Goal: Task Accomplishment & Management: Manage account settings

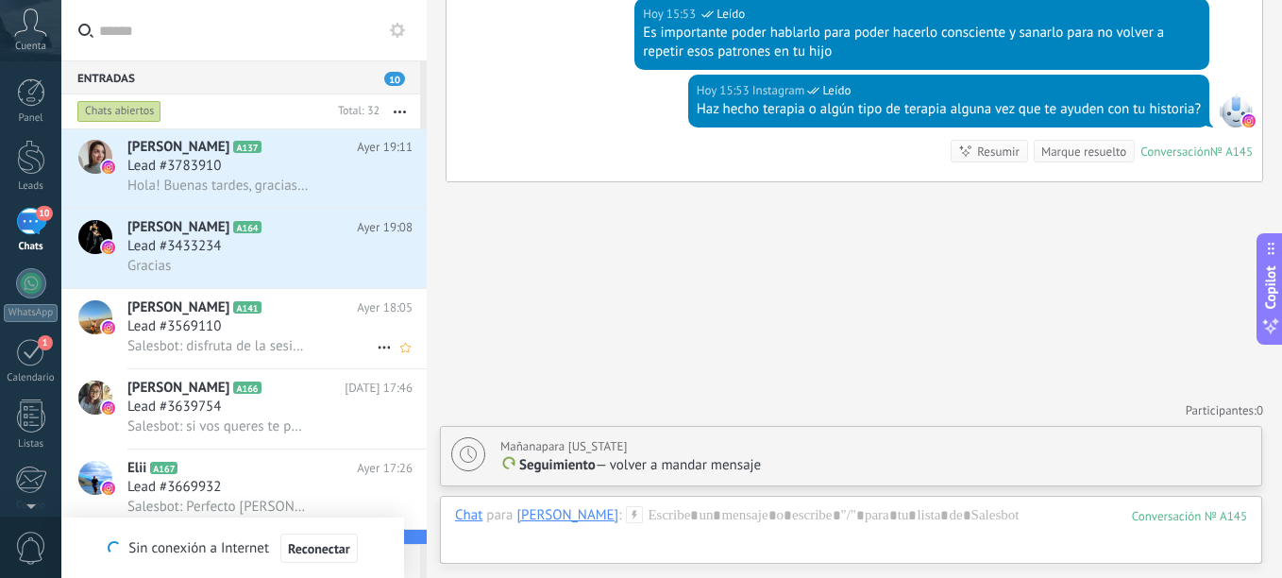
click at [262, 325] on div "Lead #3569110" at bounding box center [269, 326] width 285 height 19
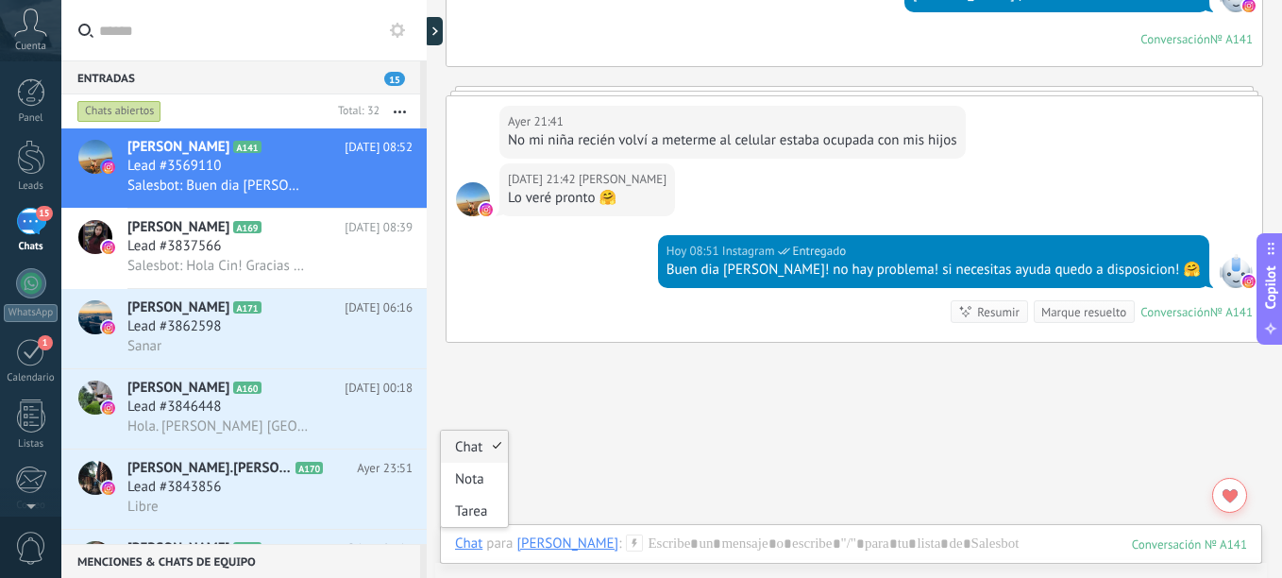
click at [471, 542] on div "Chat" at bounding box center [468, 542] width 27 height 17
click at [485, 505] on div "Tarea" at bounding box center [474, 511] width 67 height 32
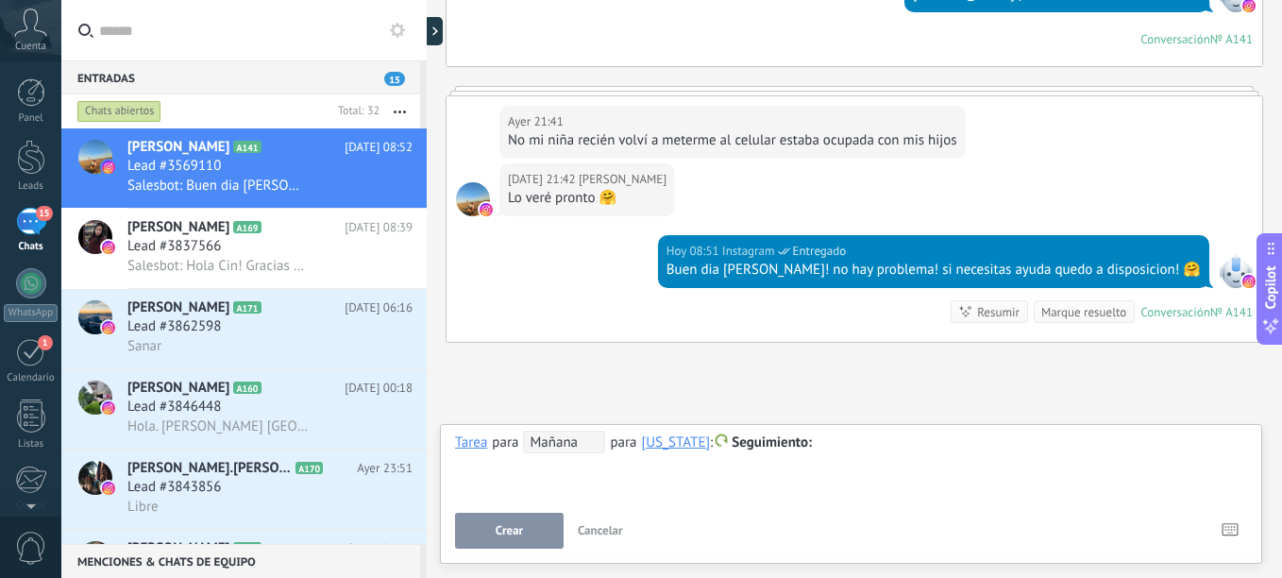
click at [834, 437] on div at bounding box center [851, 442] width 792 height 23
click at [562, 445] on span "Mañana" at bounding box center [564, 442] width 82 height 23
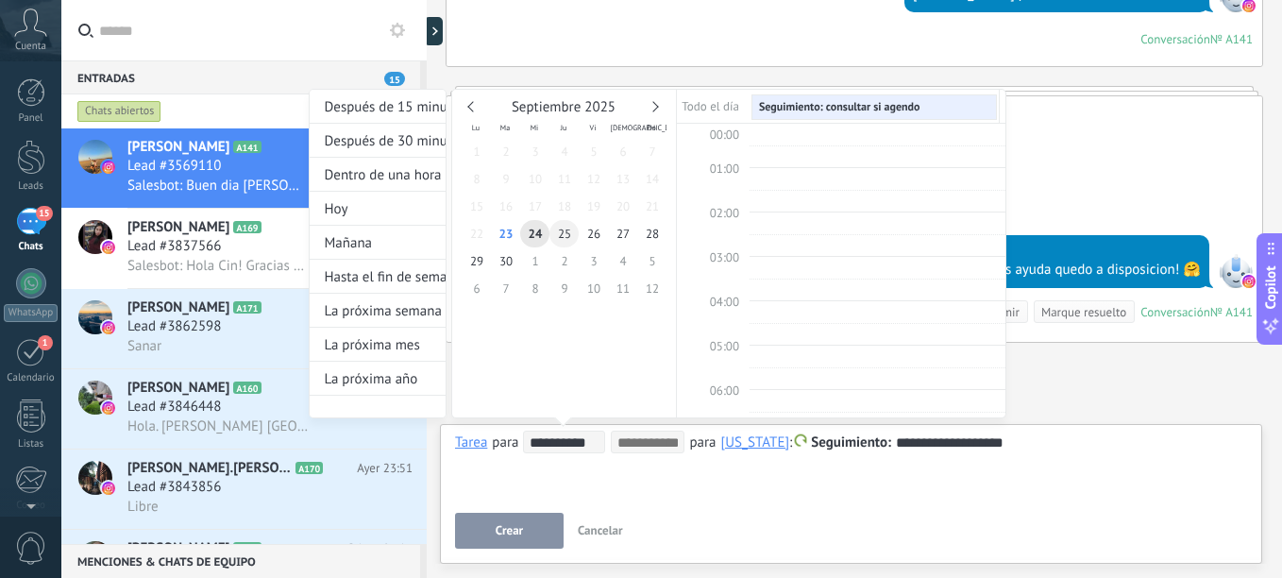
scroll to position [356, 0]
click at [538, 228] on span "24" at bounding box center [534, 233] width 29 height 27
click at [484, 549] on div at bounding box center [641, 289] width 1282 height 578
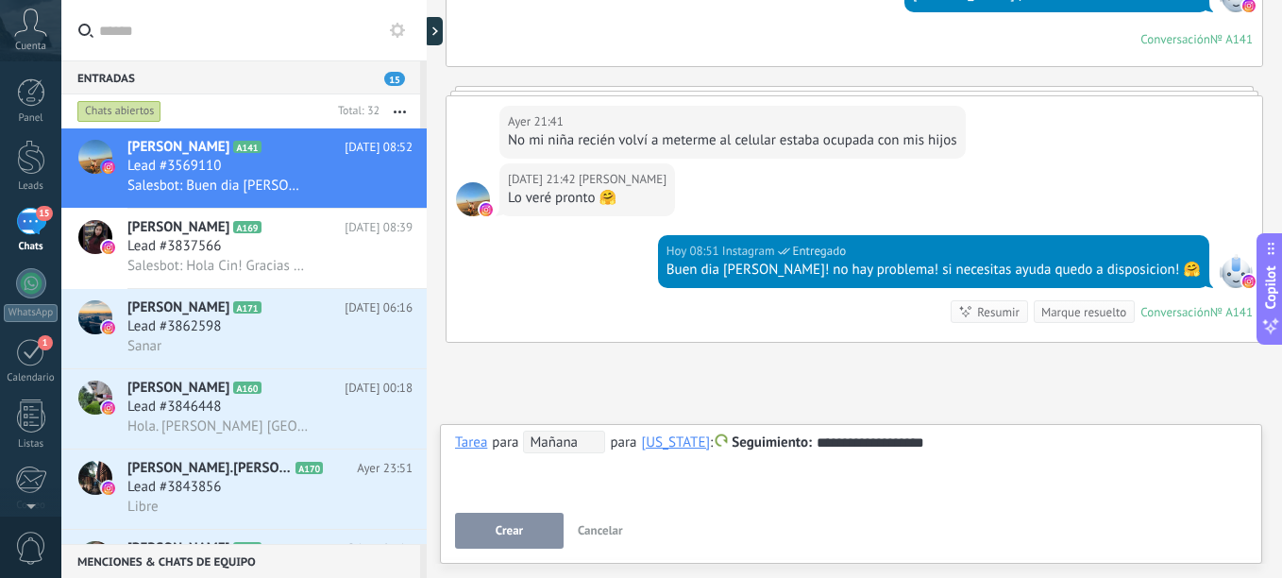
click at [488, 538] on button "Crear" at bounding box center [509, 531] width 109 height 36
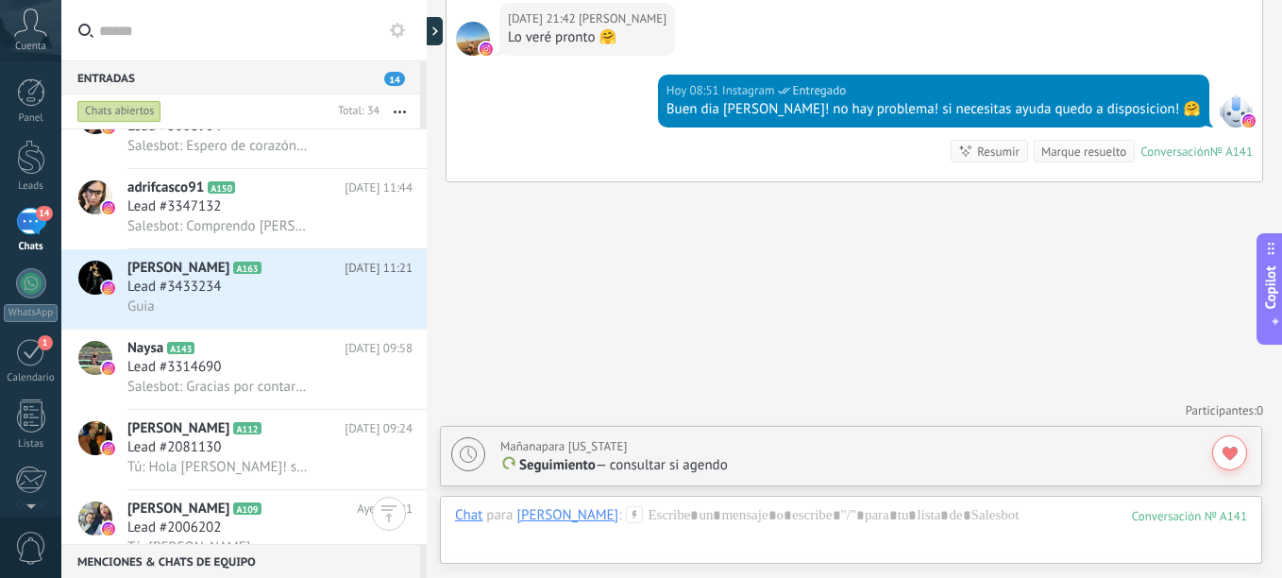
scroll to position [1323, 0]
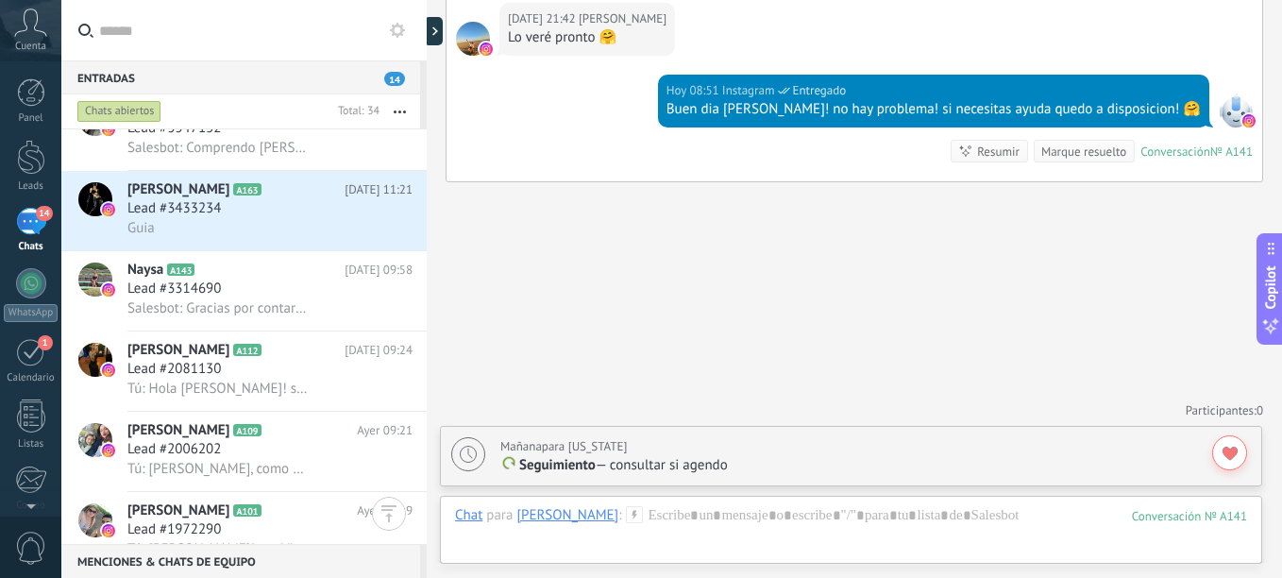
click at [283, 510] on h2 "[PERSON_NAME] A101" at bounding box center [241, 510] width 229 height 19
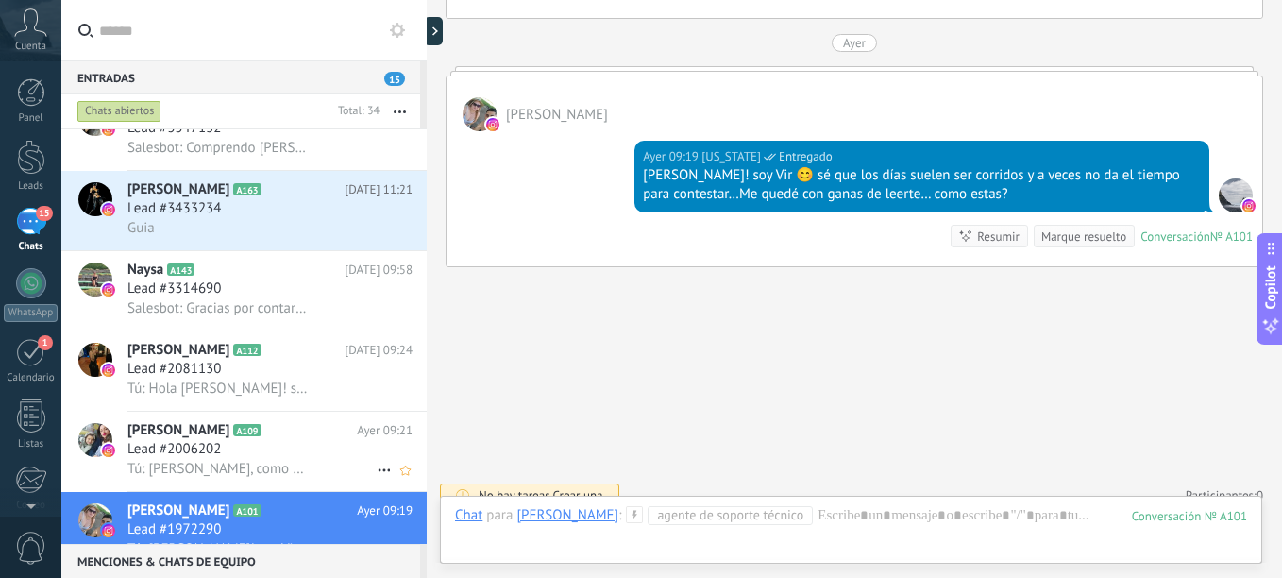
click at [184, 466] on span "Tú: [PERSON_NAME], como estas? soy [PERSON_NAME] 😊 quería saber si sucedió algo…" at bounding box center [217, 469] width 181 height 18
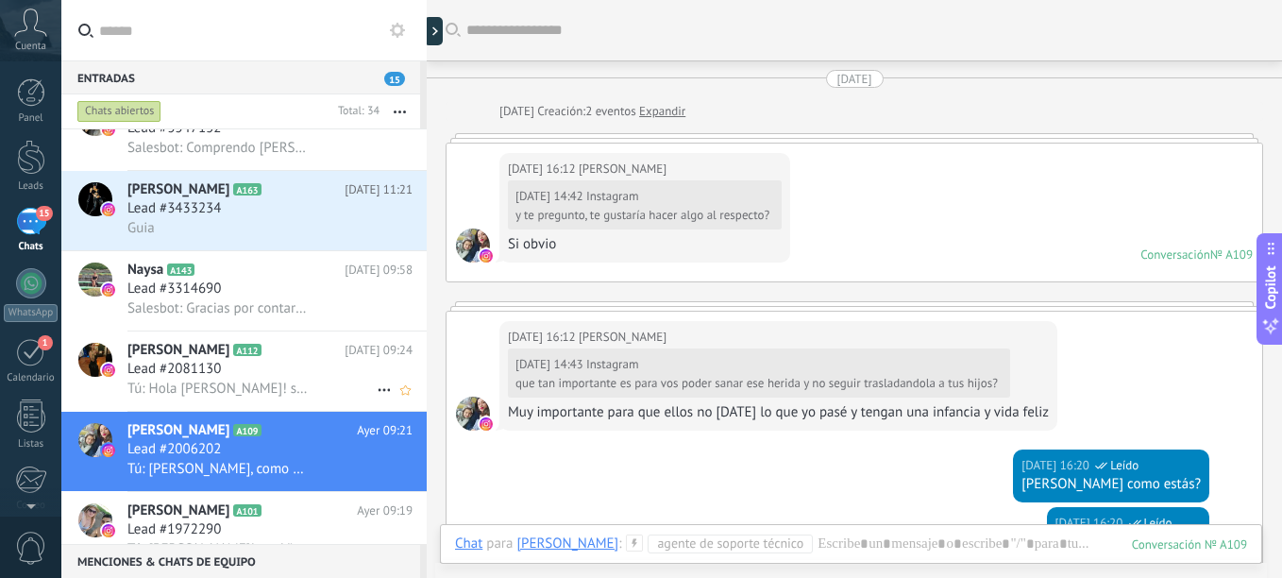
scroll to position [1070, 0]
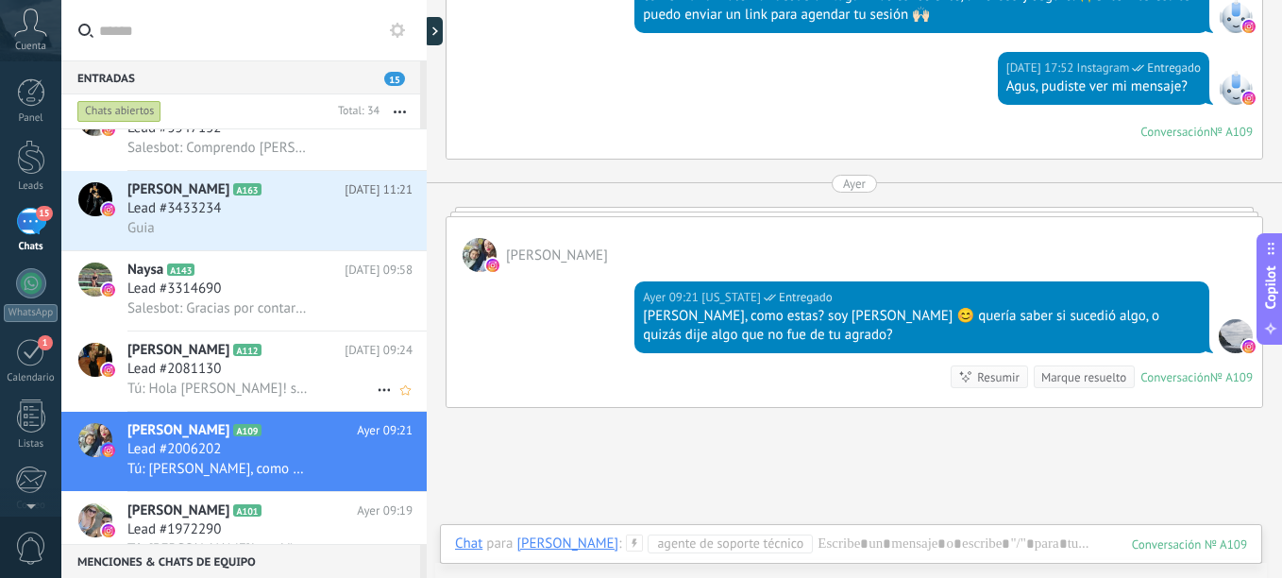
click at [177, 366] on span "Lead #2081130" at bounding box center [173, 369] width 93 height 19
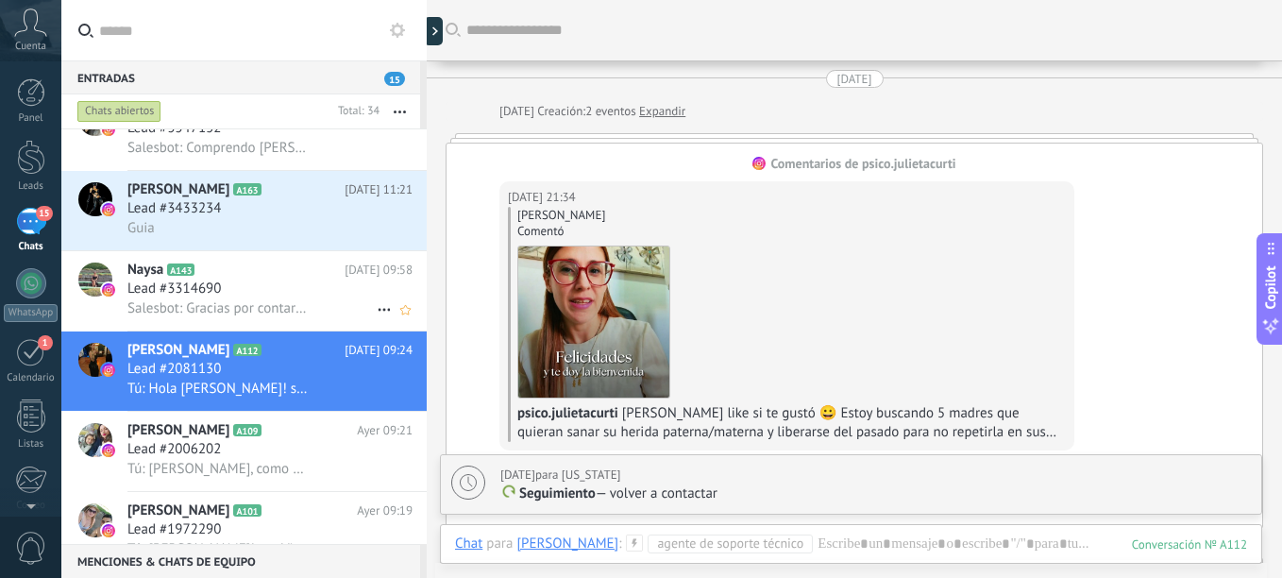
scroll to position [1393, 0]
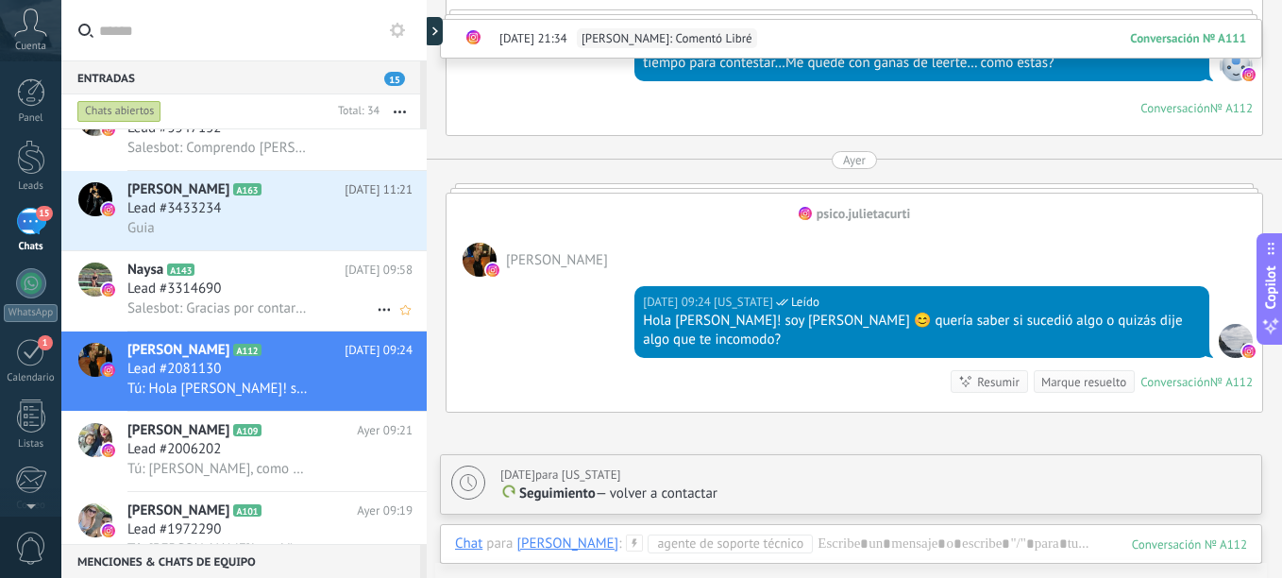
click at [190, 315] on span "Salesbot: Gracias por contarme Nay, me quieres decir que te resonó del instagra…" at bounding box center [217, 308] width 181 height 18
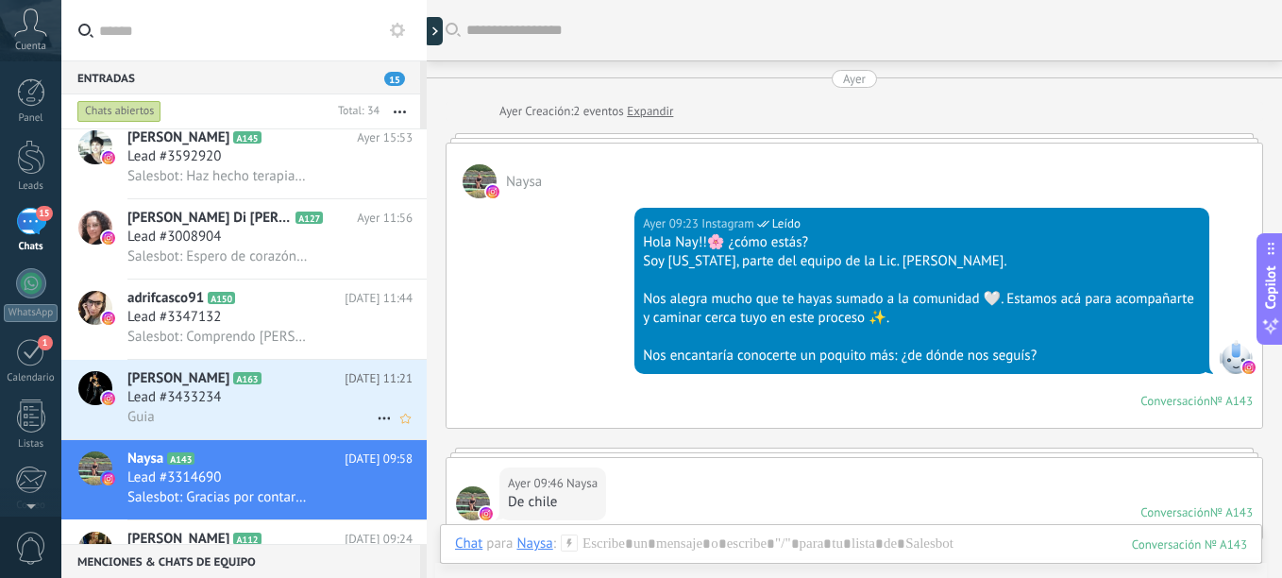
scroll to position [551, 0]
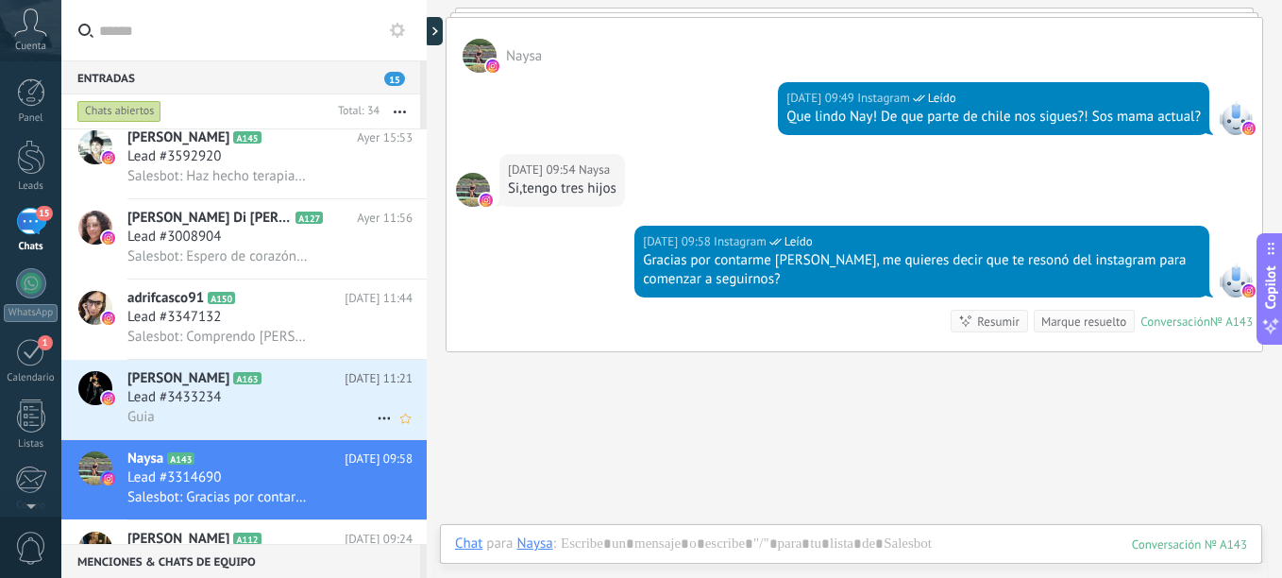
click at [226, 398] on h3 "Lead #3433234" at bounding box center [178, 397] width 103 height 19
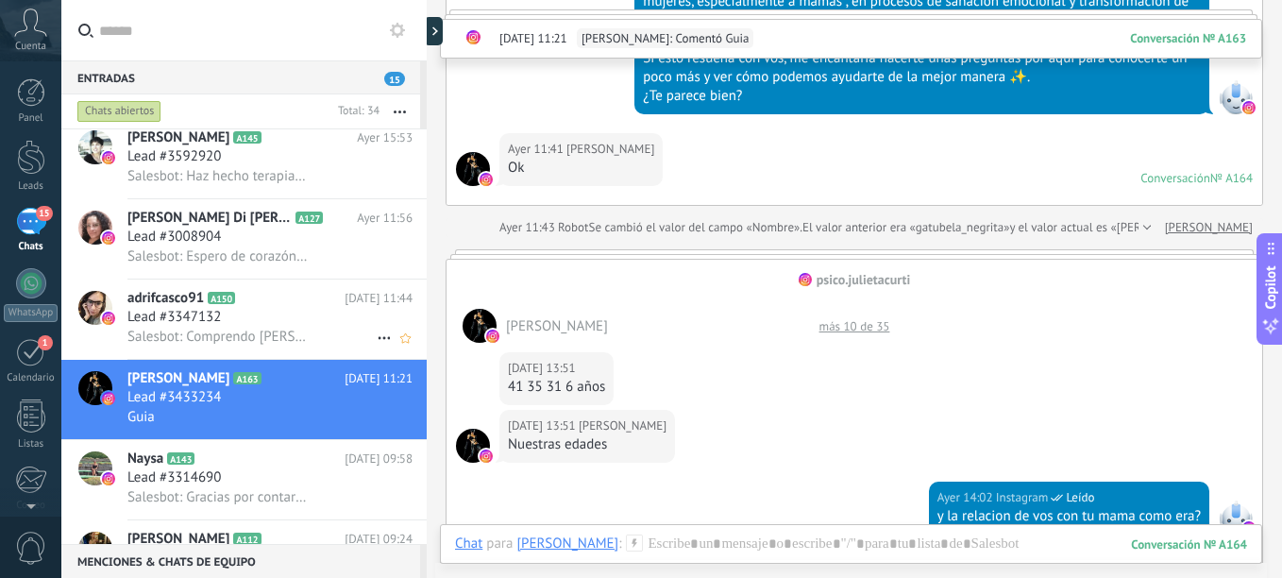
scroll to position [1038, 0]
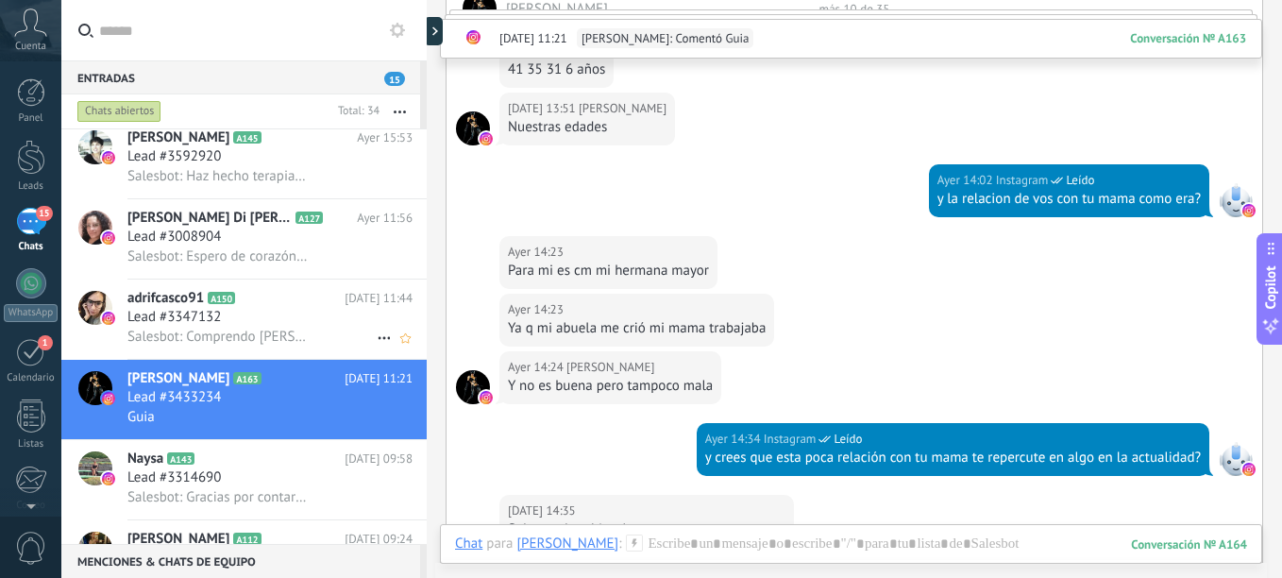
click at [278, 338] on span "Salesbot: Comprendo [PERSON_NAME], te fuiste por qué necesitabas irte?" at bounding box center [217, 337] width 181 height 18
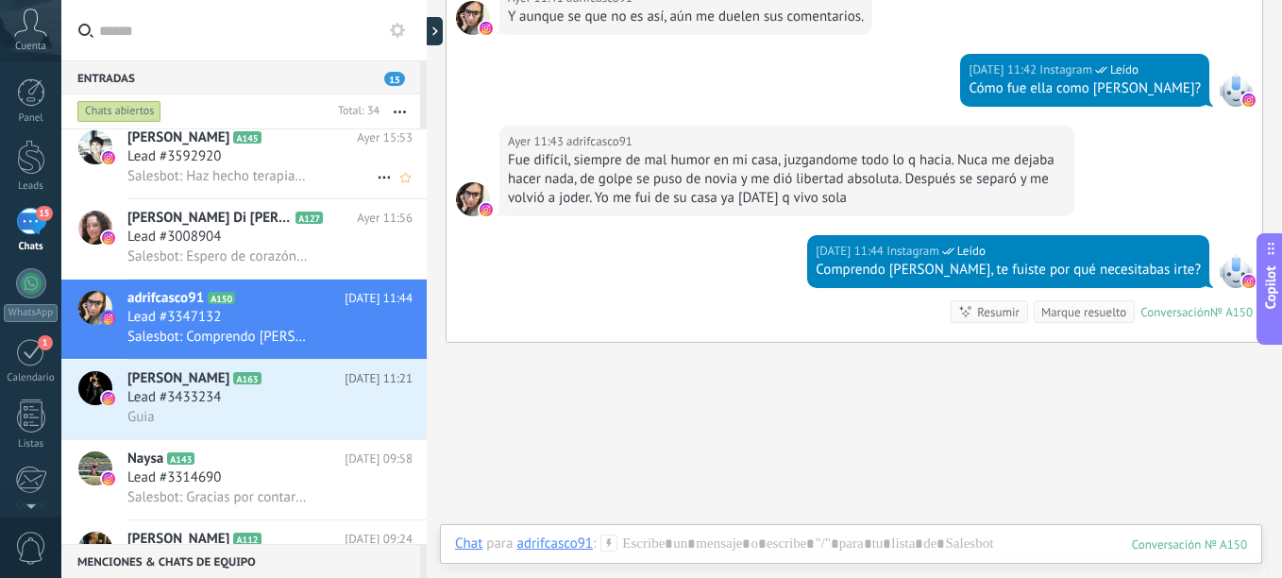
scroll to position [945, 0]
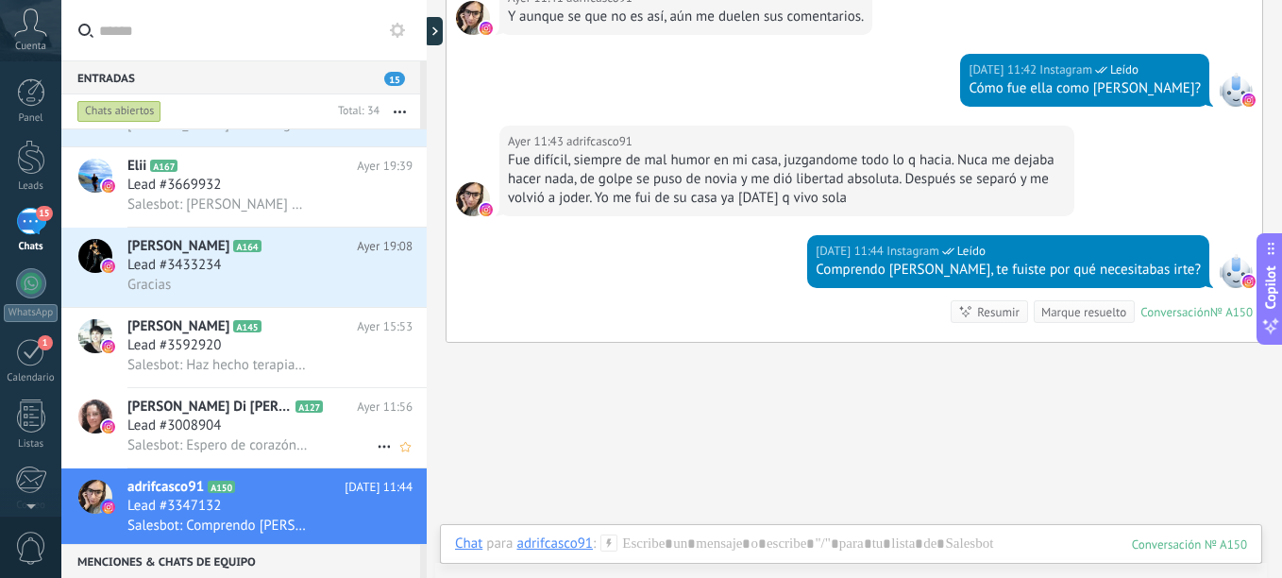
click at [251, 415] on h2 "[PERSON_NAME] Di [PERSON_NAME] A127" at bounding box center [241, 406] width 229 height 19
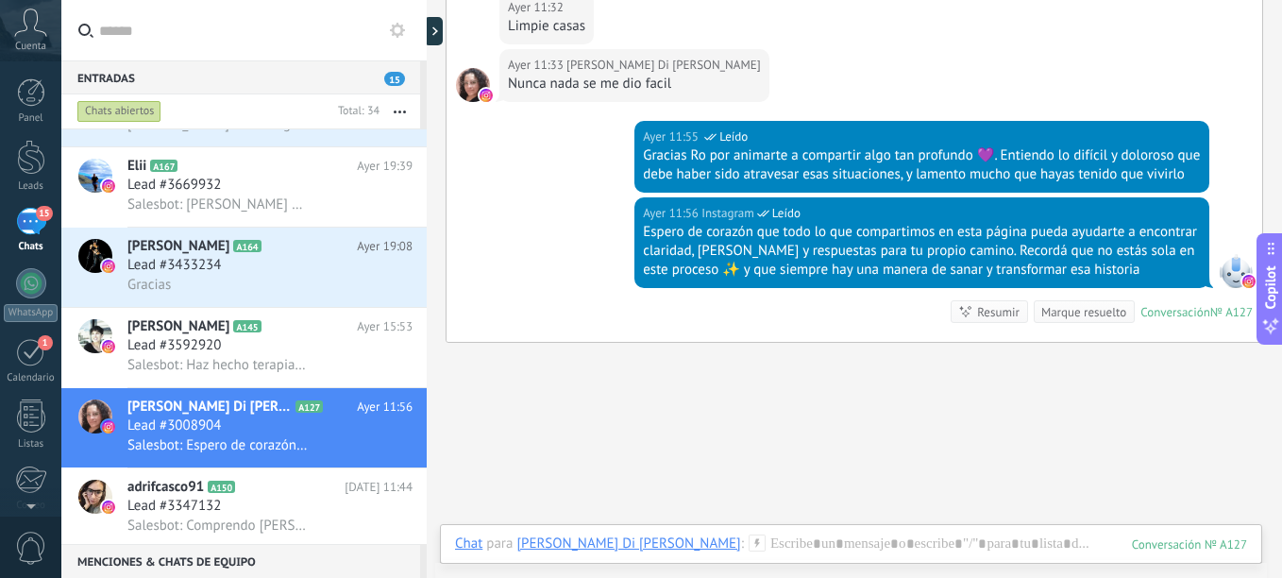
scroll to position [1177, 0]
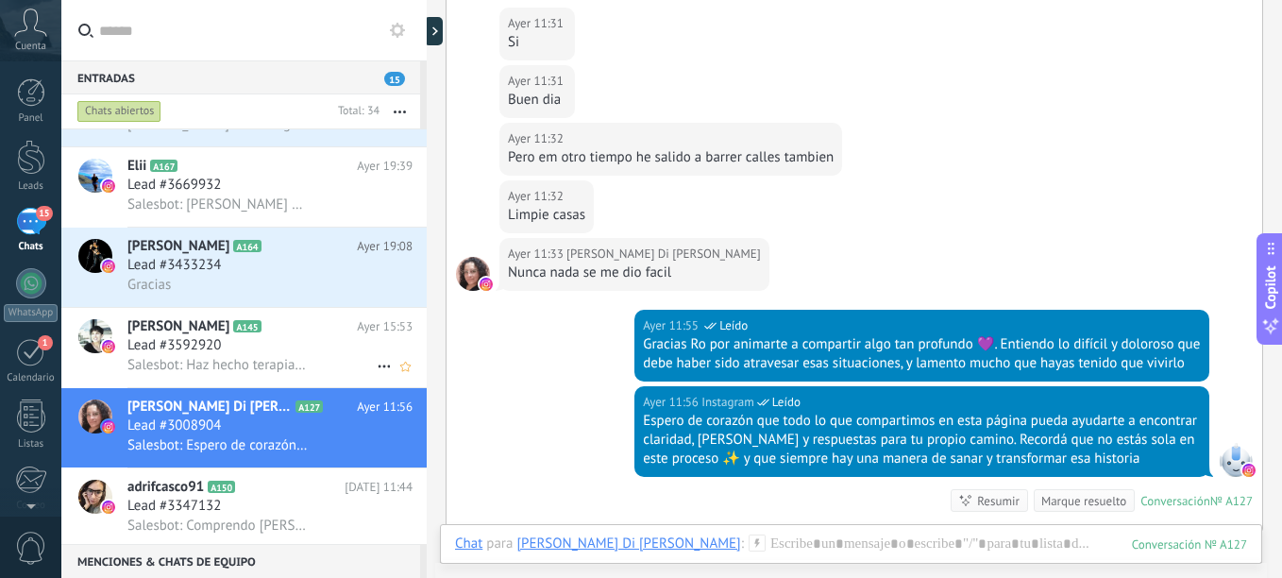
click at [191, 353] on span "Lead #3592920" at bounding box center [173, 345] width 93 height 19
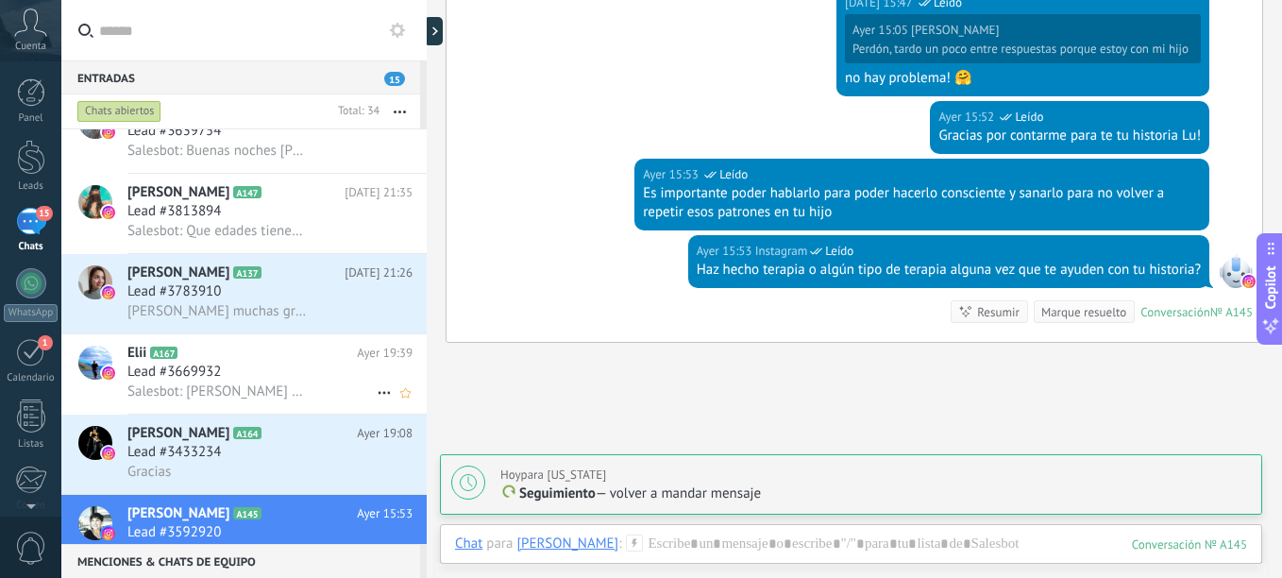
scroll to position [756, 0]
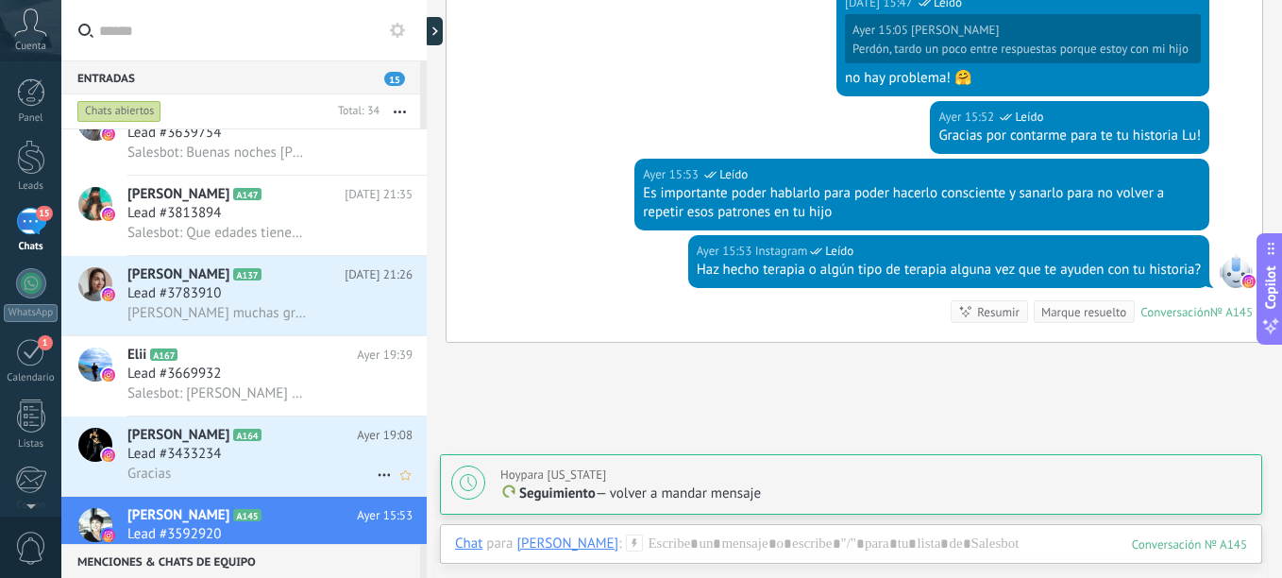
click at [256, 483] on div "[PERSON_NAME] A164 [DATE] 19:08 Lead #3433234 Gracias" at bounding box center [276, 455] width 299 height 79
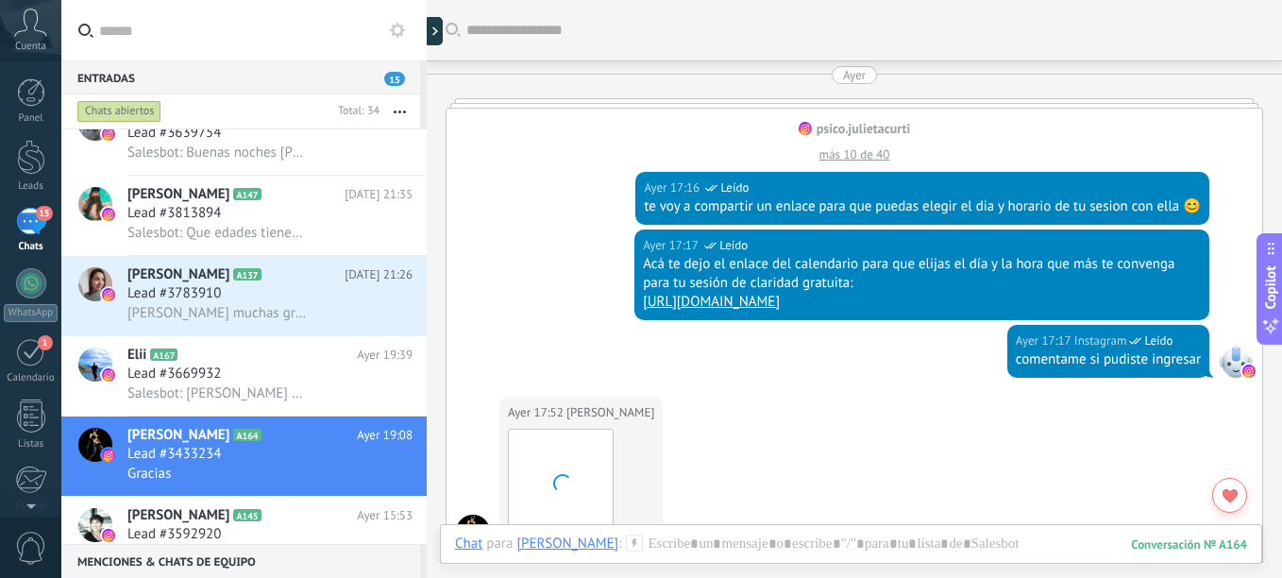
click at [226, 534] on h3 "Lead #3592920" at bounding box center [178, 534] width 103 height 19
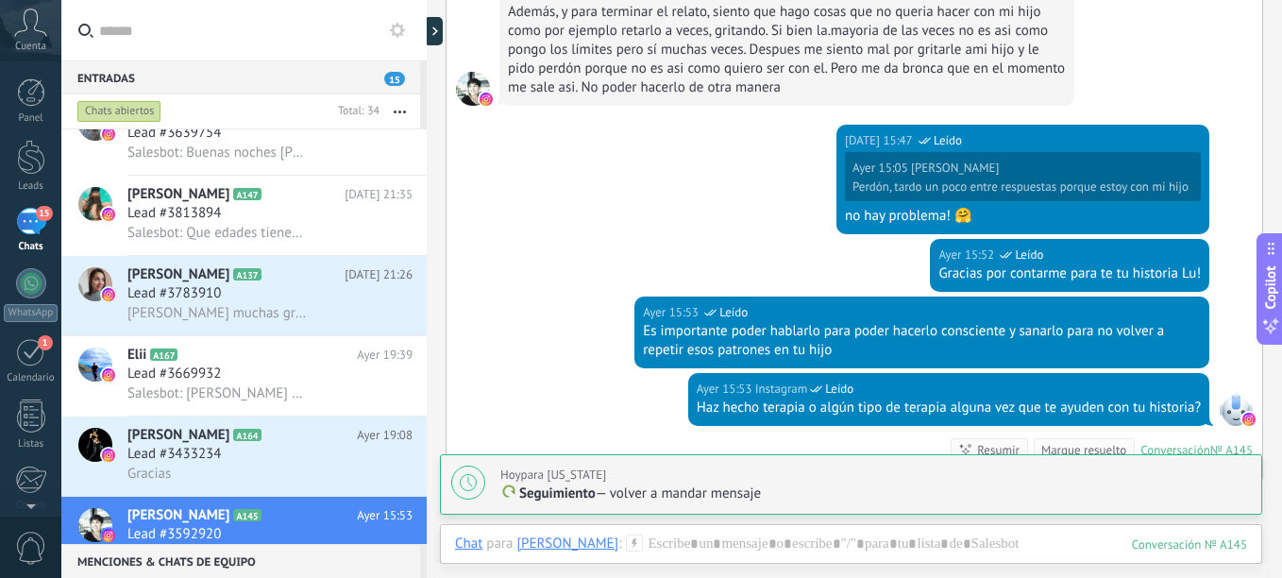
scroll to position [826, 0]
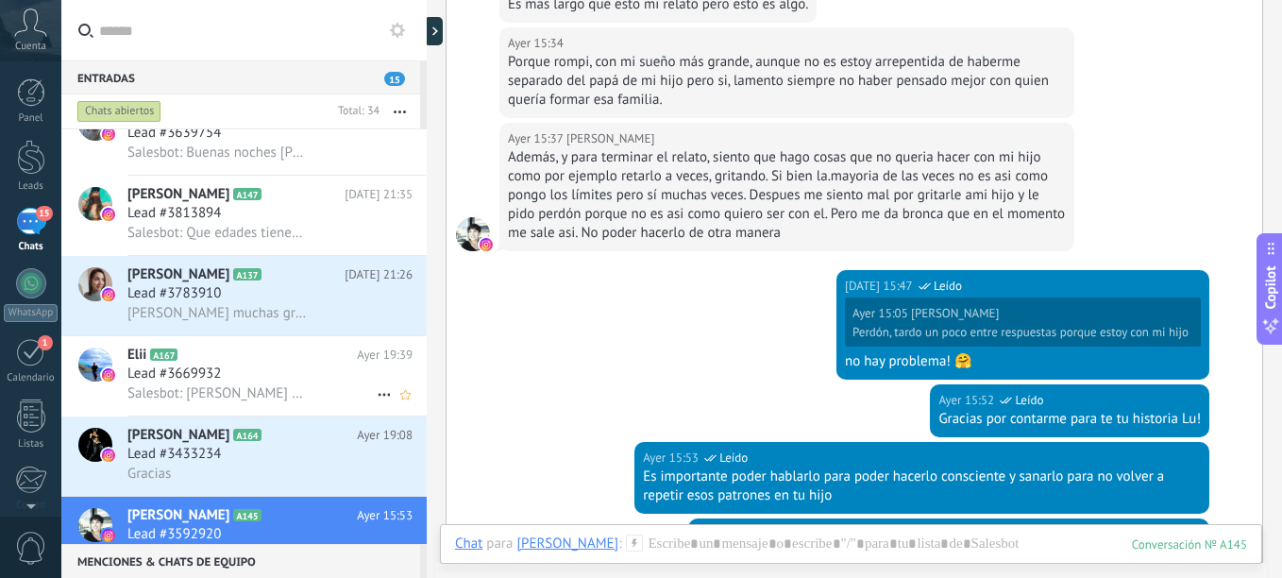
click at [148, 380] on span "Lead #3669932" at bounding box center [173, 373] width 93 height 19
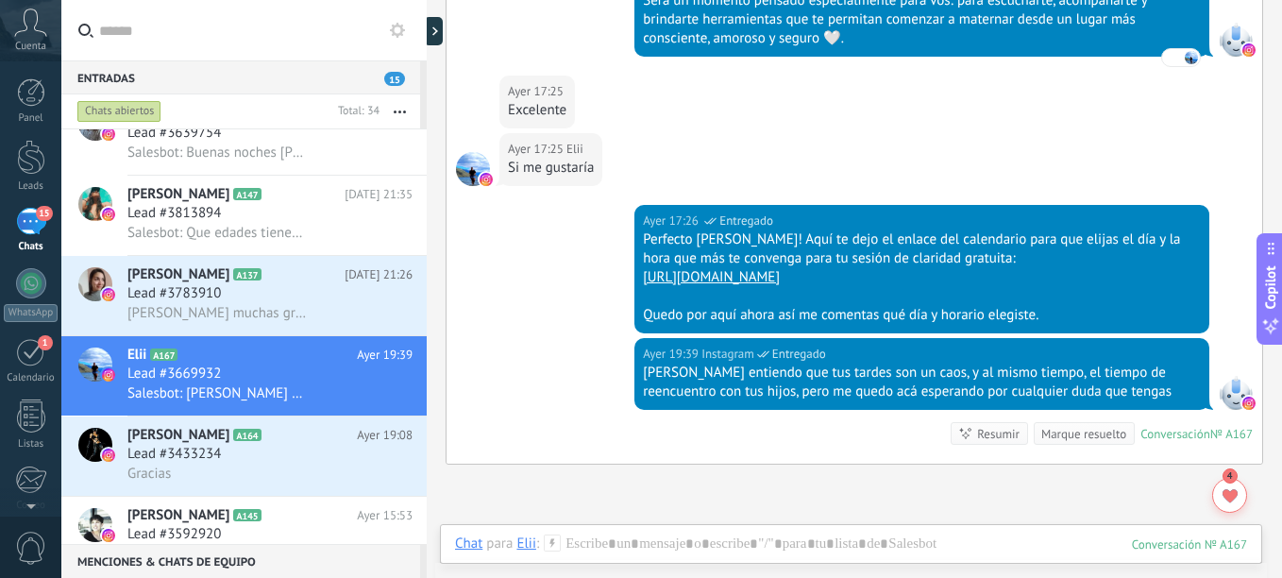
scroll to position [776, 0]
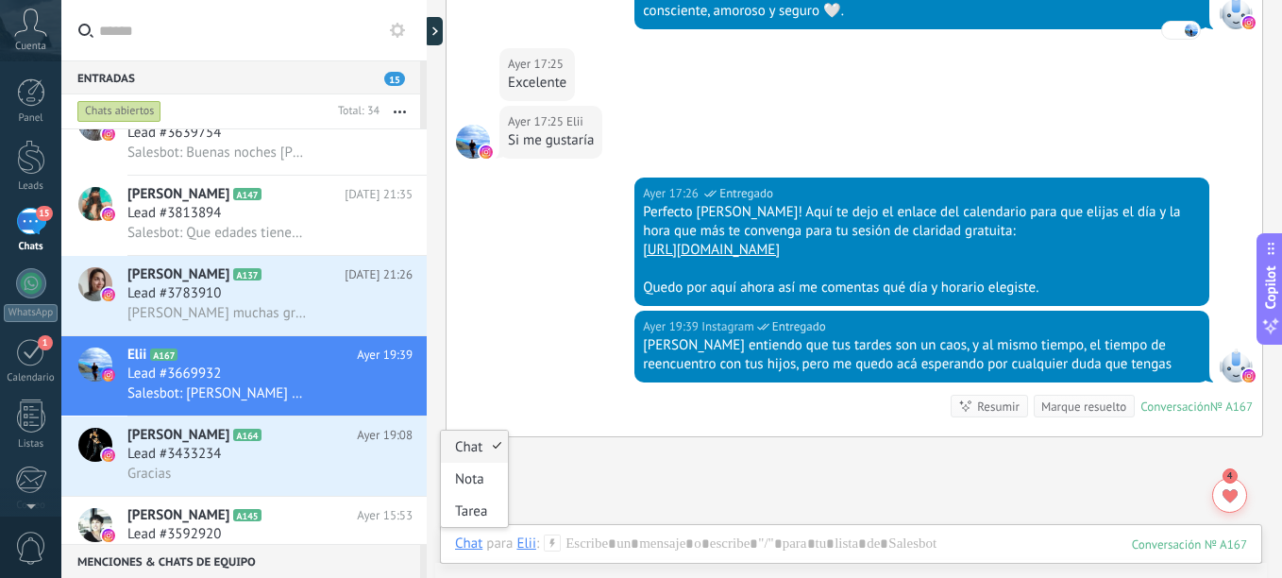
click at [475, 547] on div "Chat" at bounding box center [468, 542] width 27 height 17
click at [475, 522] on div "Tarea" at bounding box center [474, 511] width 67 height 32
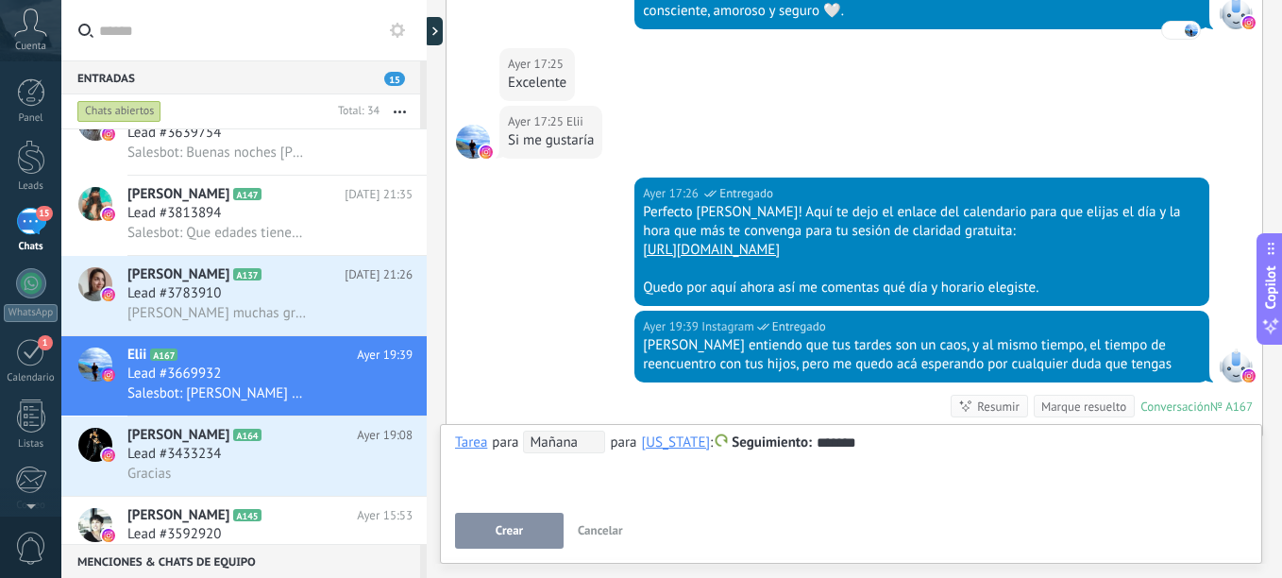
click at [546, 517] on button "Crear" at bounding box center [509, 531] width 109 height 36
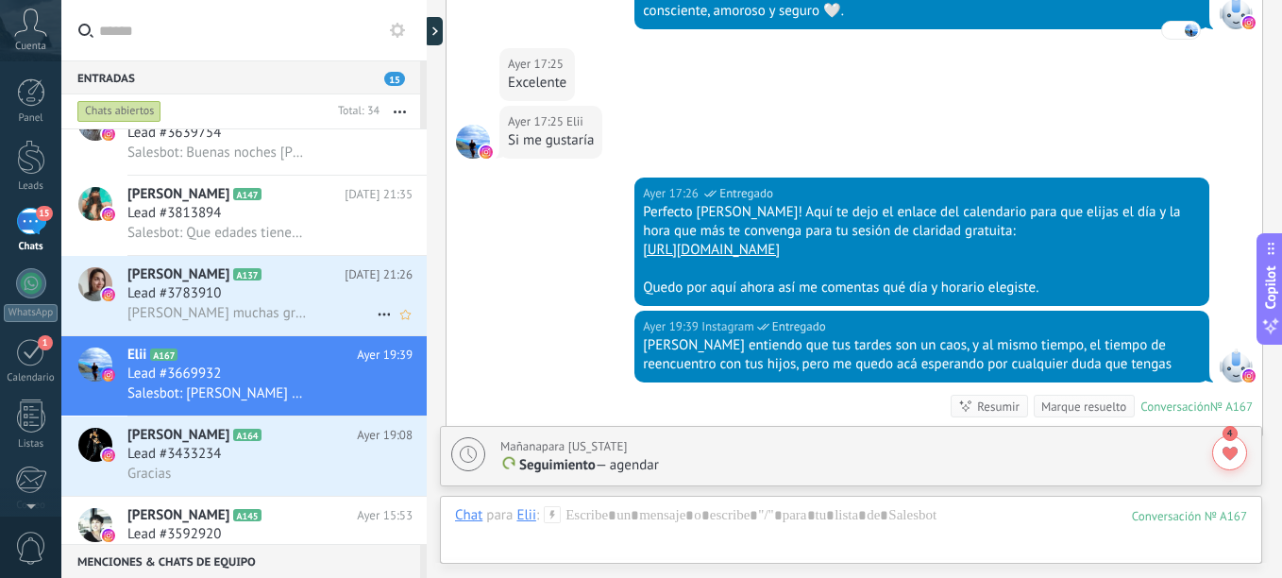
scroll to position [1031, 0]
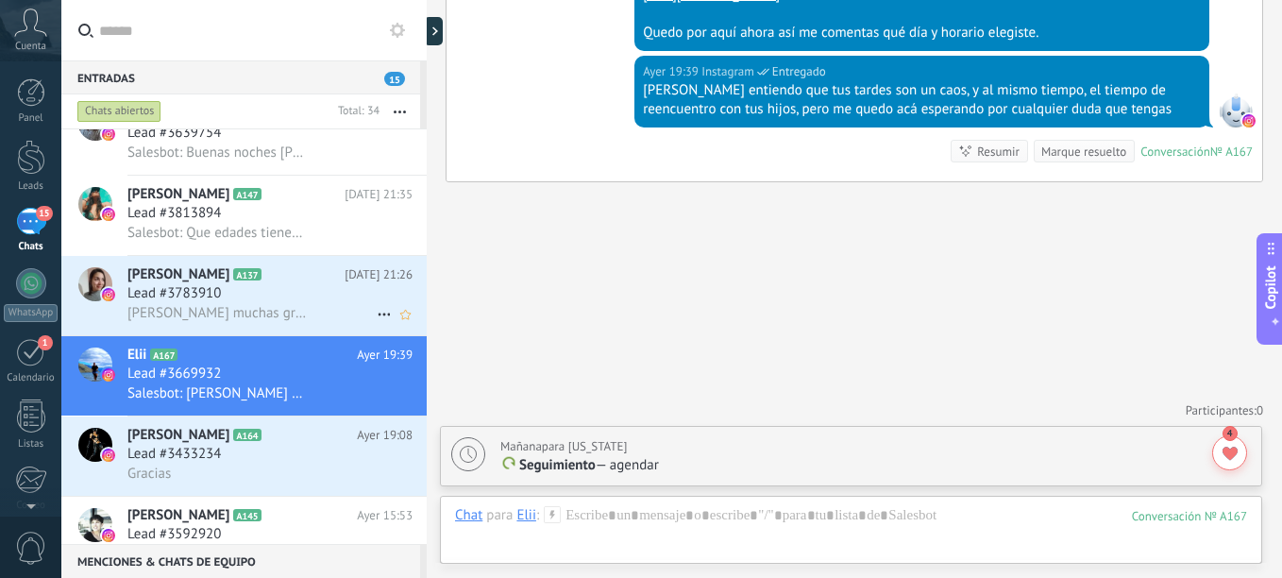
click at [266, 298] on div "Lead #3783910" at bounding box center [269, 293] width 285 height 19
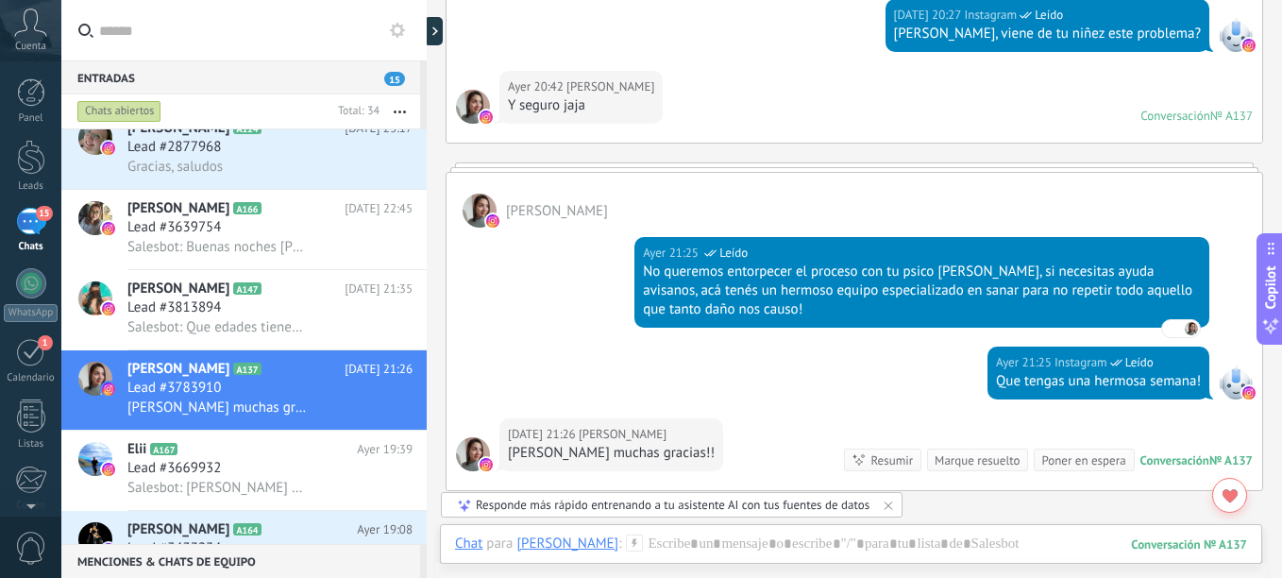
scroll to position [1237, 0]
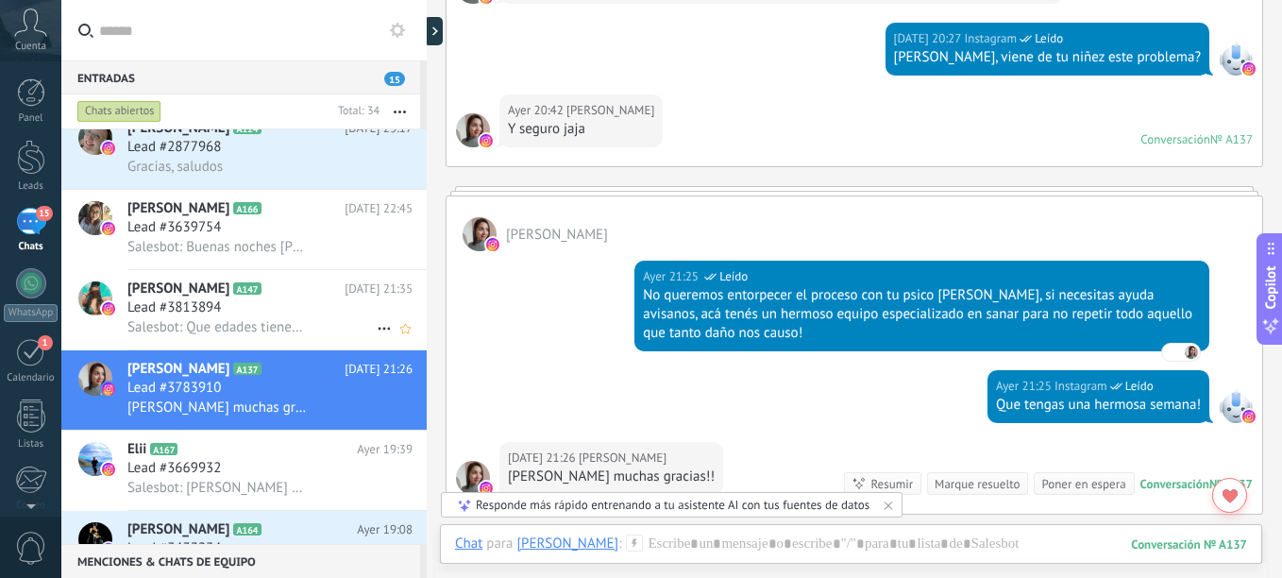
click at [272, 329] on span "Salesbot: Que edades tienen Dai?" at bounding box center [217, 327] width 181 height 18
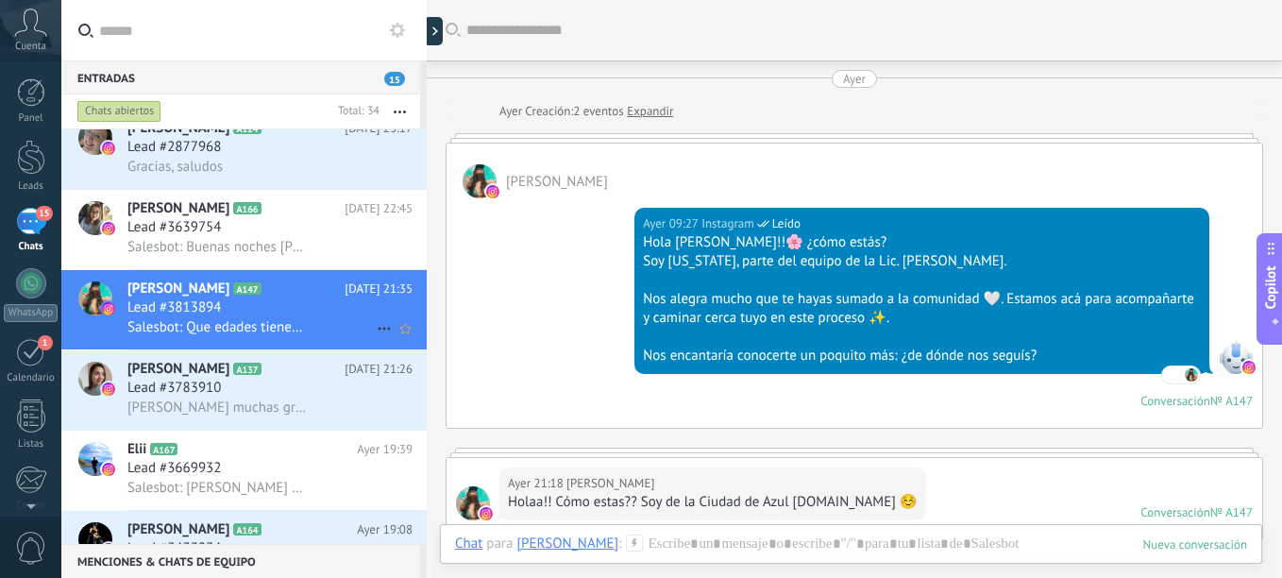
scroll to position [618, 0]
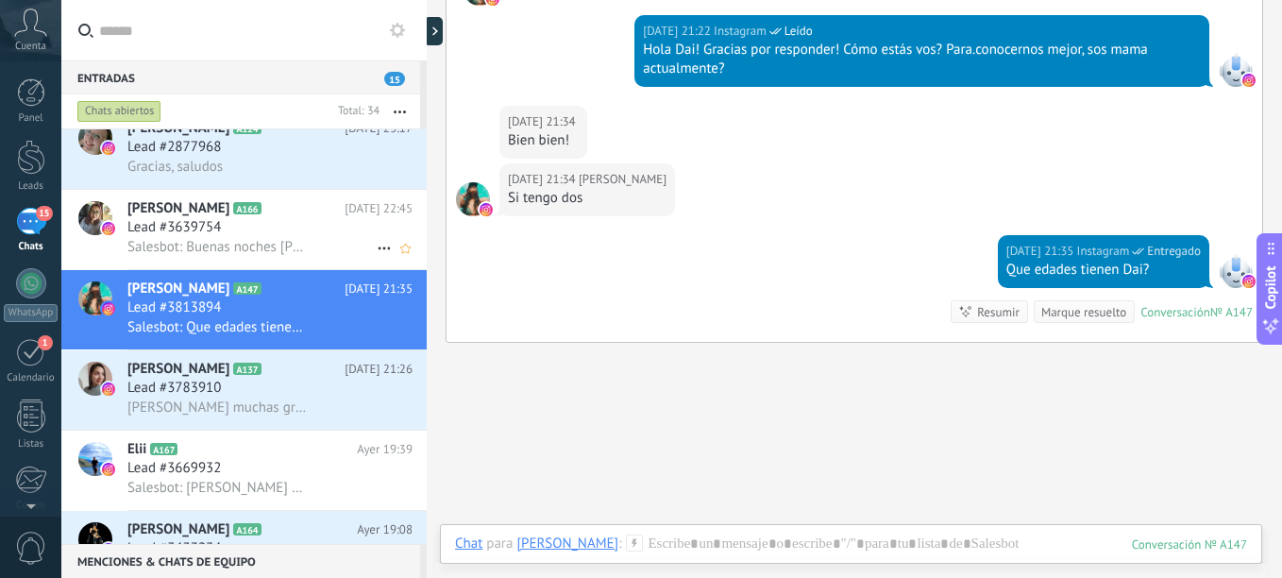
click at [248, 254] on span "Salesbot: Buenas noches [PERSON_NAME]! Seguimos en contacto!" at bounding box center [217, 247] width 181 height 18
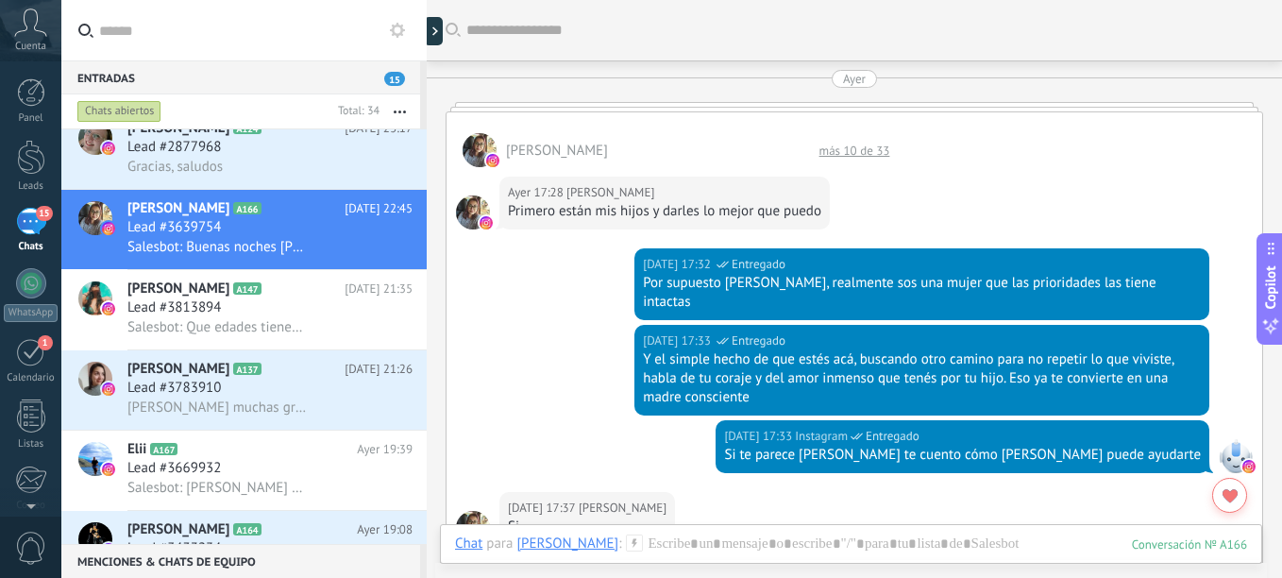
scroll to position [1674, 0]
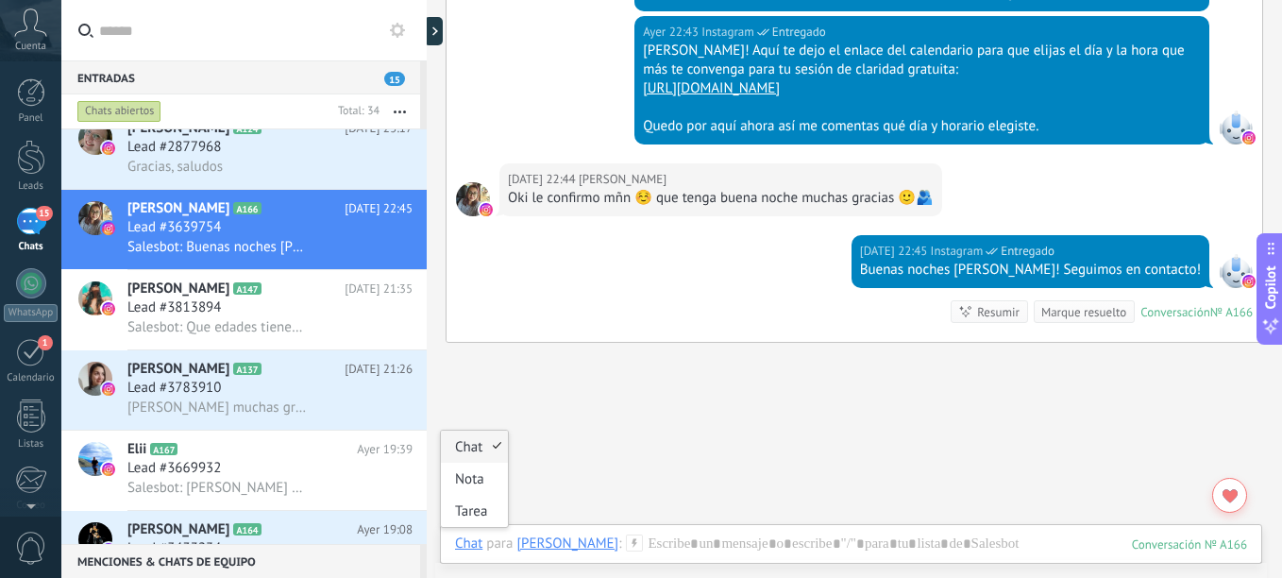
click at [460, 542] on div "Chat" at bounding box center [468, 542] width 27 height 17
click at [456, 519] on div "Tarea" at bounding box center [474, 511] width 67 height 32
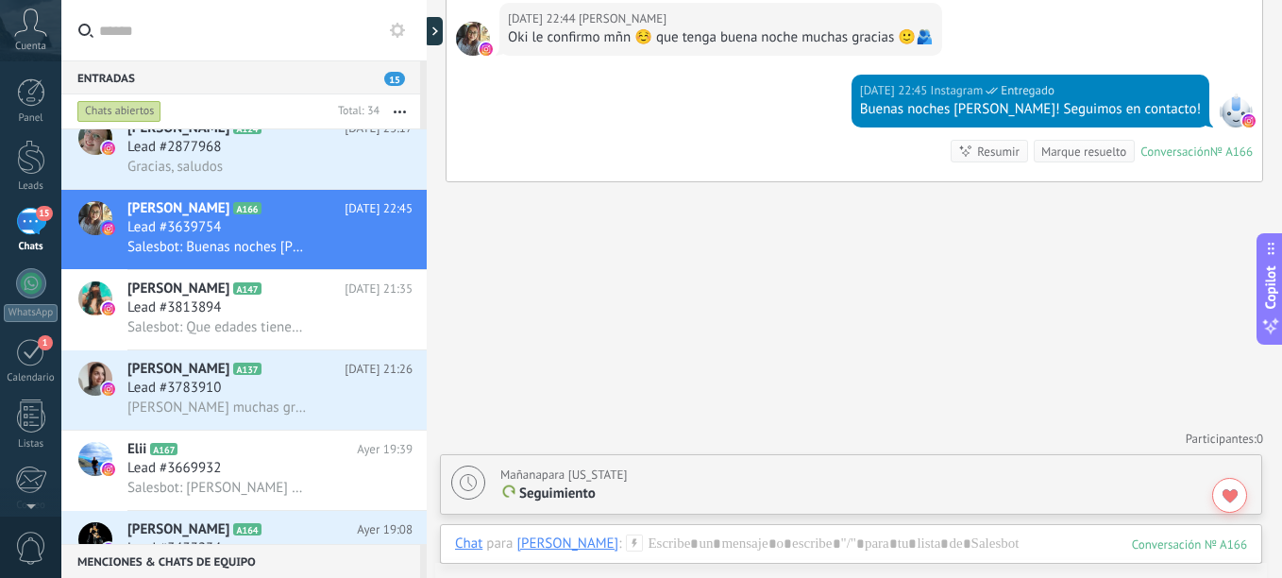
scroll to position [1646, 0]
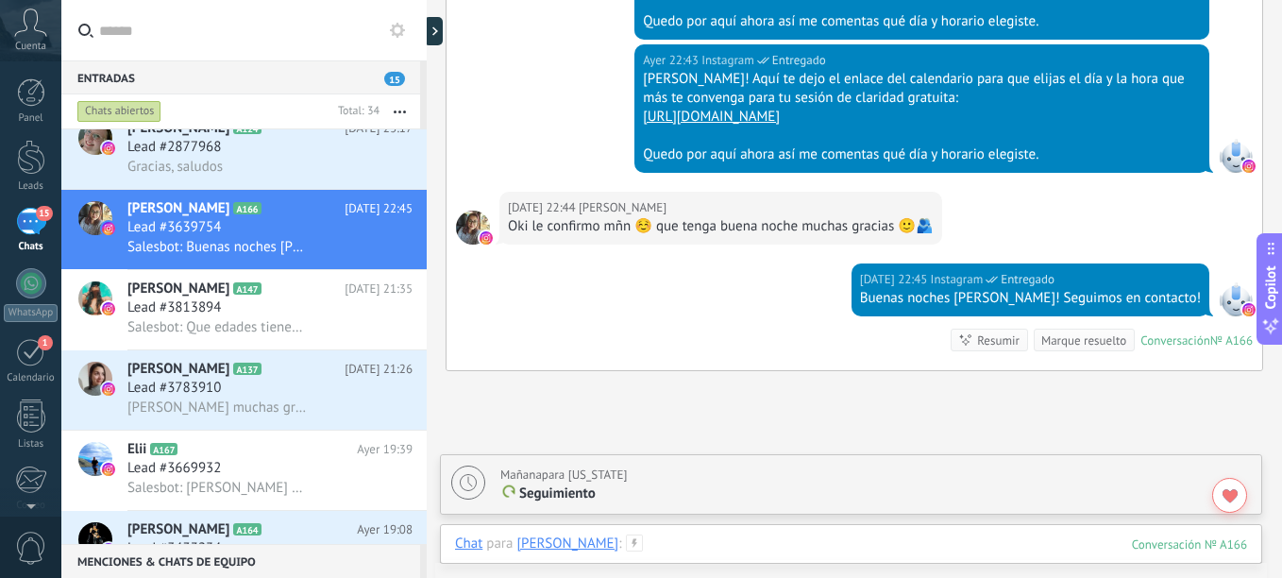
click at [768, 554] on div at bounding box center [851, 562] width 792 height 57
click at [768, 554] on div "Chat Correo Nota Tarea Chat para [PERSON_NAME] : 166 Enviar Cancelar Rastrear c…" at bounding box center [851, 558] width 822 height 68
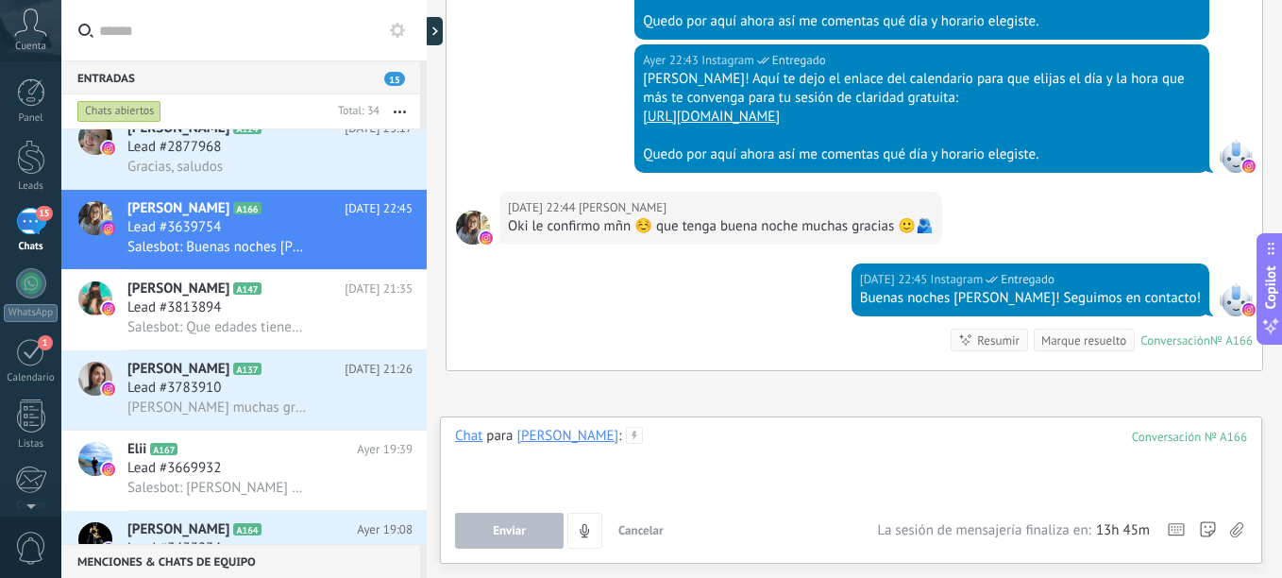
click at [837, 430] on div at bounding box center [851, 463] width 792 height 72
click at [461, 444] on div "Chat" at bounding box center [468, 435] width 27 height 17
click at [468, 412] on div "Tarea" at bounding box center [474, 403] width 67 height 32
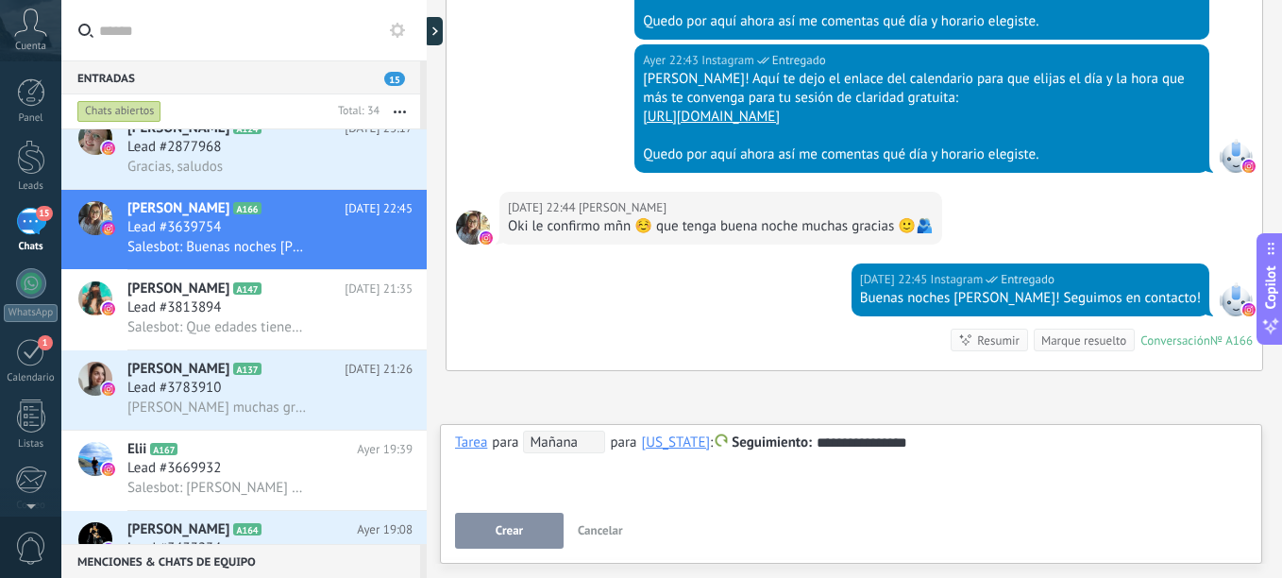
click at [497, 536] on span "Crear" at bounding box center [509, 530] width 27 height 13
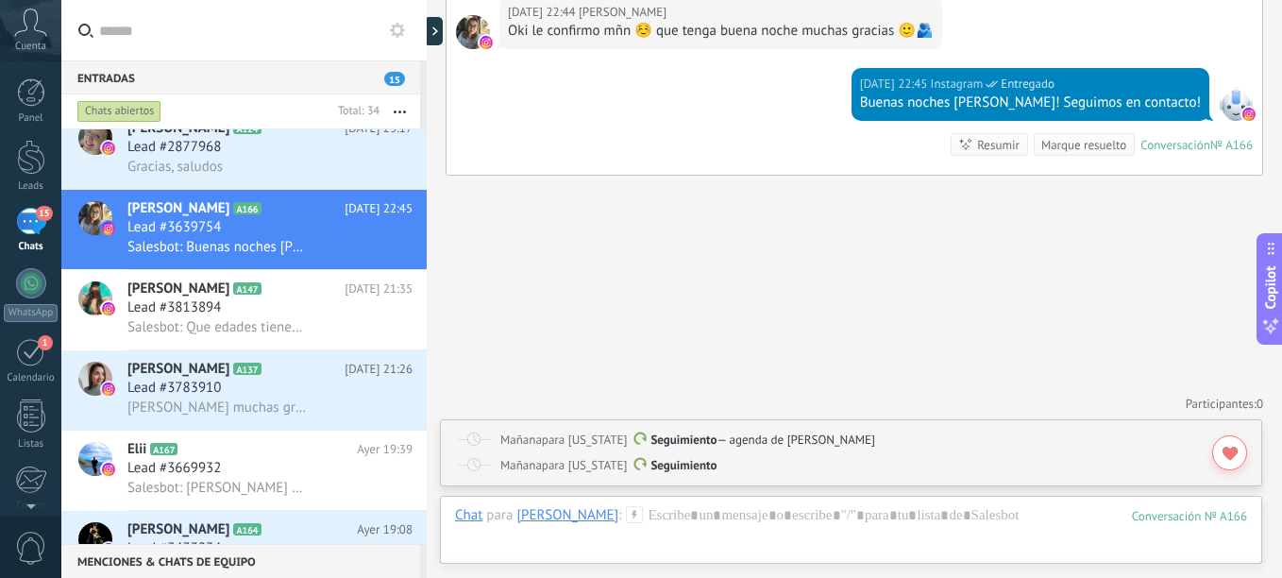
scroll to position [473, 0]
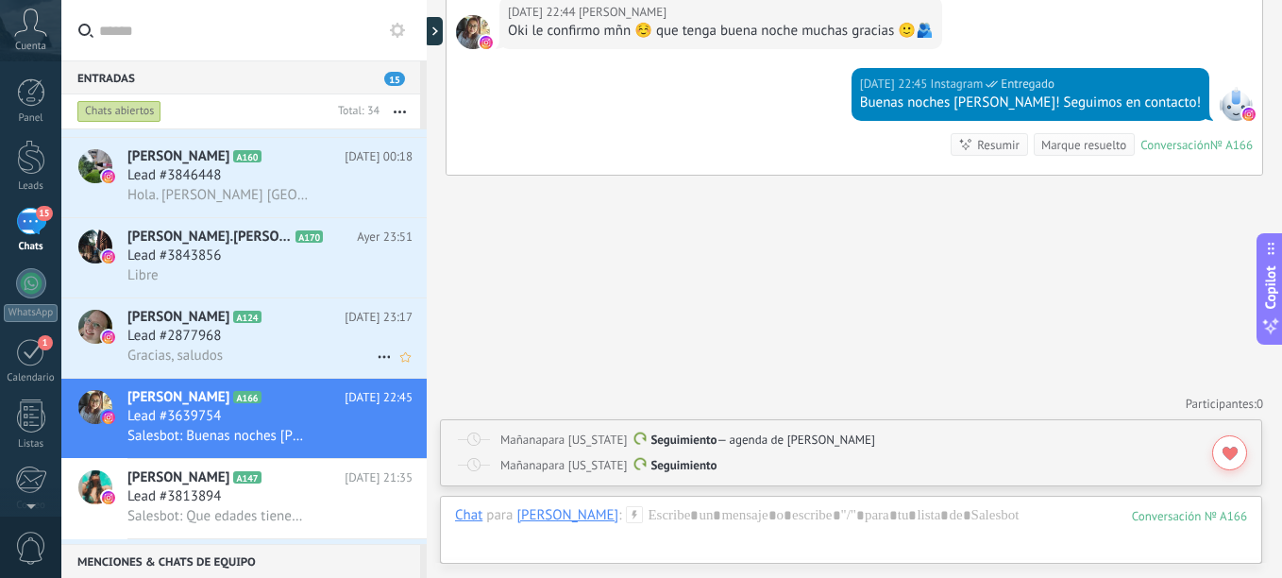
click at [301, 327] on div "Lead #2877968" at bounding box center [269, 336] width 285 height 19
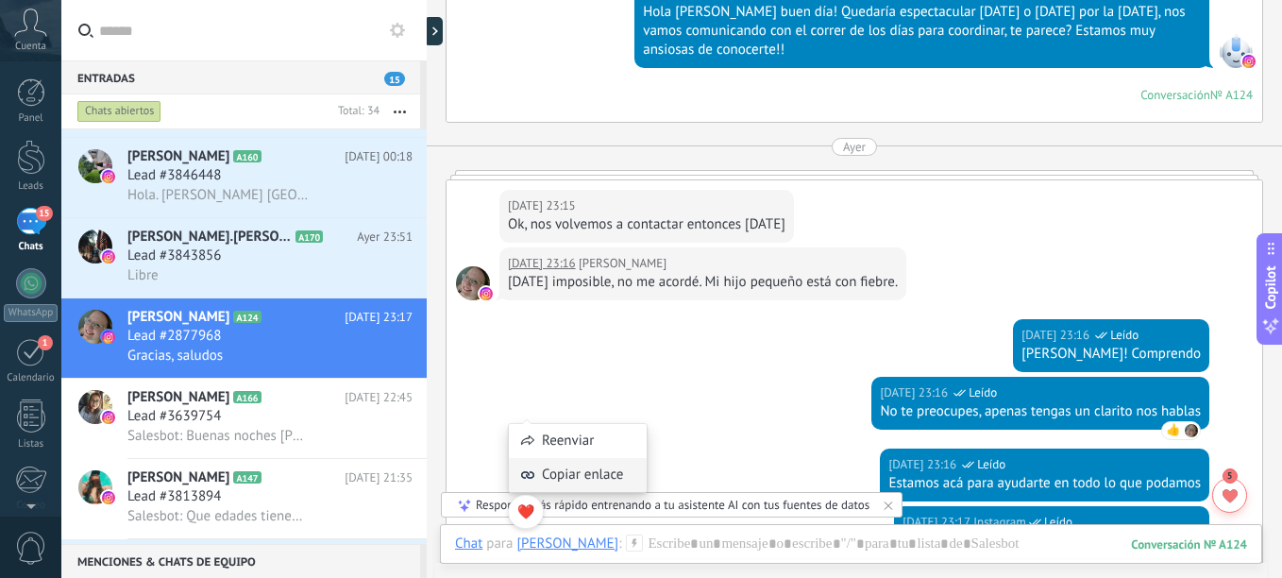
scroll to position [1313, 0]
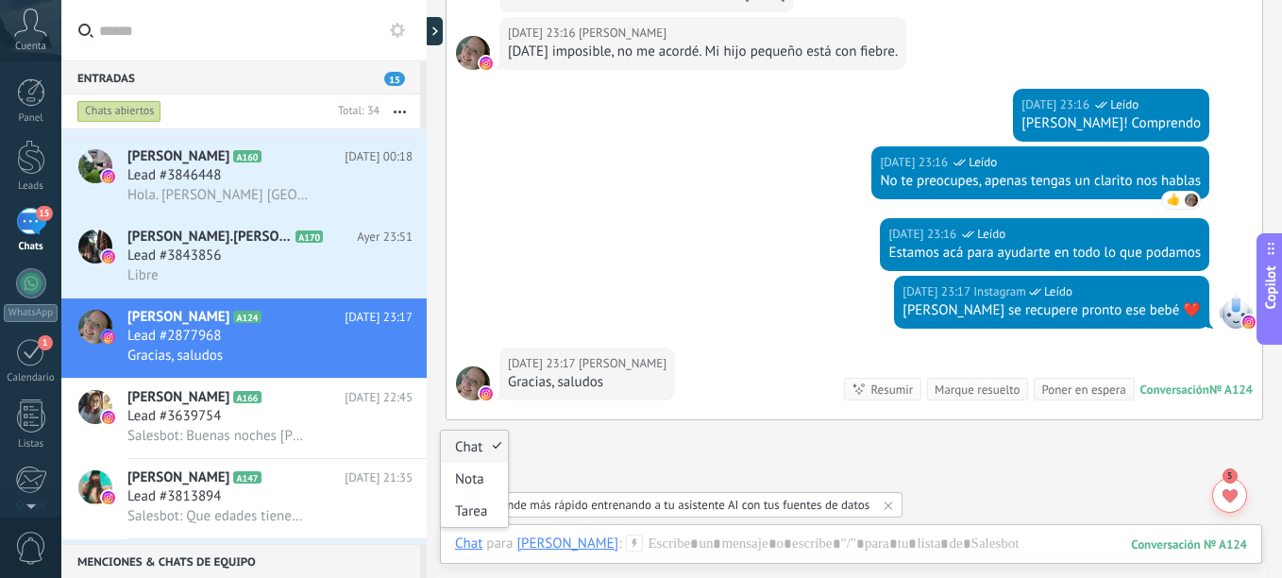
click at [461, 535] on div "Chat" at bounding box center [468, 542] width 27 height 17
click at [452, 510] on div "Tarea" at bounding box center [474, 511] width 67 height 32
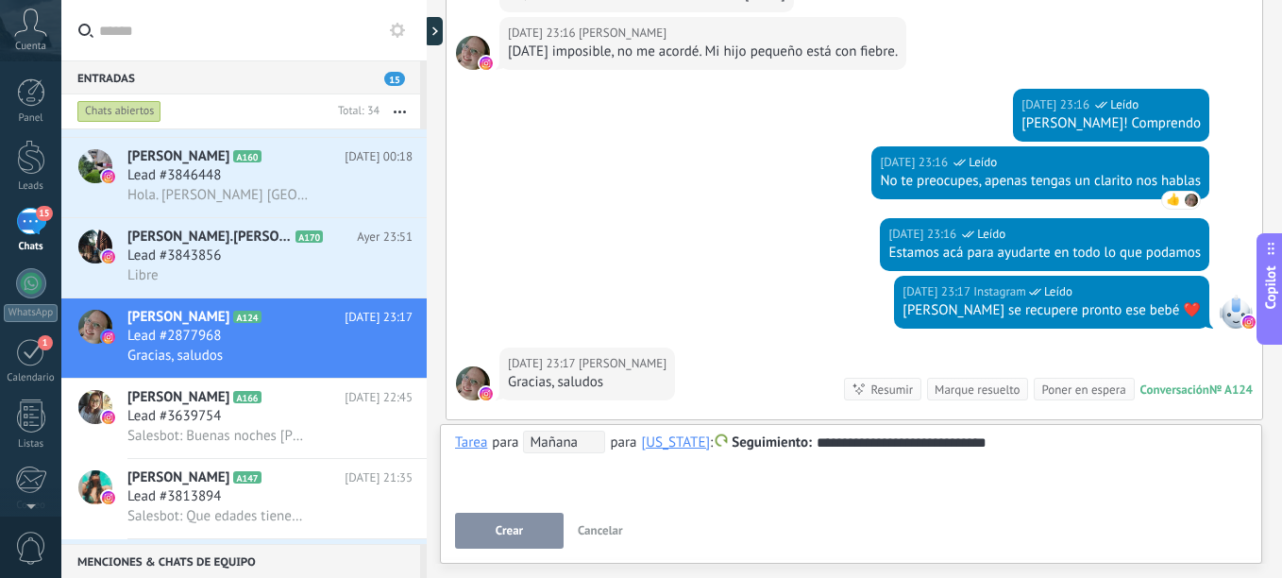
click at [517, 515] on button "Crear" at bounding box center [509, 531] width 109 height 36
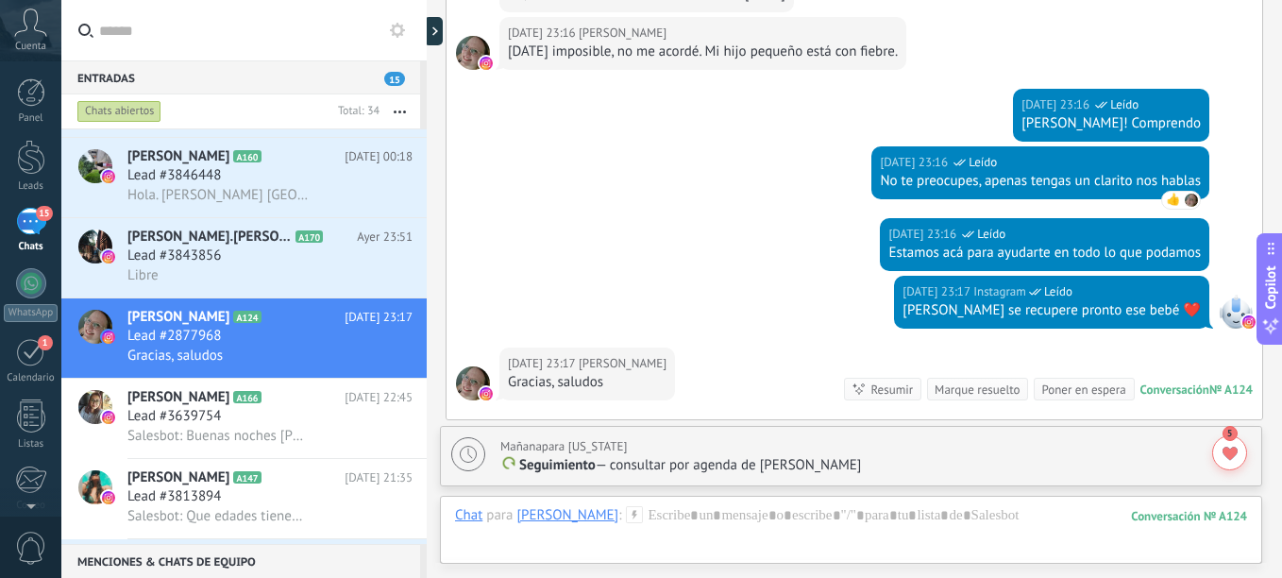
scroll to position [1551, 0]
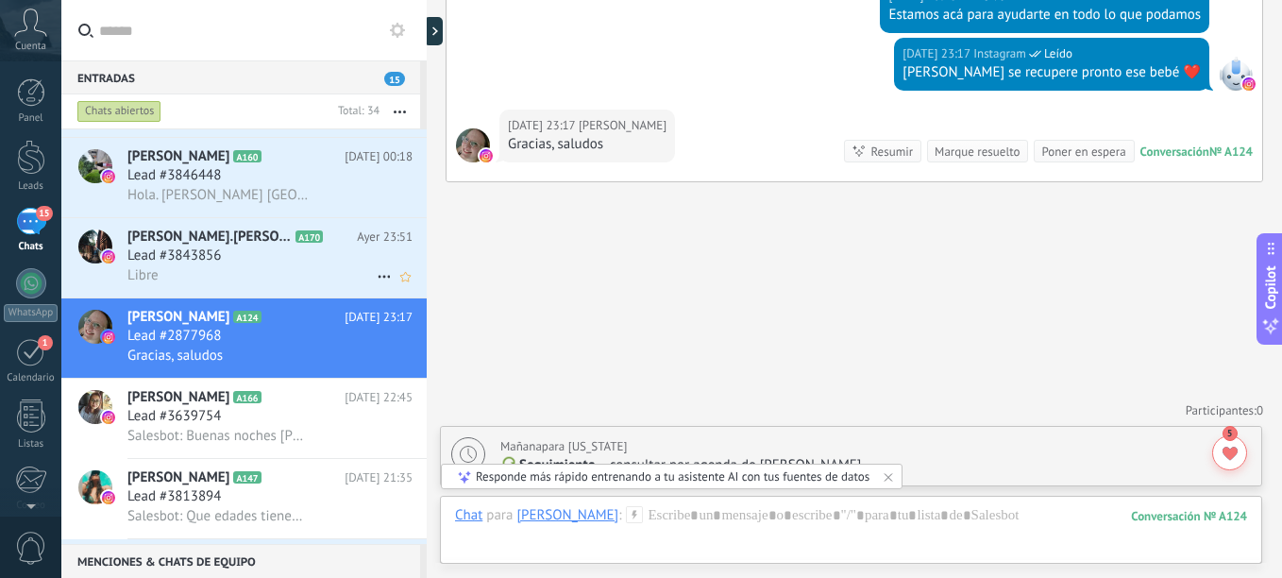
click at [186, 269] on div "Libre" at bounding box center [269, 275] width 285 height 20
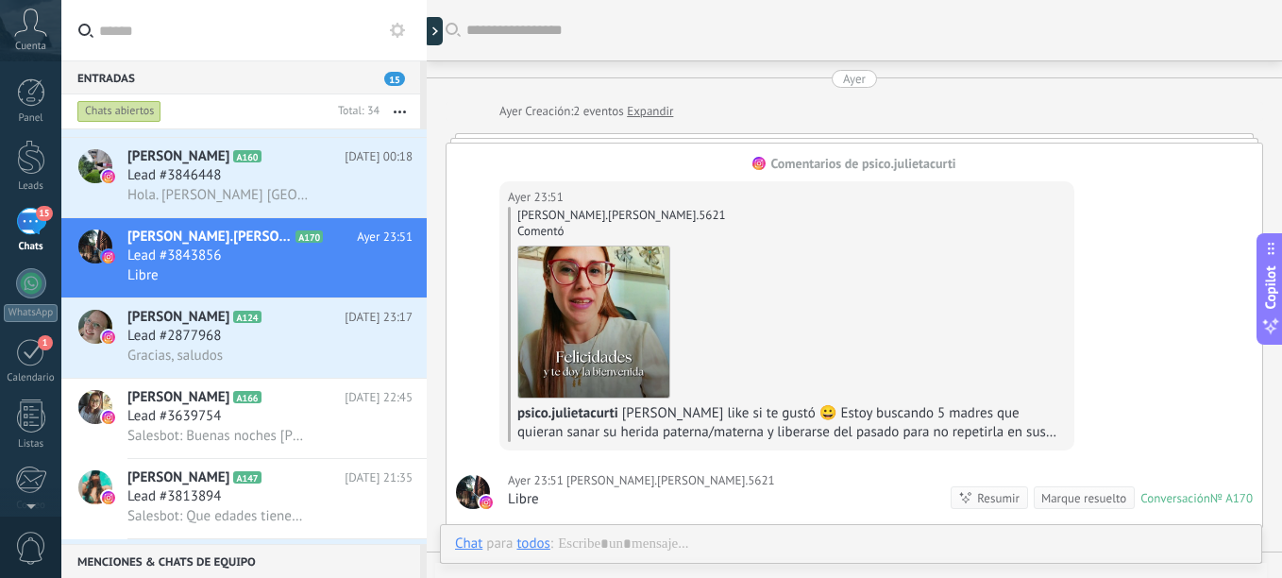
scroll to position [42, 0]
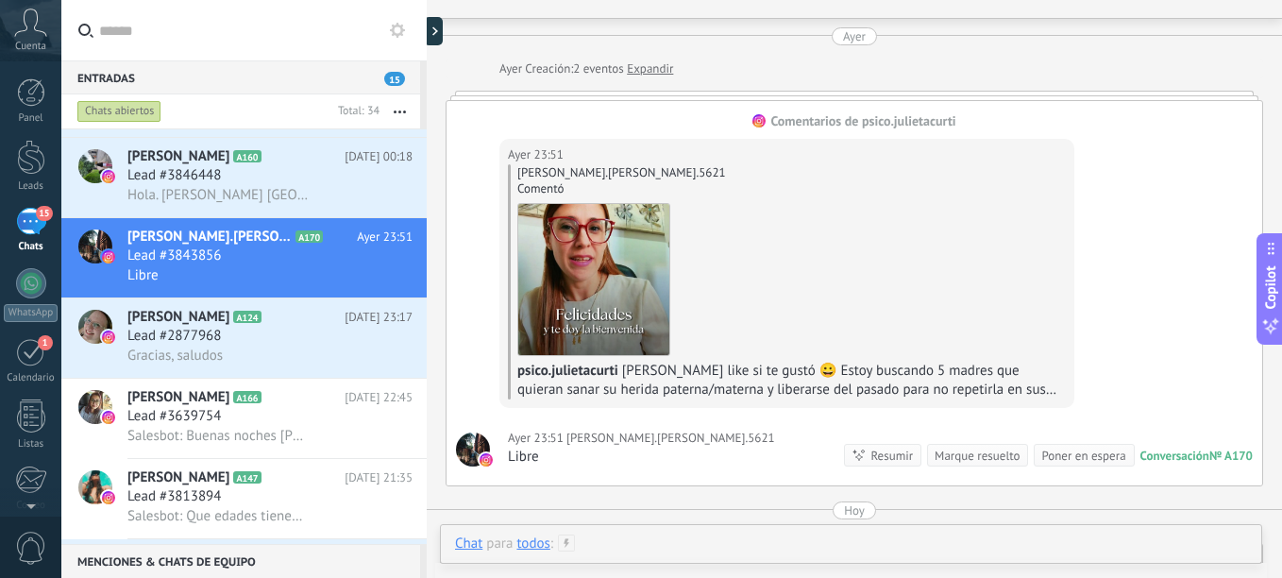
click at [755, 539] on div at bounding box center [851, 562] width 792 height 57
click at [0, 0] on div "Enviar Cancelar Rastrear clics en links ? Reducir links largos y rastrear clics…" at bounding box center [0, 0] width 0 height 0
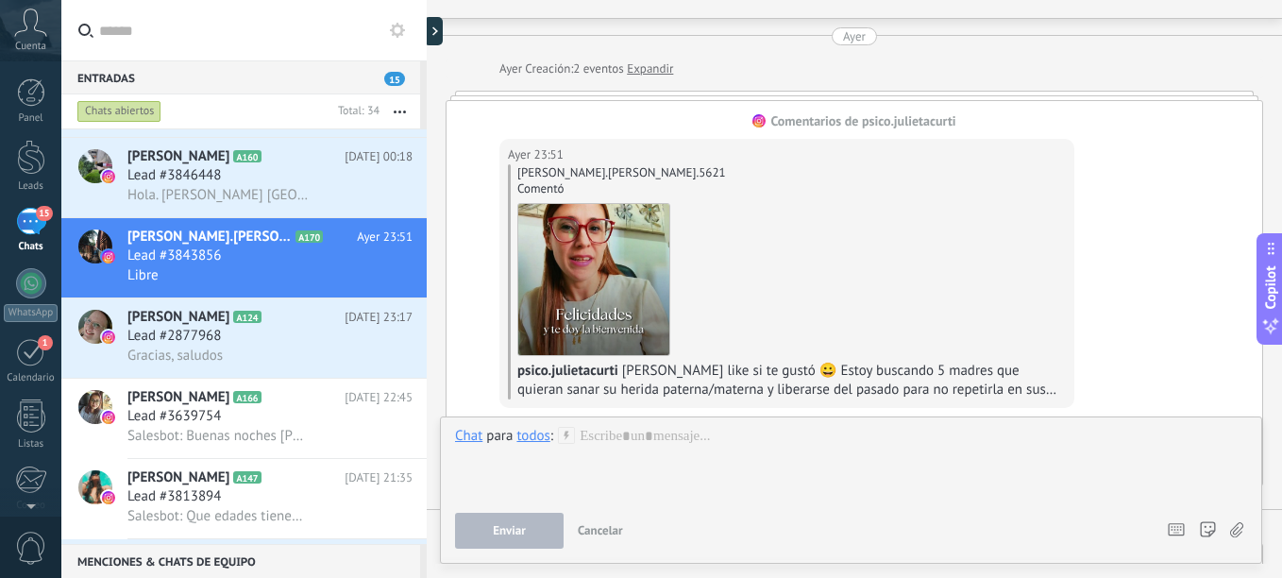
drag, startPoint x: 667, startPoint y: 407, endPoint x: 677, endPoint y: 425, distance: 20.3
click at [673, 417] on div "Buscar Carga más [DATE] [DATE] Creación: 2 eventos Expandir Comentarios de psic…" at bounding box center [854, 289] width 855 height 578
click at [680, 429] on div at bounding box center [851, 463] width 792 height 72
click at [630, 446] on div at bounding box center [851, 463] width 792 height 72
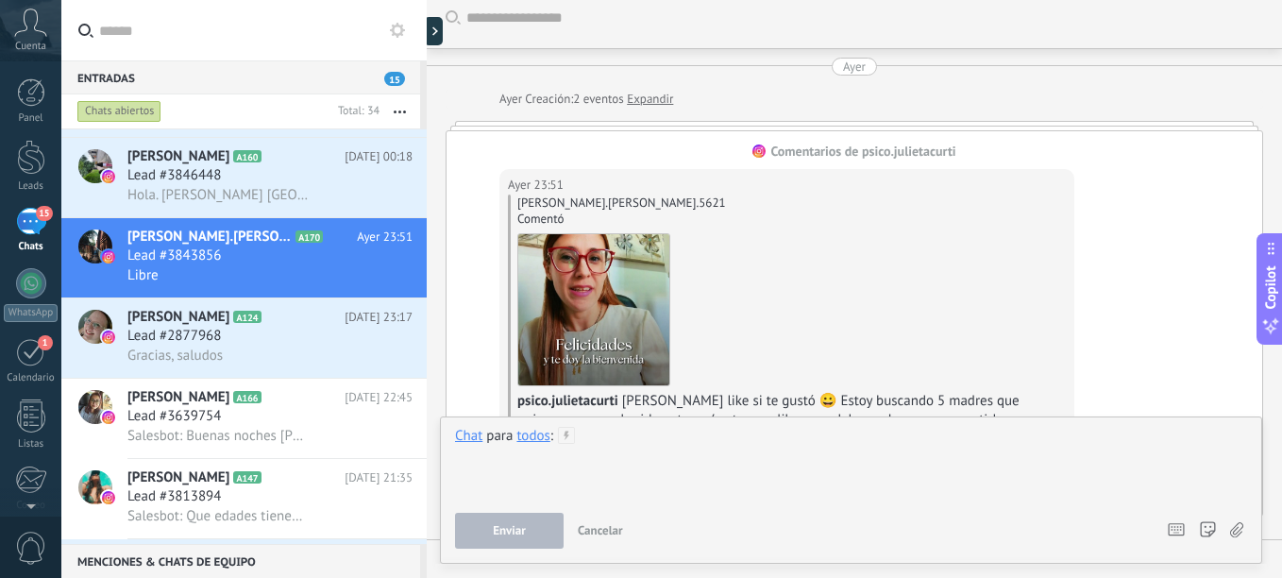
scroll to position [0, 0]
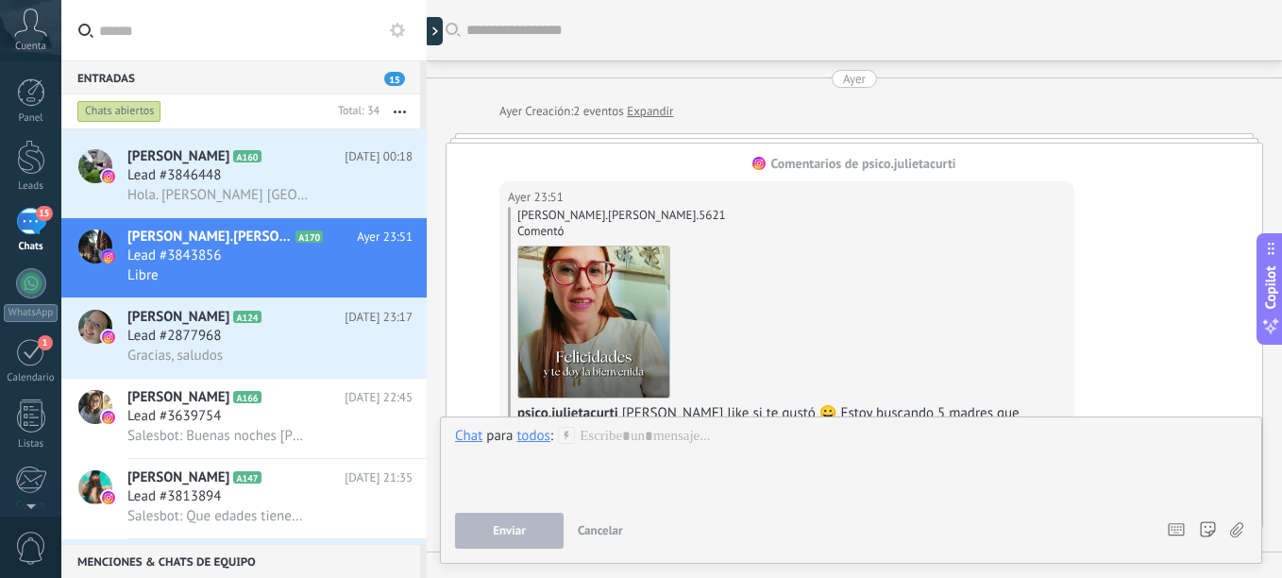
click at [648, 113] on link "Expandir" at bounding box center [650, 111] width 46 height 19
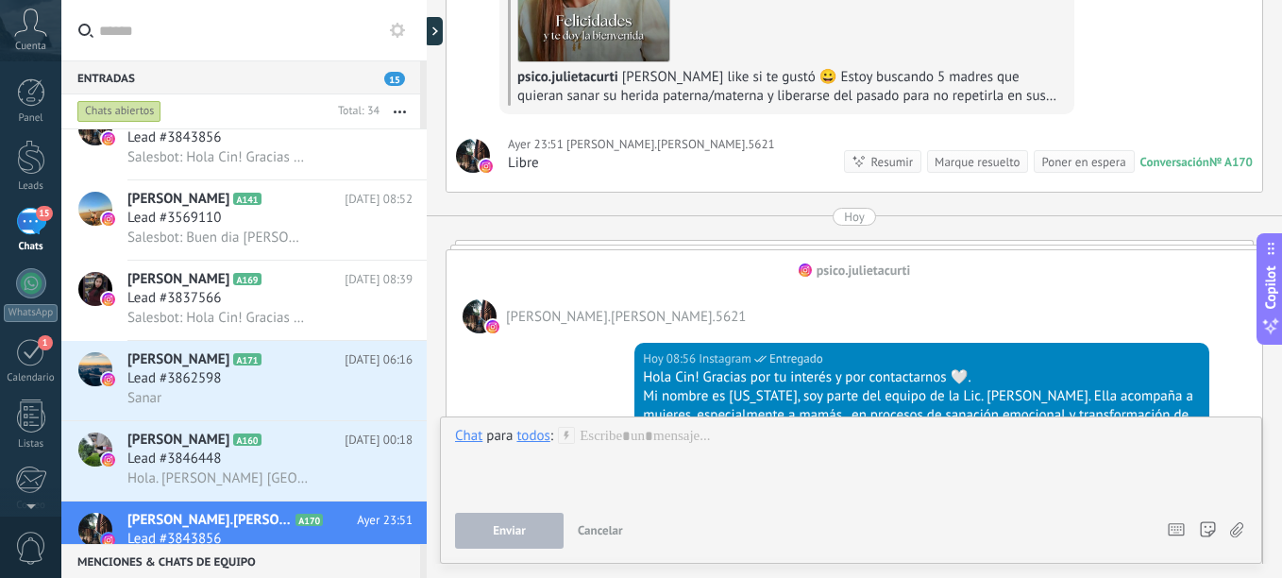
scroll to position [224, 0]
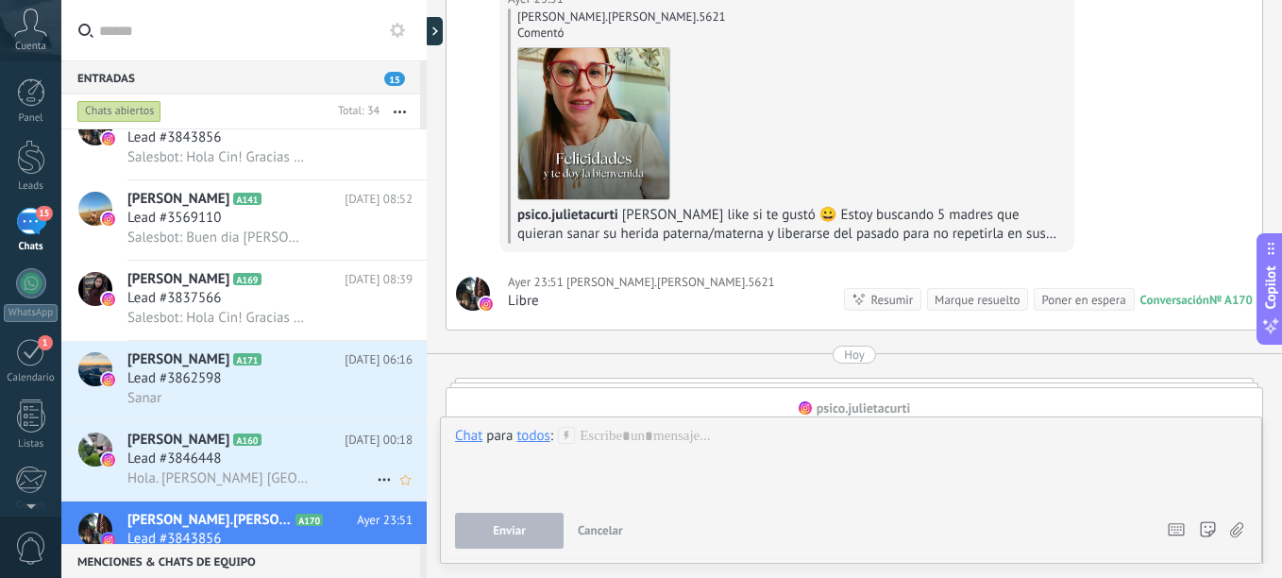
click at [278, 460] on div "Lead #3846448" at bounding box center [269, 458] width 285 height 19
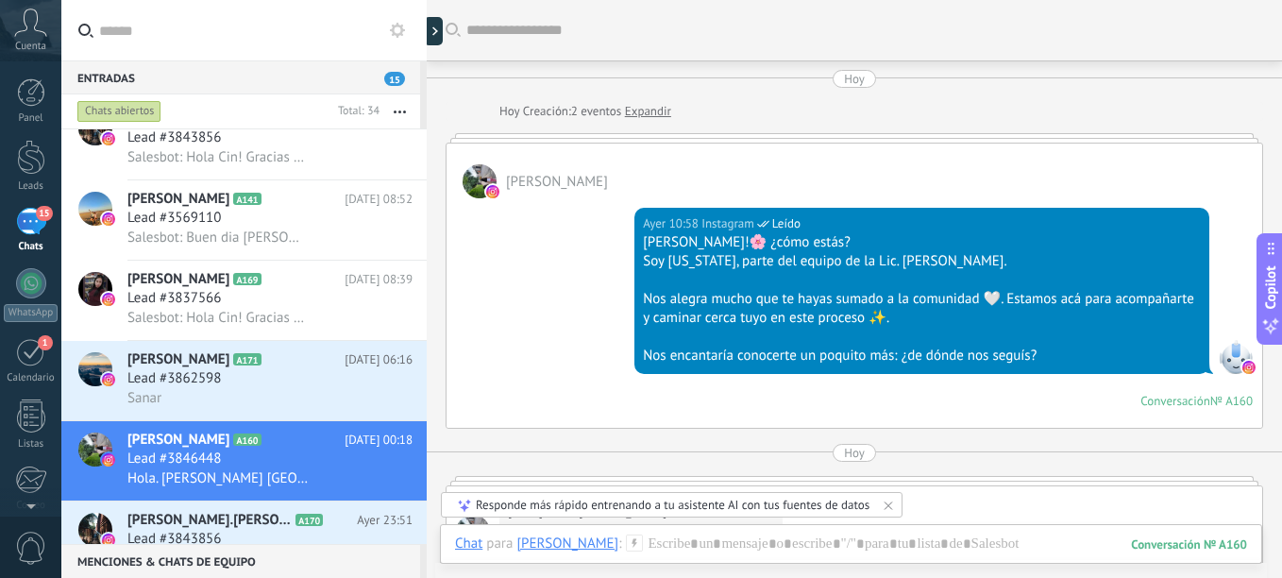
click at [644, 110] on link "Expandir" at bounding box center [648, 111] width 46 height 19
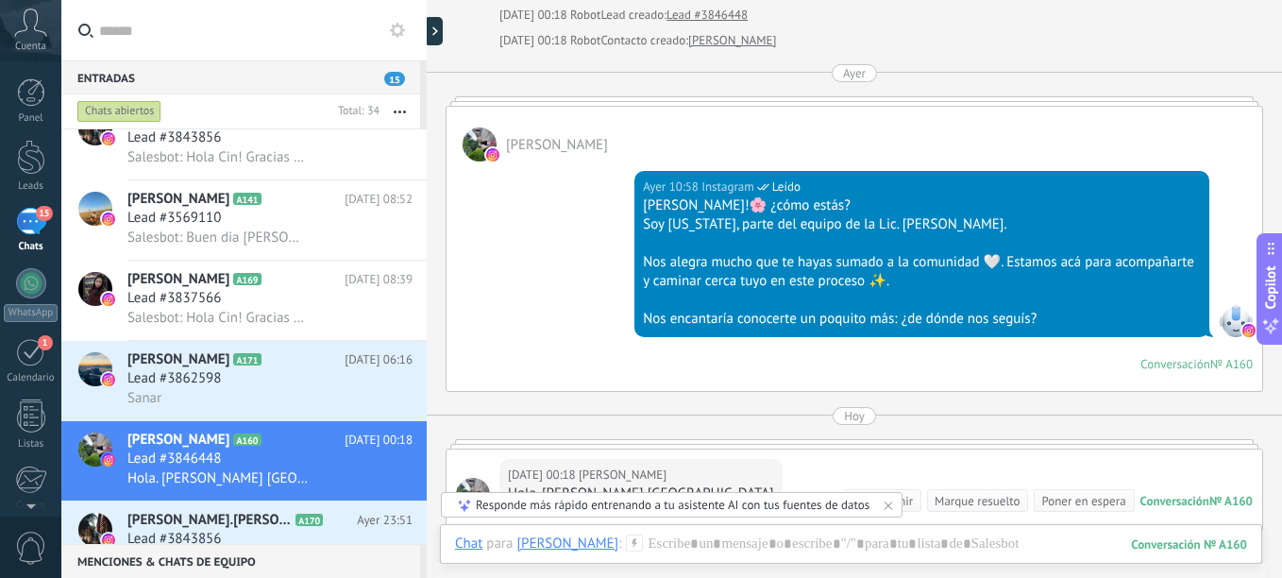
scroll to position [380, 0]
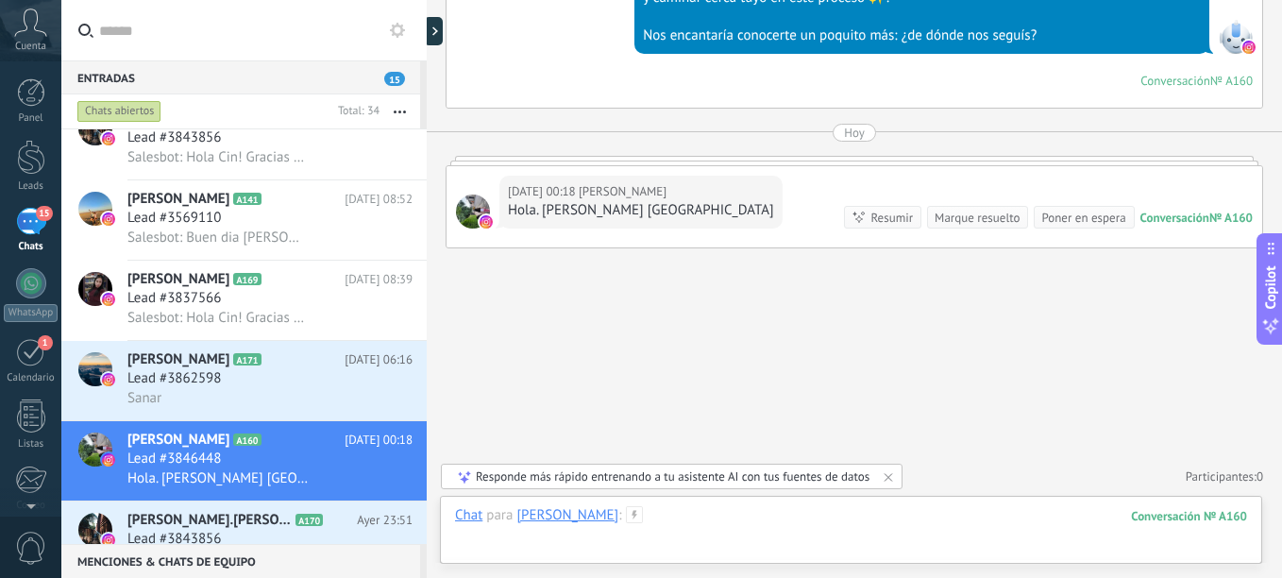
click at [667, 515] on div at bounding box center [851, 534] width 792 height 57
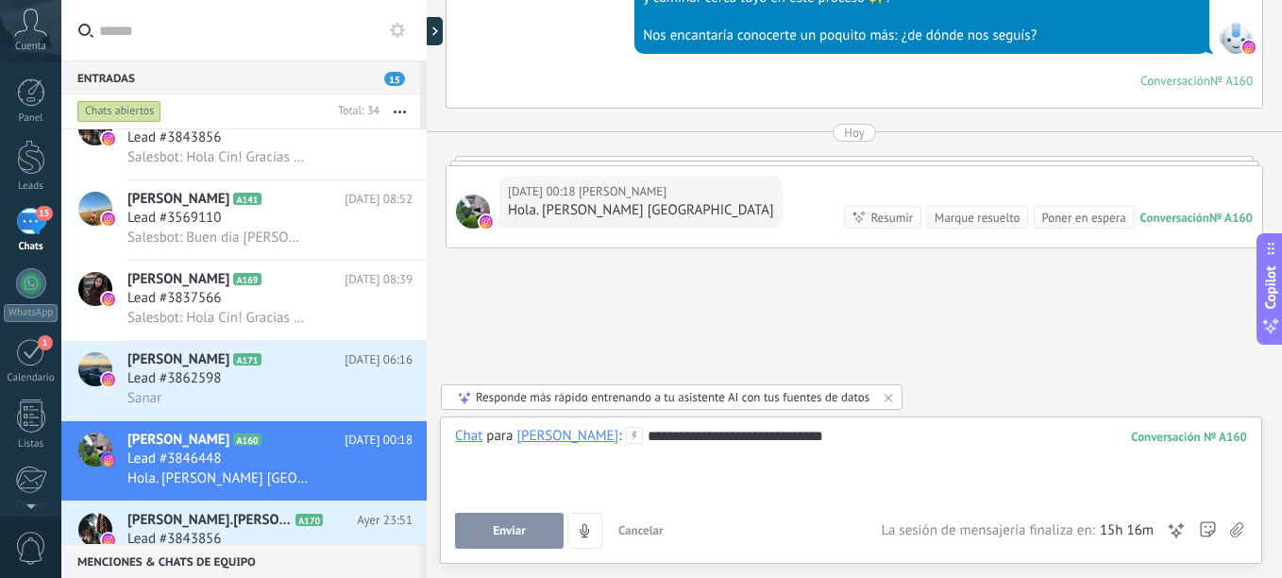
click at [834, 441] on div "**********" at bounding box center [851, 463] width 792 height 72
click at [1086, 456] on div "**********" at bounding box center [851, 463] width 792 height 72
click at [499, 516] on button "Enviar" at bounding box center [509, 531] width 109 height 36
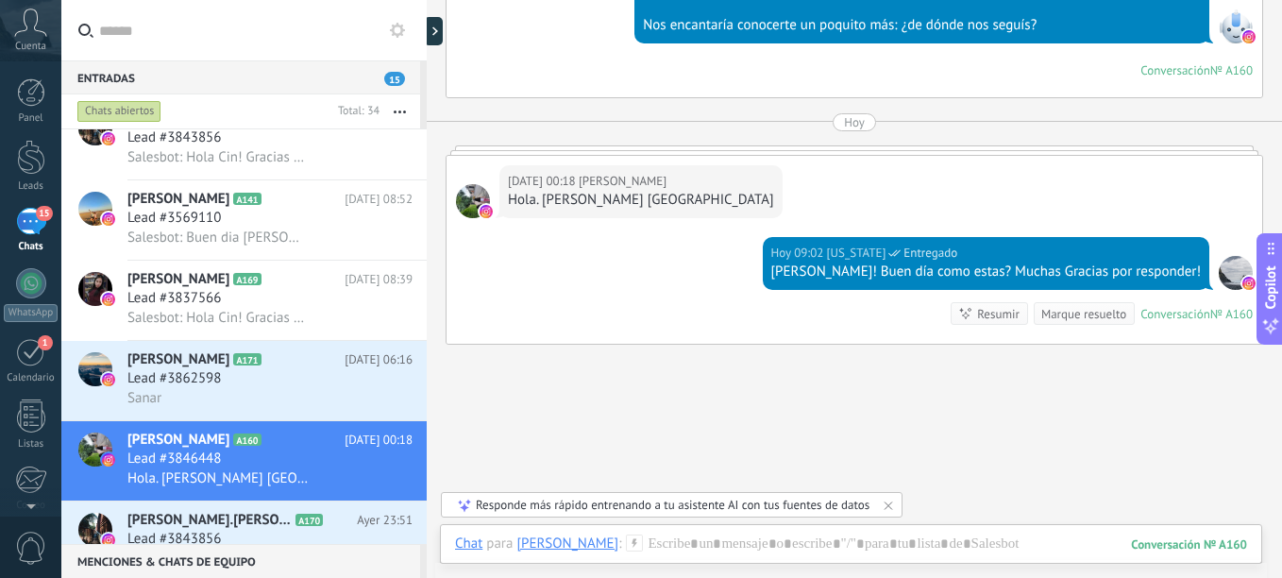
scroll to position [392, 0]
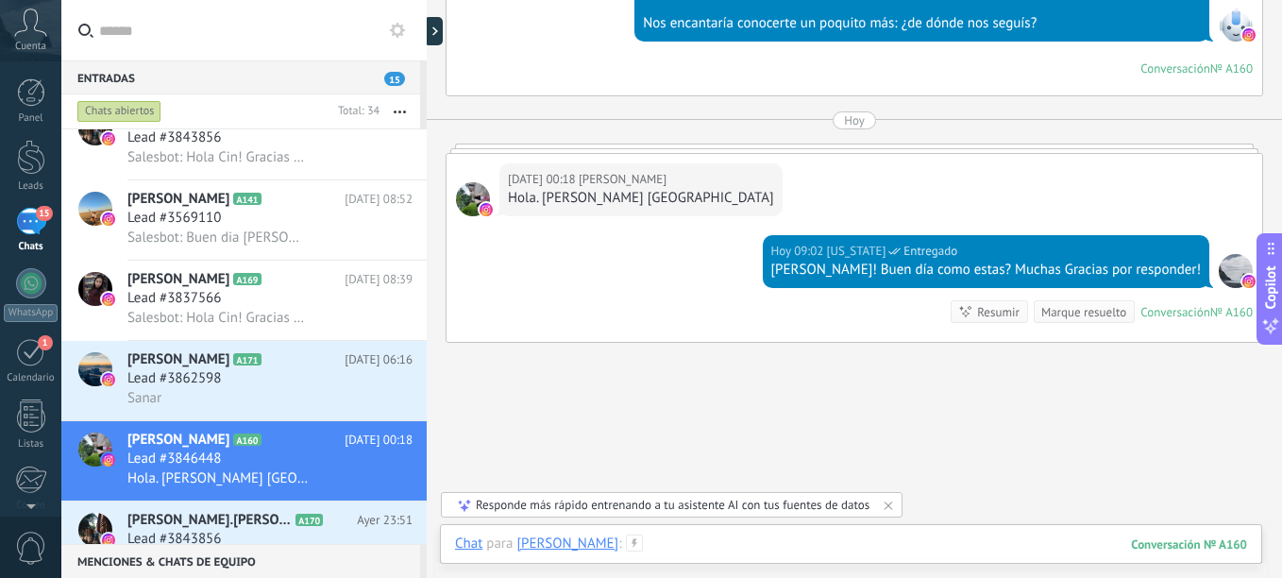
click at [984, 546] on div at bounding box center [851, 562] width 792 height 57
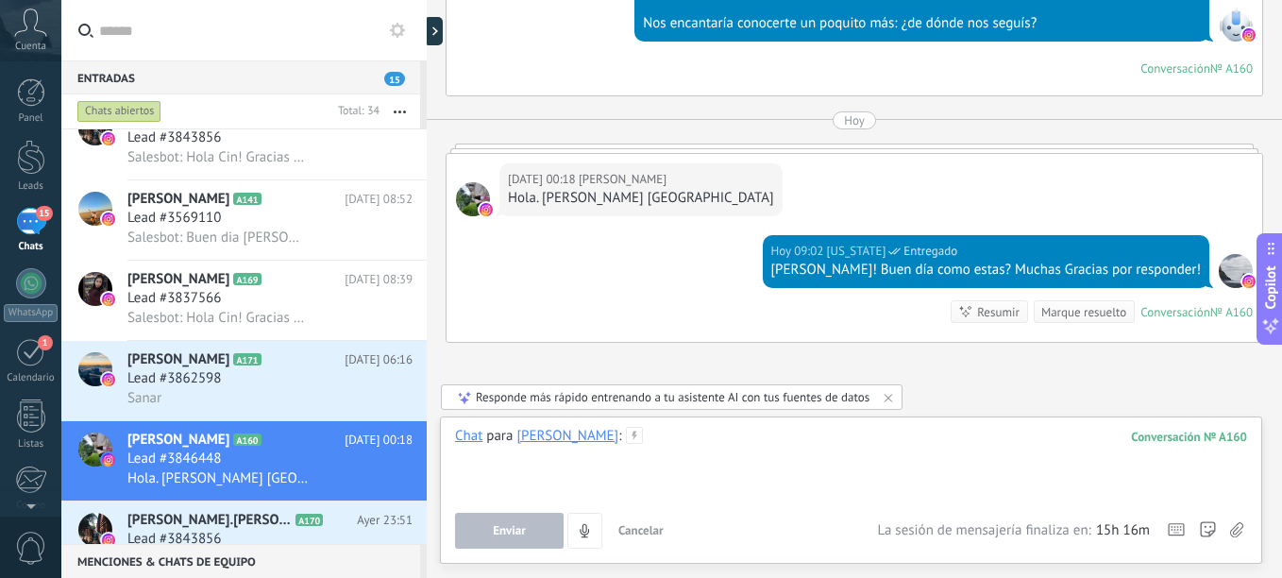
paste div
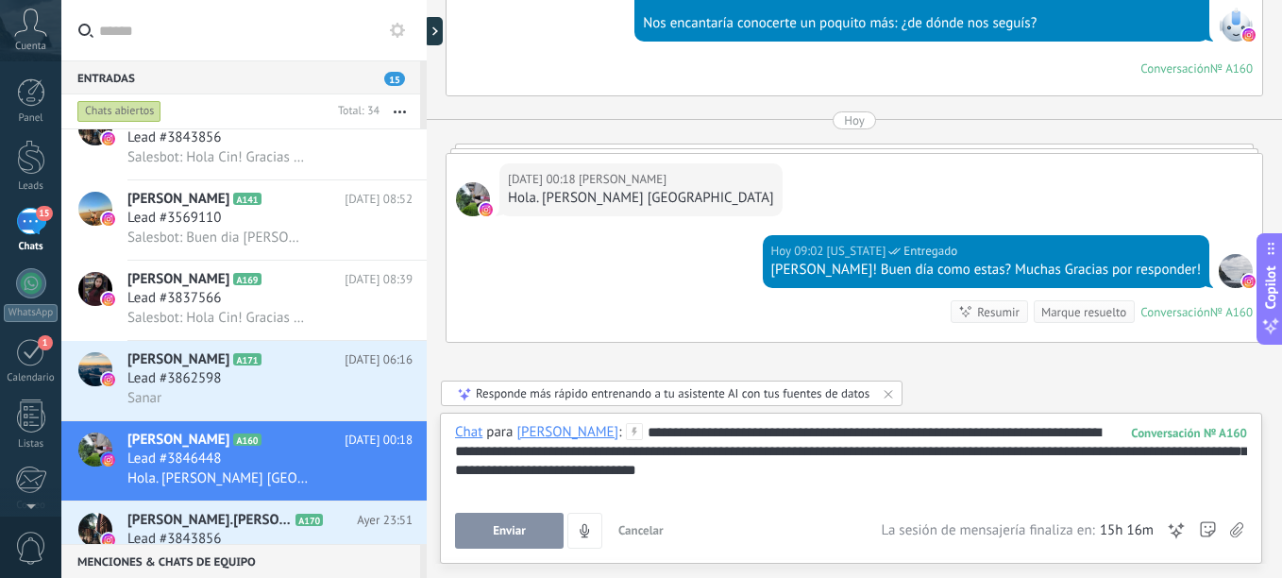
click at [522, 532] on span "Enviar" at bounding box center [509, 530] width 33 height 13
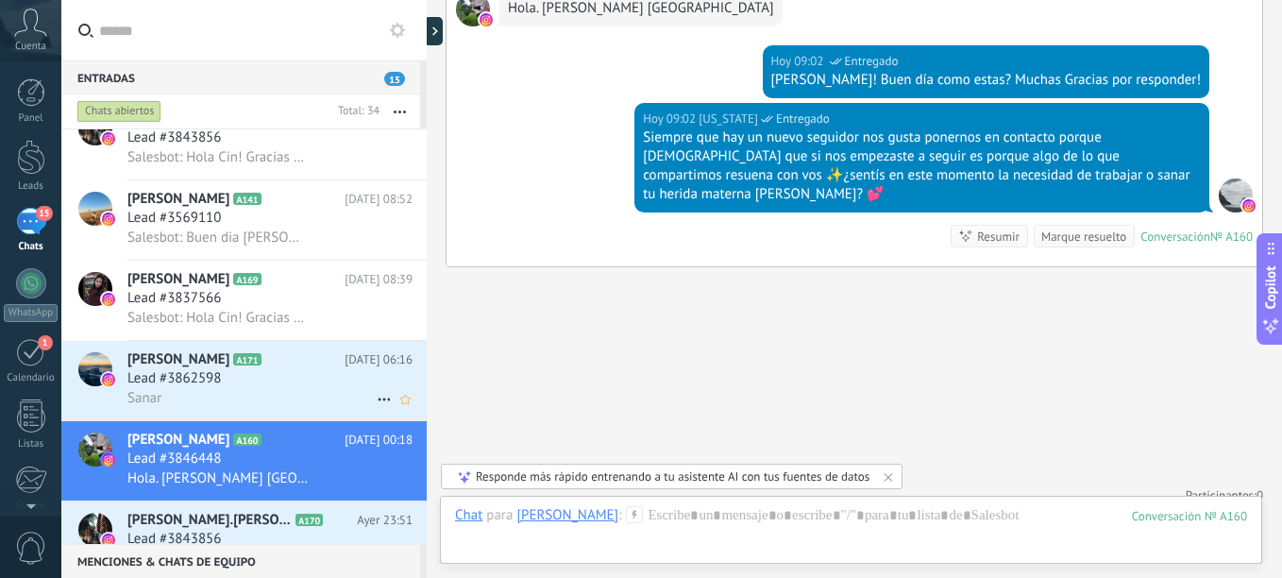
click at [255, 381] on div "Lead #3862598" at bounding box center [269, 378] width 285 height 19
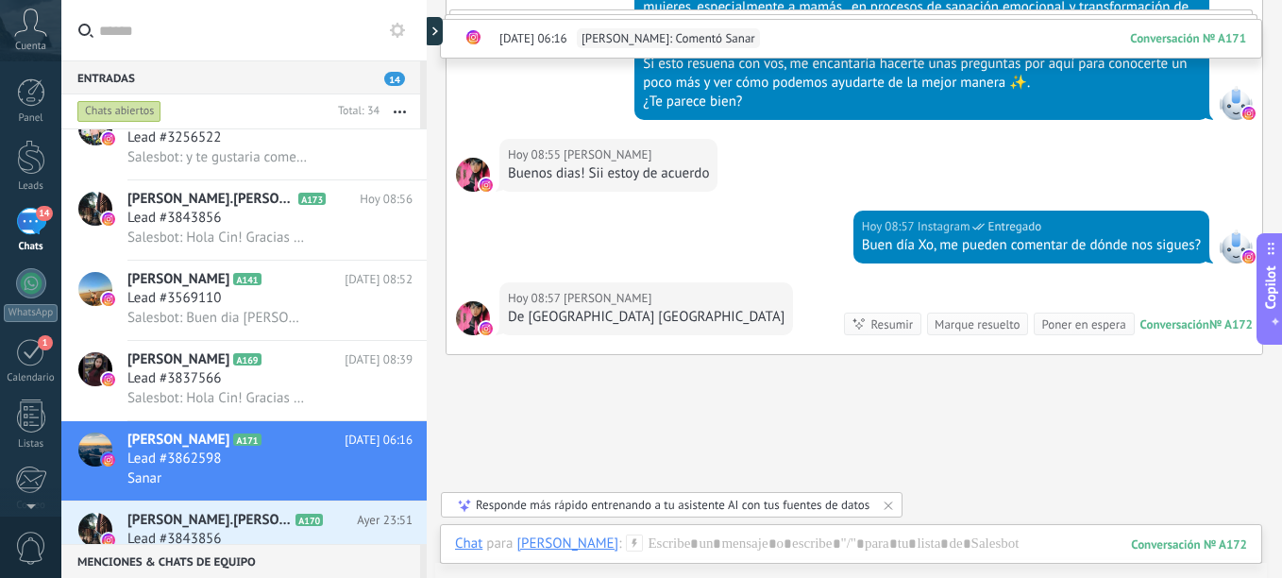
scroll to position [633, 0]
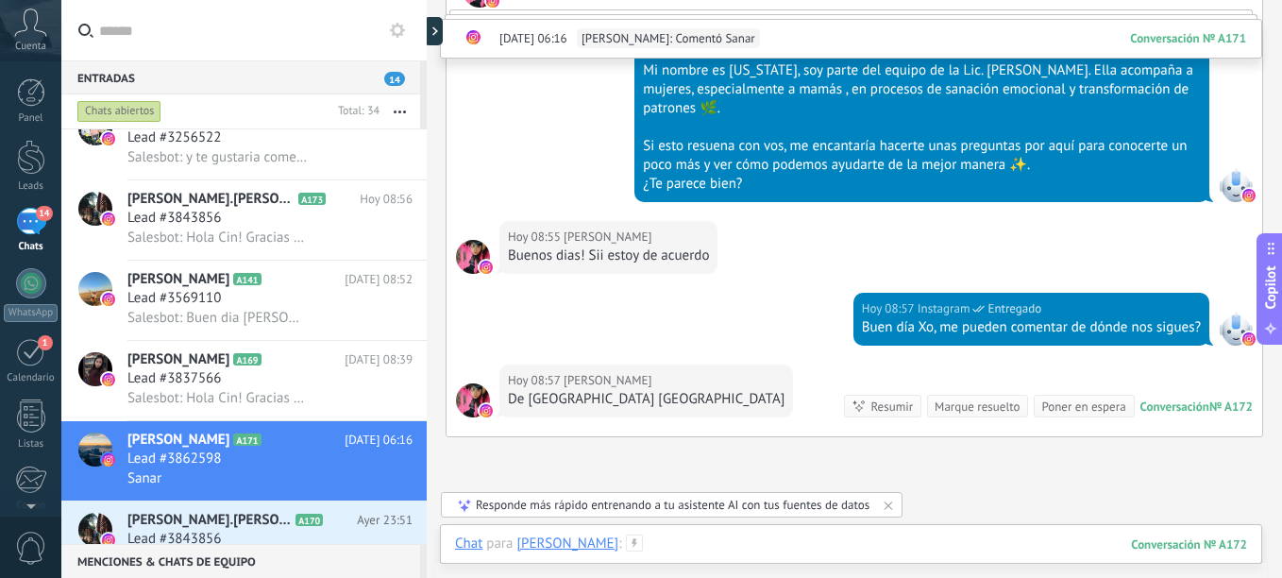
click at [842, 547] on div at bounding box center [851, 562] width 792 height 57
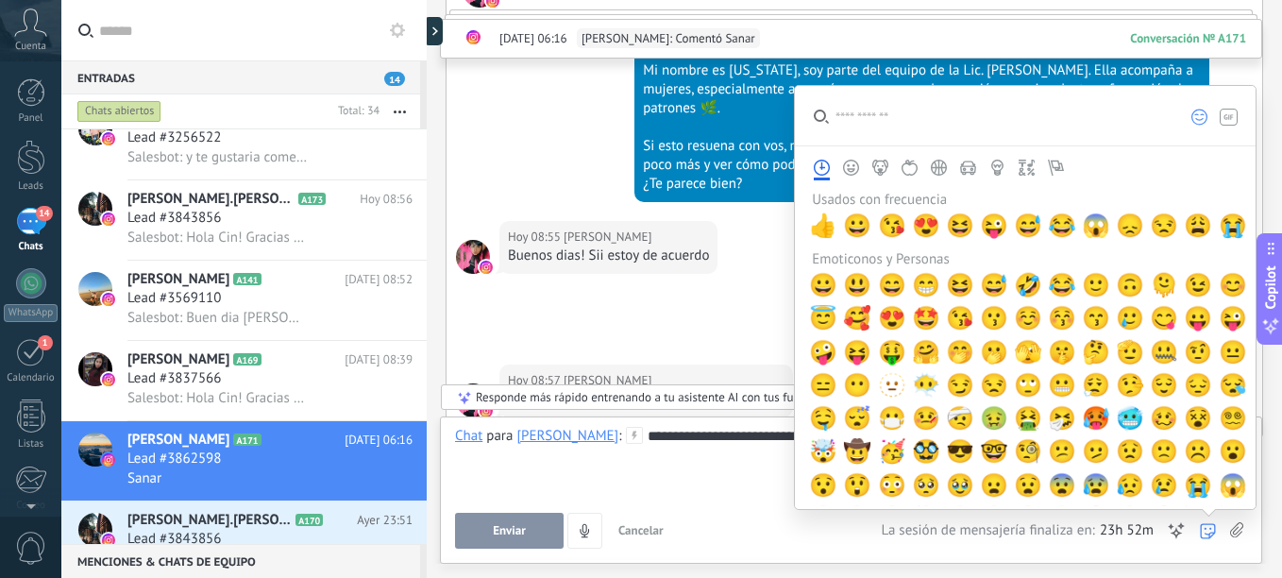
click at [1206, 534] on icon at bounding box center [1208, 531] width 16 height 16
click at [1219, 294] on span "😊" at bounding box center [1233, 285] width 28 height 26
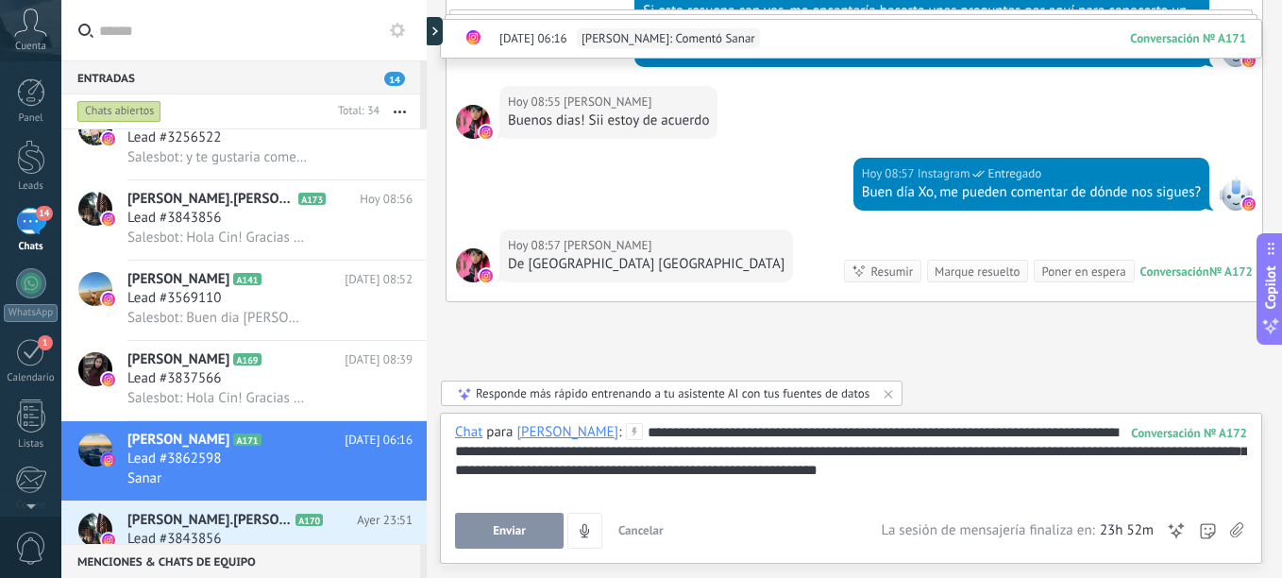
scroll to position [822, 0]
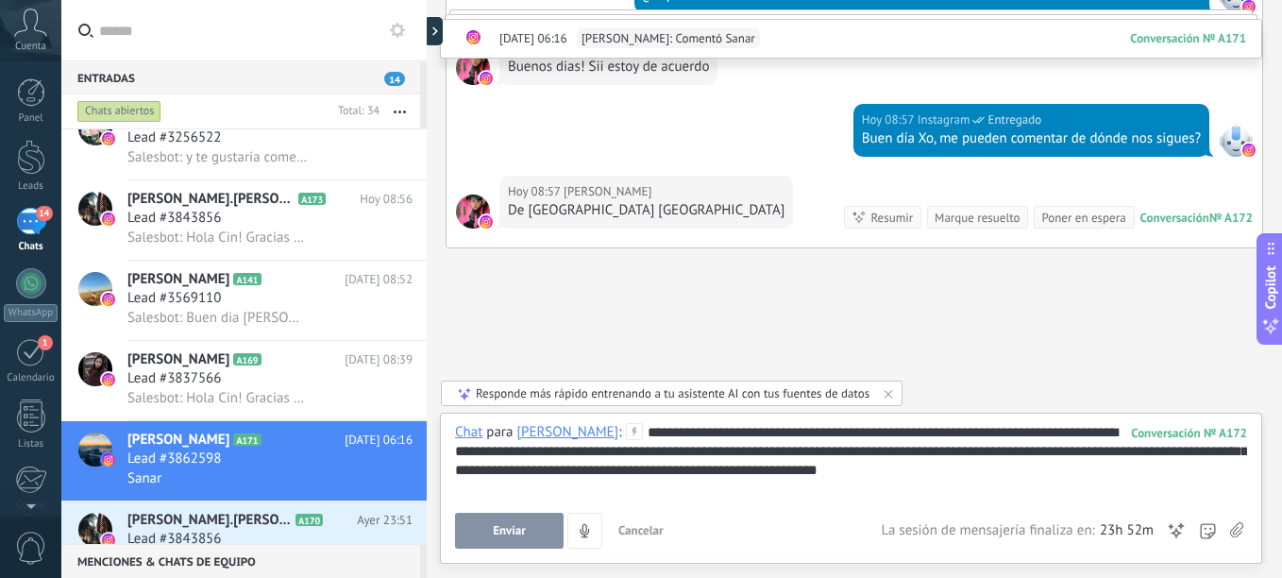
click at [1112, 467] on div "**********" at bounding box center [851, 461] width 792 height 76
click at [518, 533] on span "Enviar" at bounding box center [509, 530] width 33 height 13
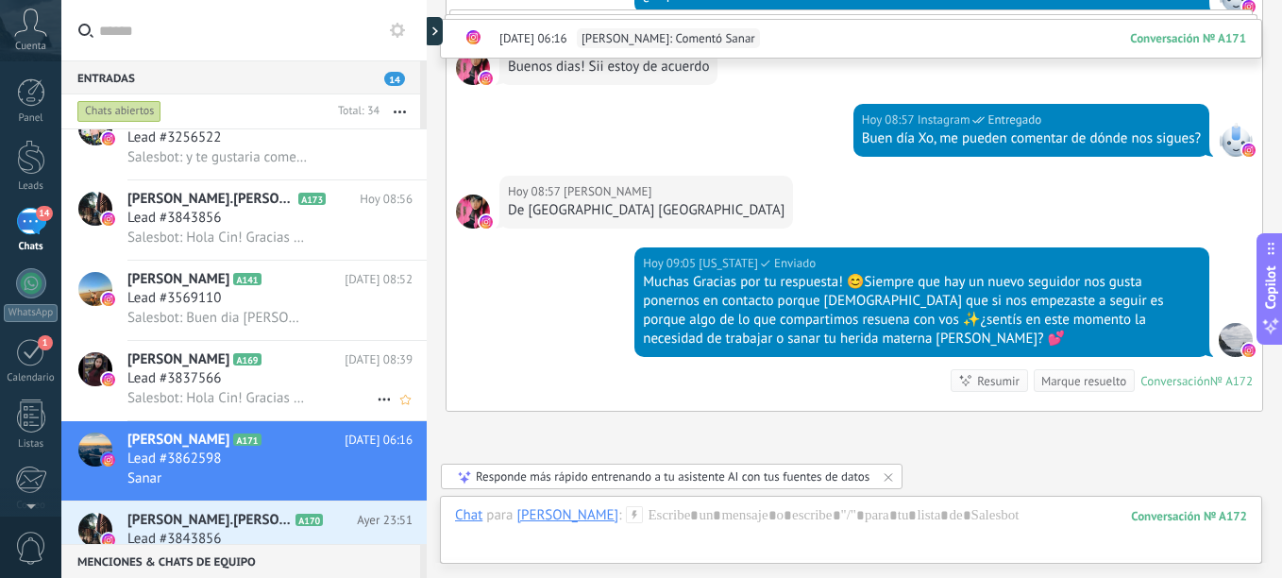
scroll to position [986, 0]
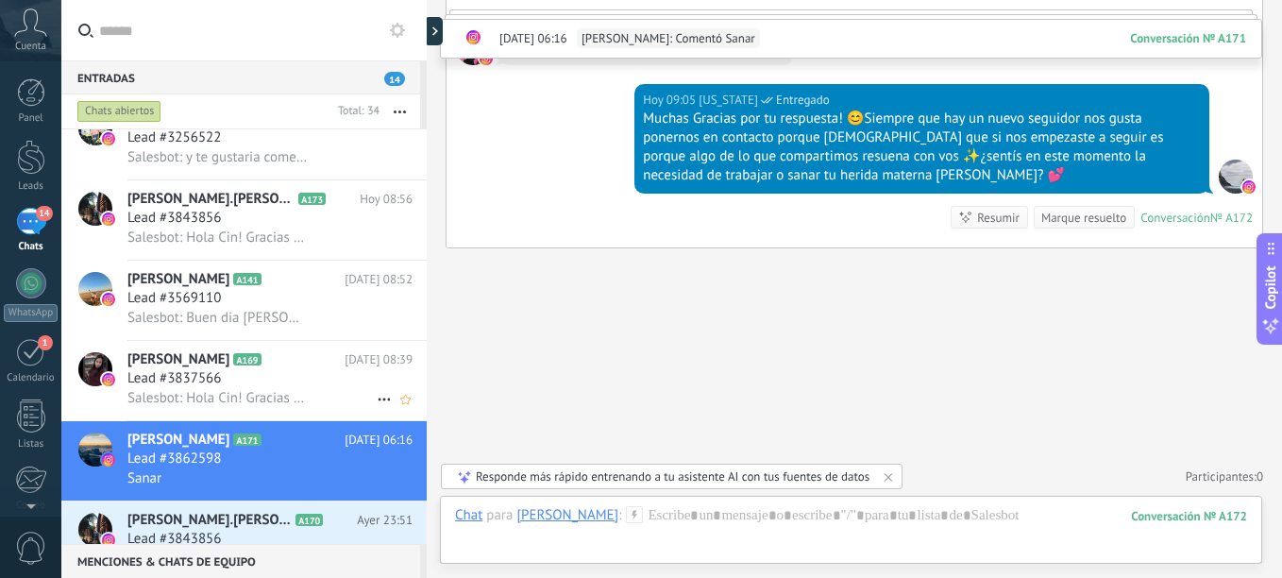
click at [247, 397] on span "Salesbot: Hola Cin! Gracias por tu interés y por contactarnos 🤍. Mi nombre es […" at bounding box center [217, 398] width 181 height 18
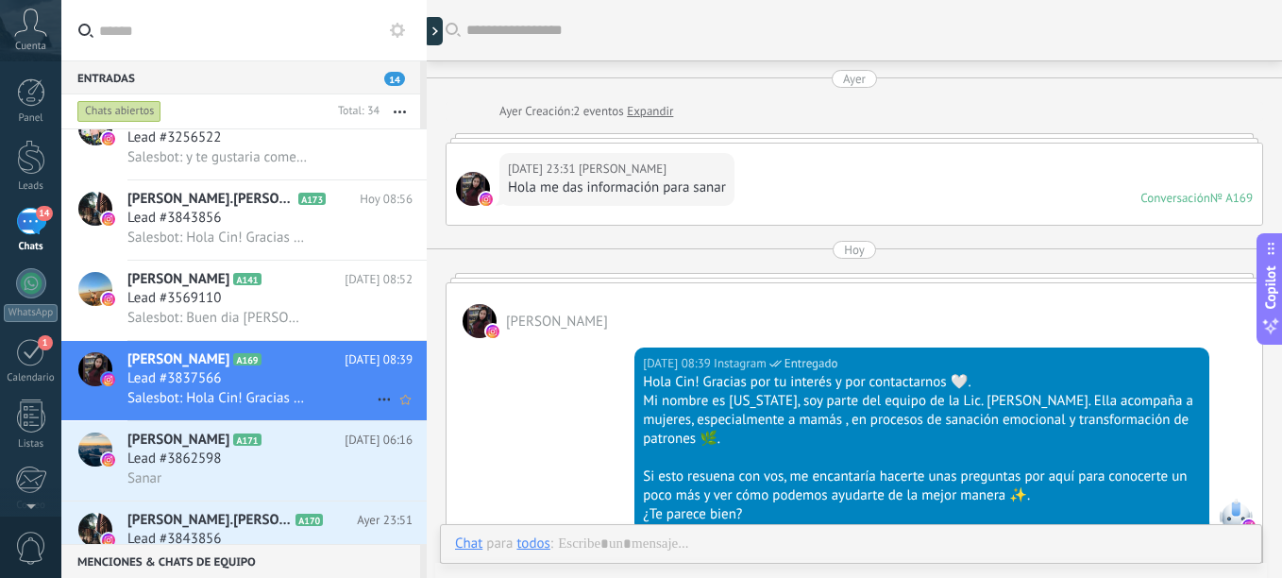
scroll to position [142, 0]
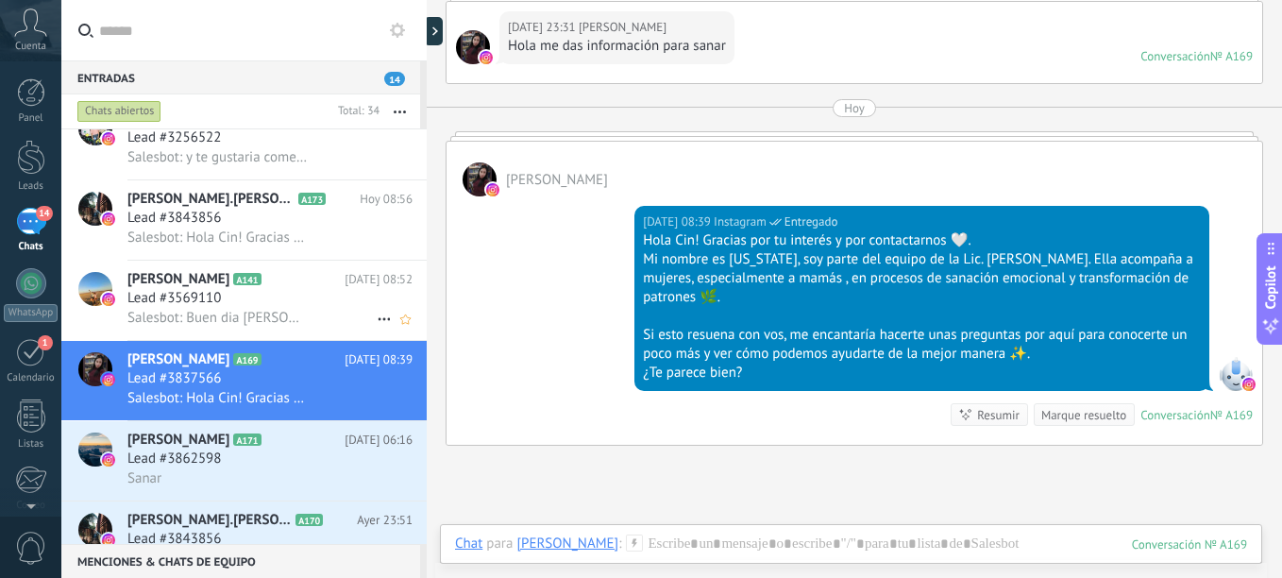
click at [312, 322] on div "Salesbot: Buen dia [PERSON_NAME]! no hay problema! si necesitas ayuda quedo a d…" at bounding box center [269, 318] width 285 height 20
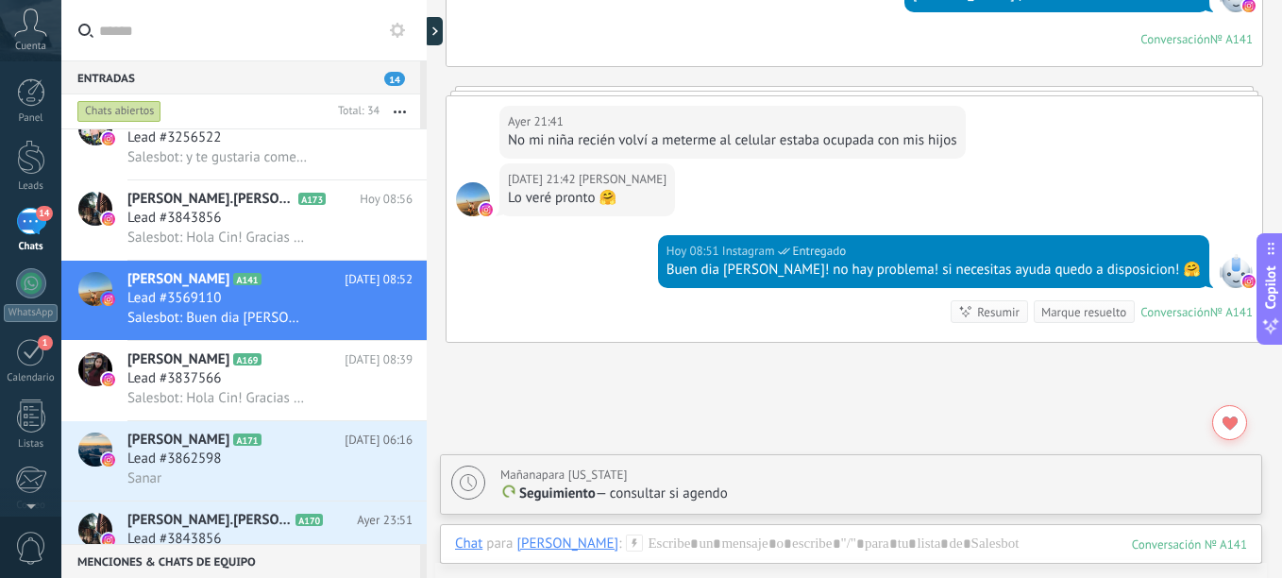
scroll to position [379, 0]
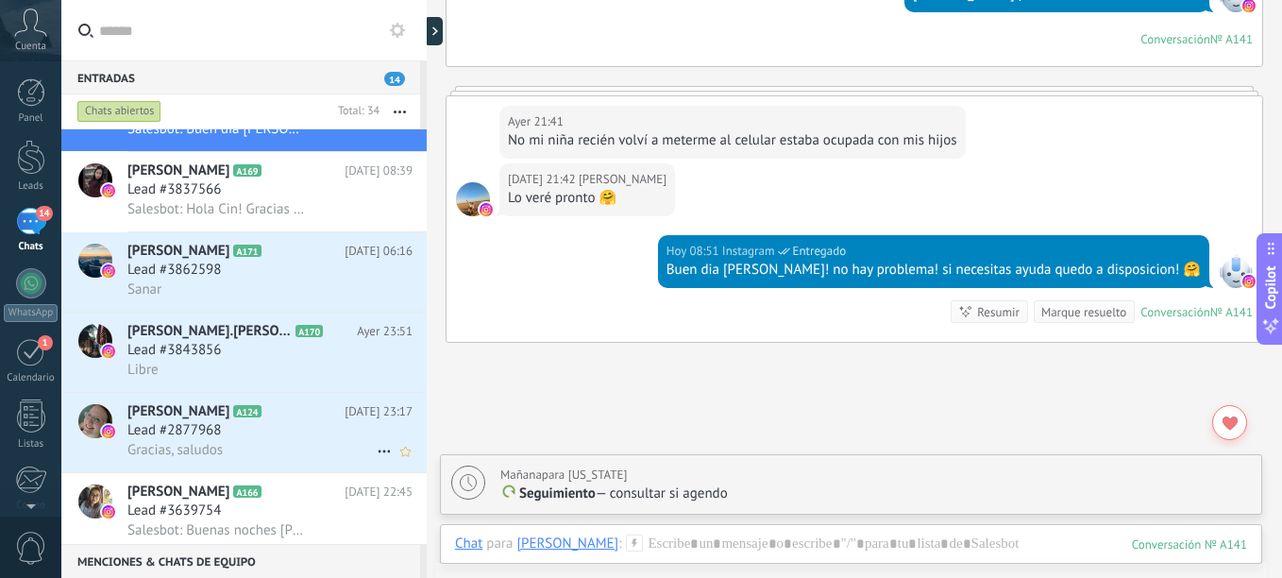
click at [264, 429] on div "Lead #2877968" at bounding box center [269, 430] width 285 height 19
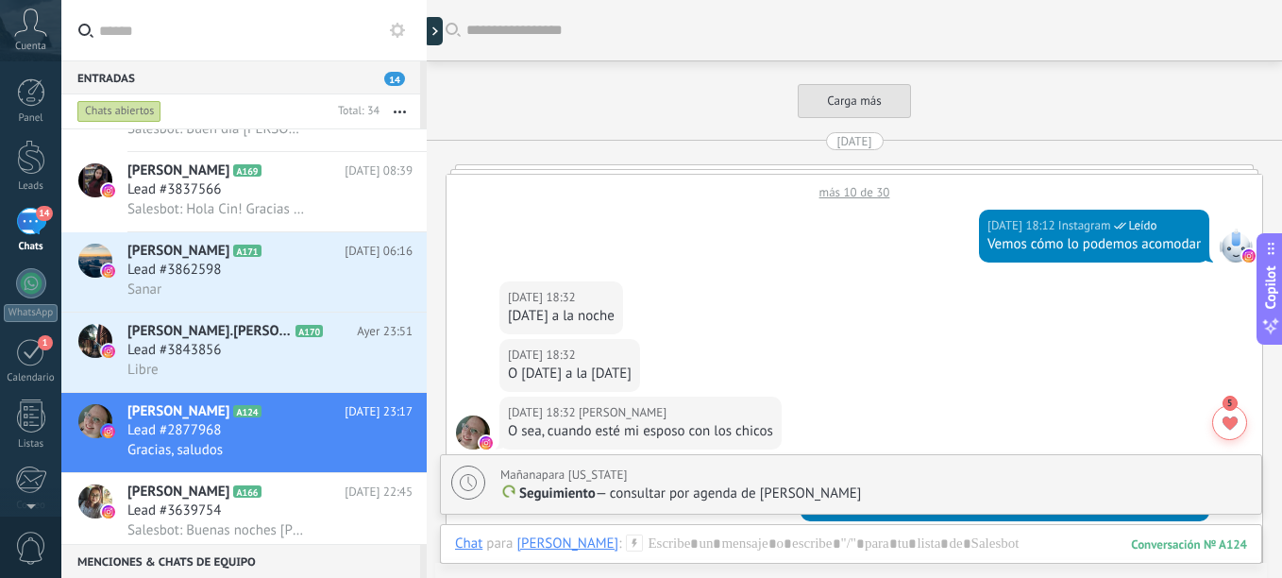
scroll to position [1408, 0]
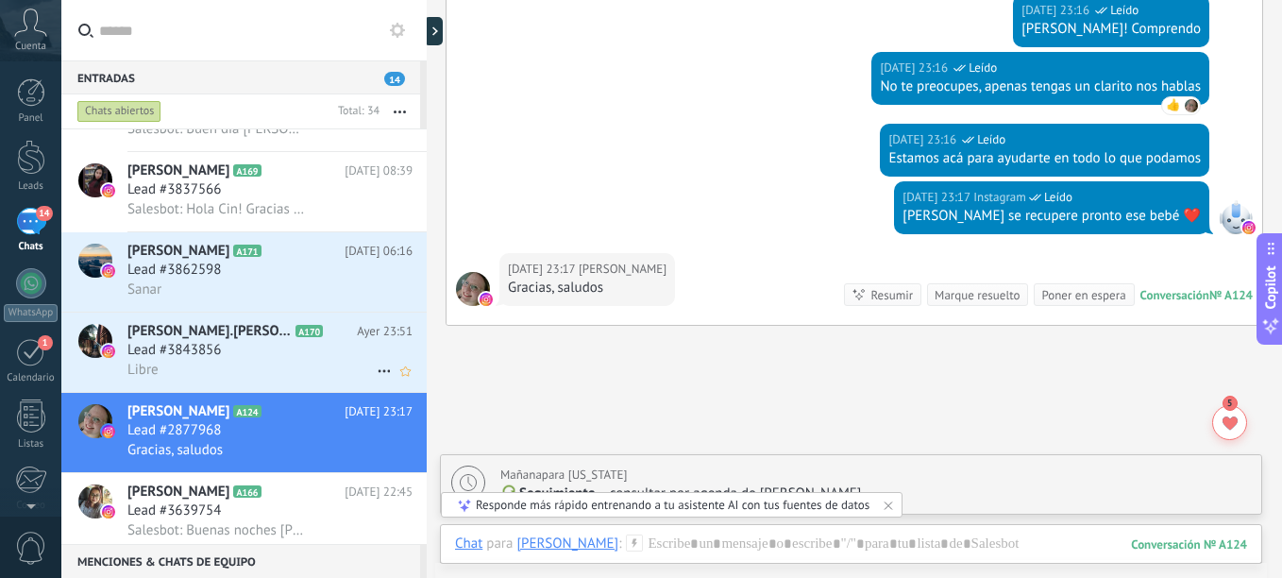
click at [311, 339] on h2 "[PERSON_NAME].[PERSON_NAME].5621 A170" at bounding box center [241, 331] width 229 height 19
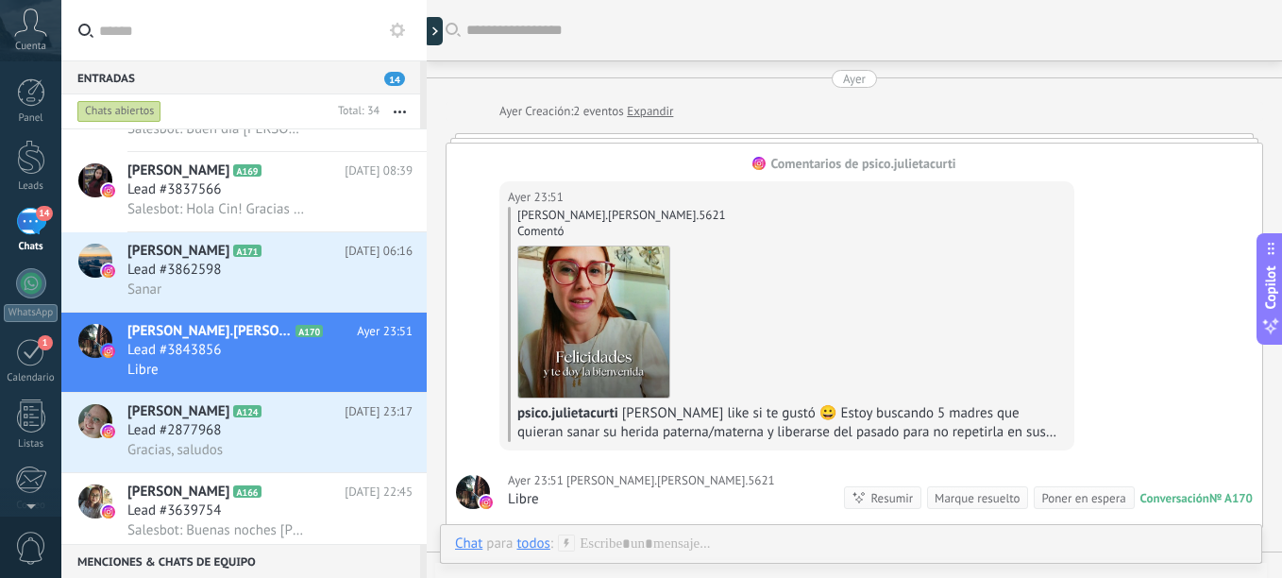
scroll to position [42, 0]
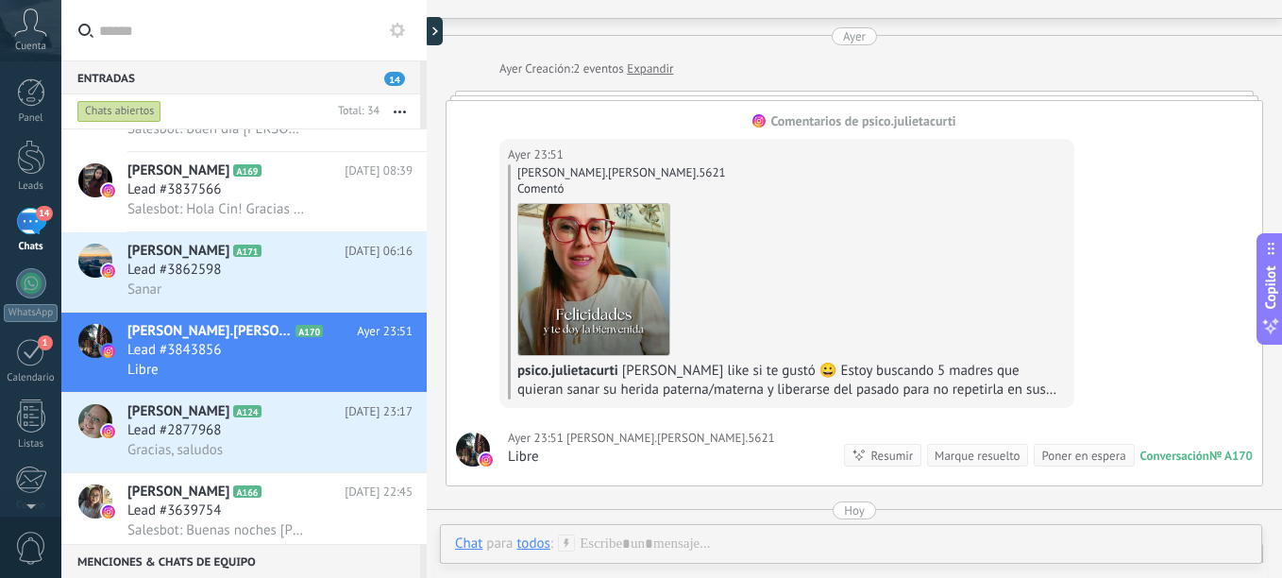
click at [665, 64] on link "Expandir" at bounding box center [650, 68] width 46 height 19
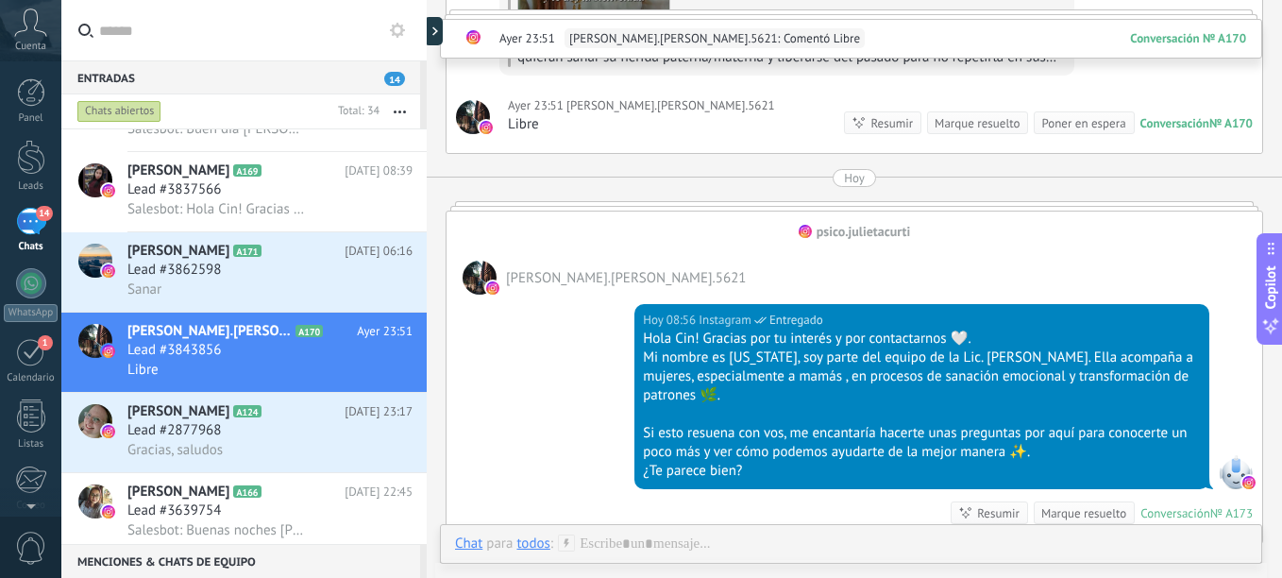
scroll to position [318, 0]
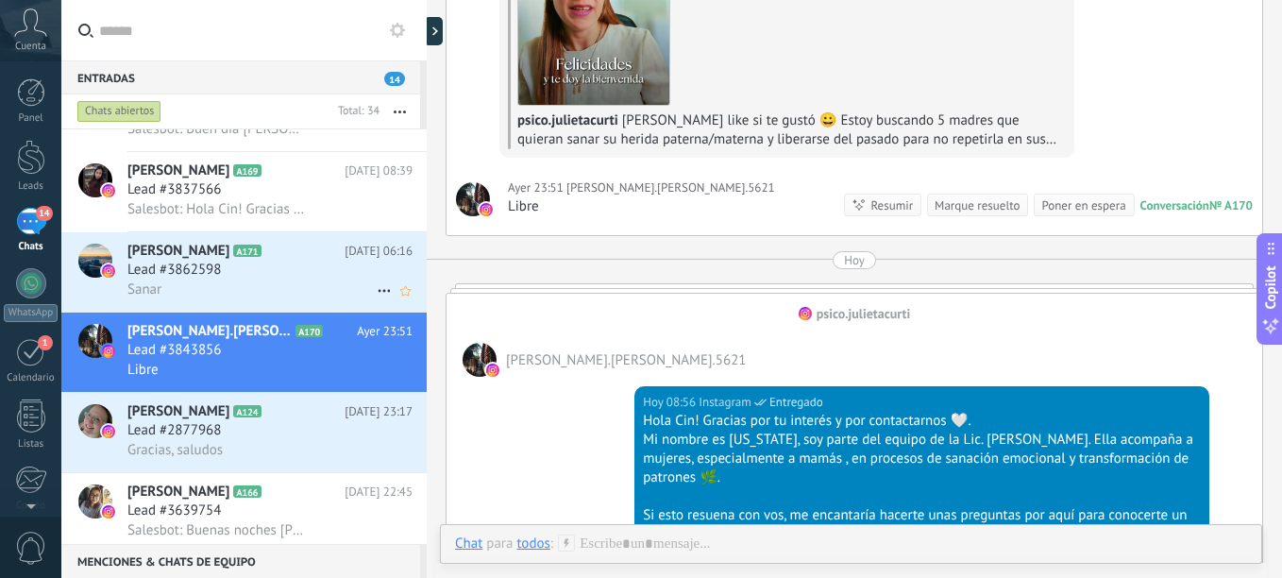
click at [291, 278] on div "Lead #3862598" at bounding box center [269, 270] width 285 height 19
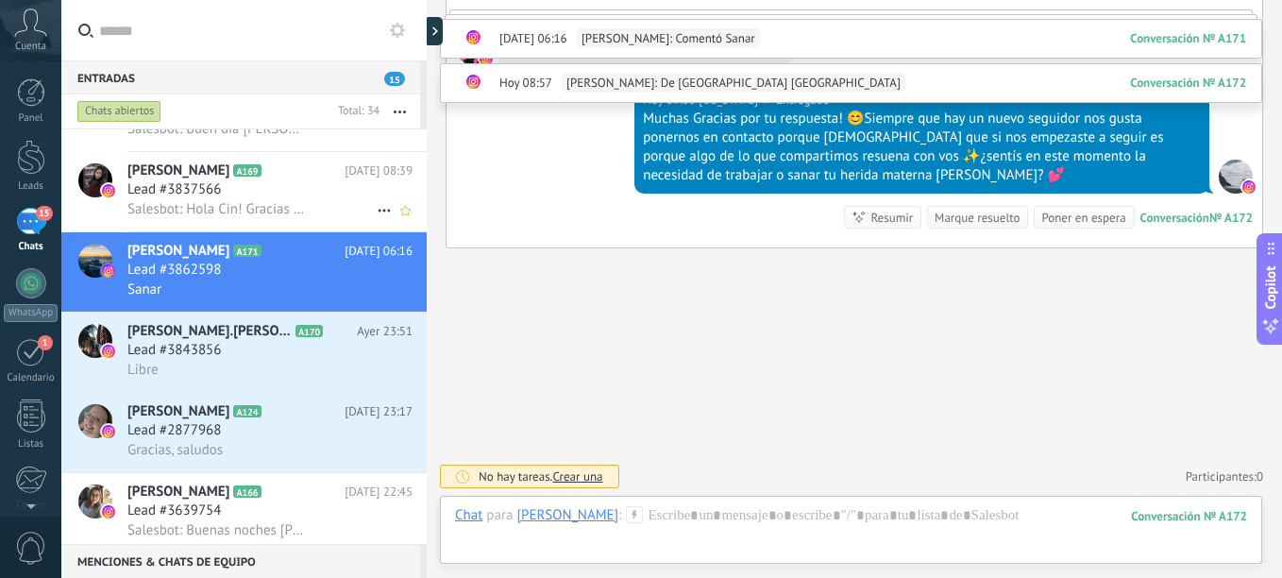
scroll to position [190, 0]
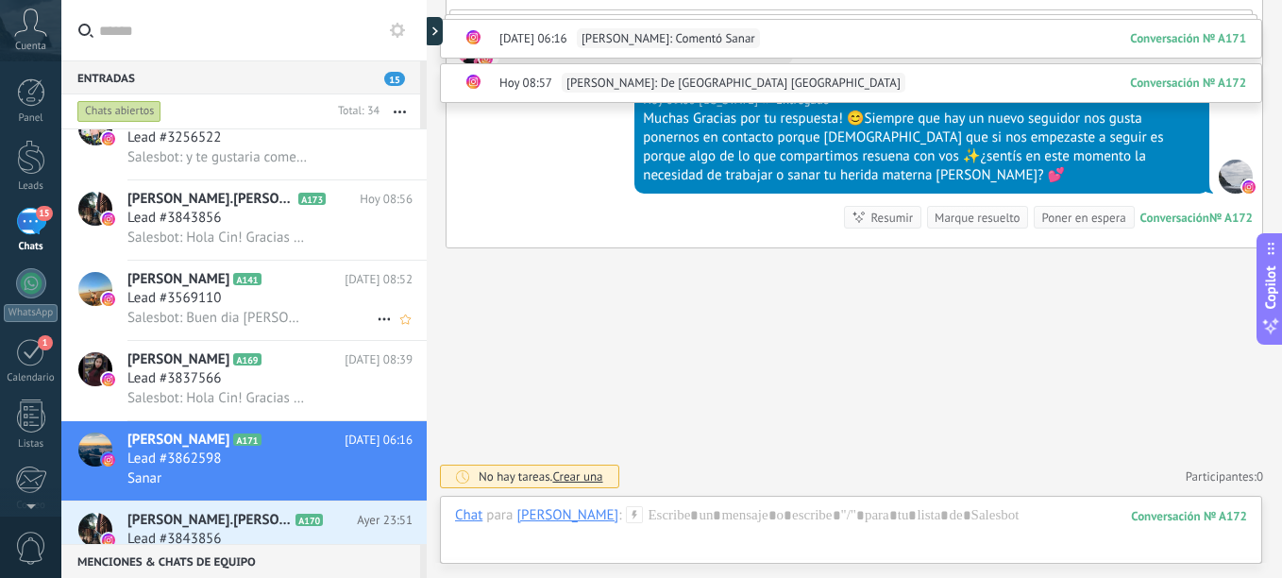
click at [300, 329] on div "[PERSON_NAME] A141 [DATE] 08:52 Lead #3569110 Salesbot: Buen dia [PERSON_NAME]!…" at bounding box center [276, 300] width 299 height 79
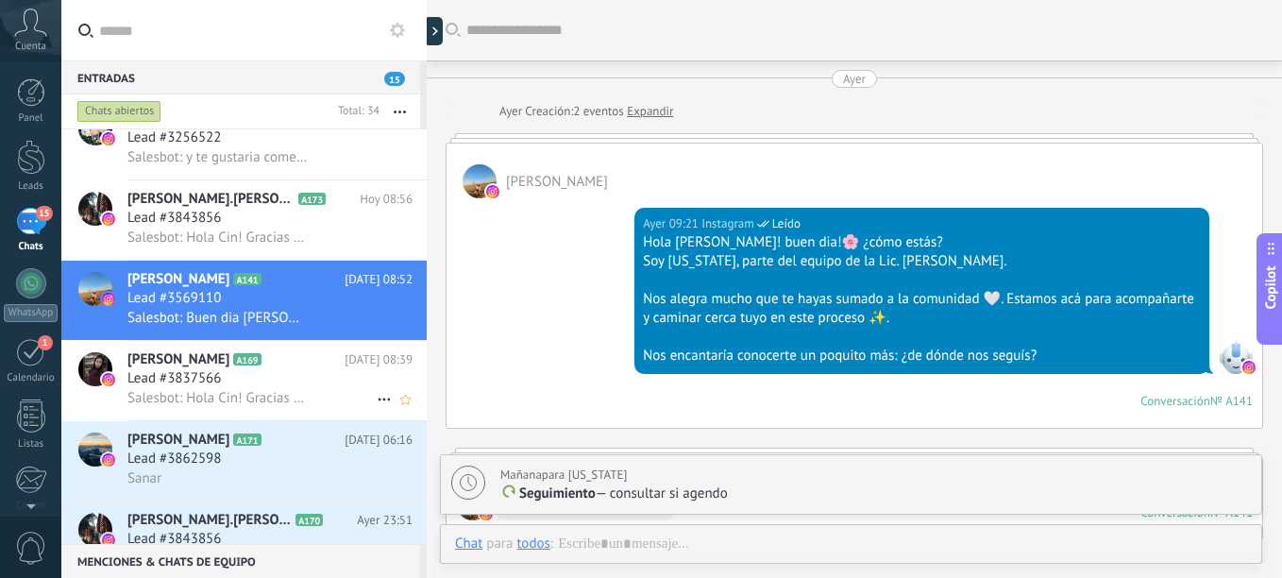
click at [295, 369] on div "Lead #3837566" at bounding box center [269, 378] width 285 height 19
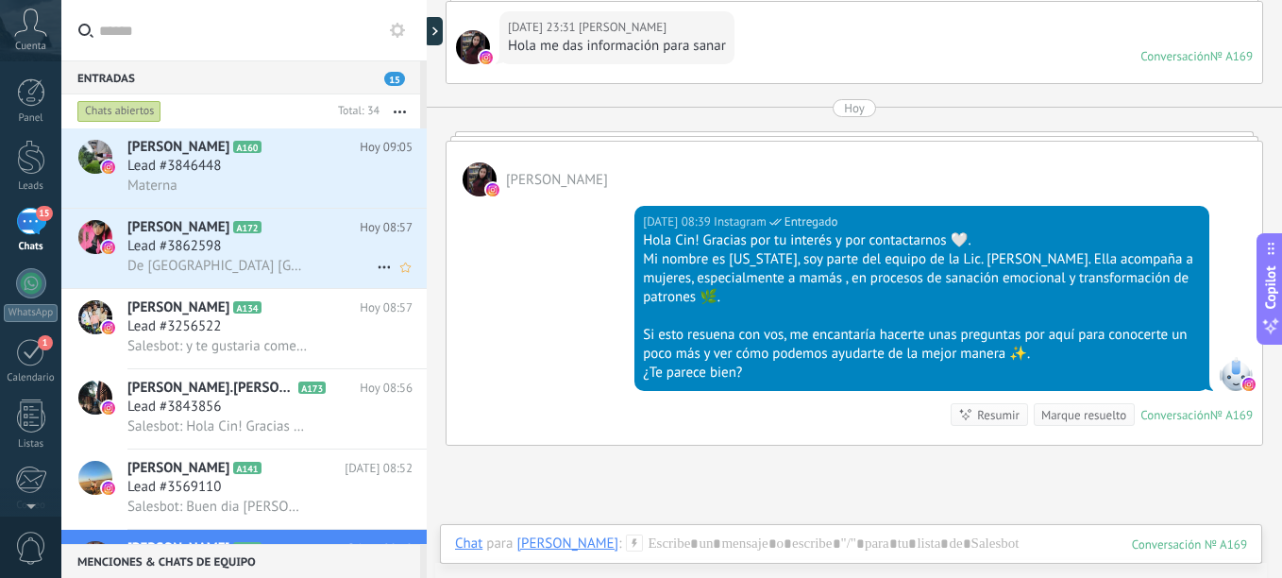
click at [236, 246] on div "Lead #3862598" at bounding box center [269, 246] width 285 height 19
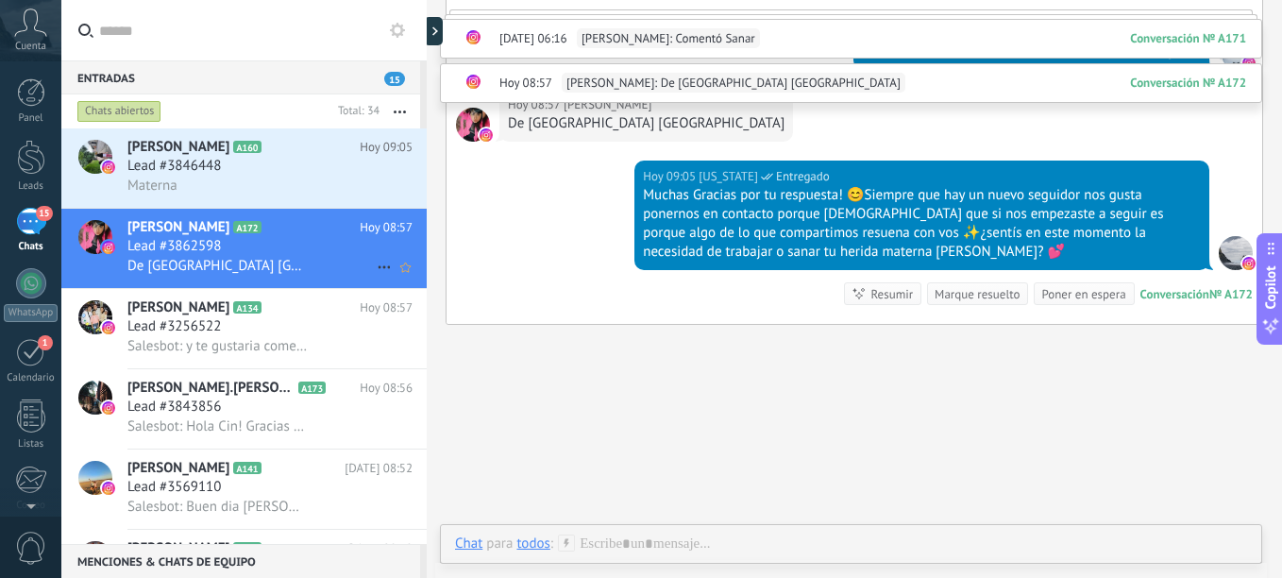
scroll to position [957, 0]
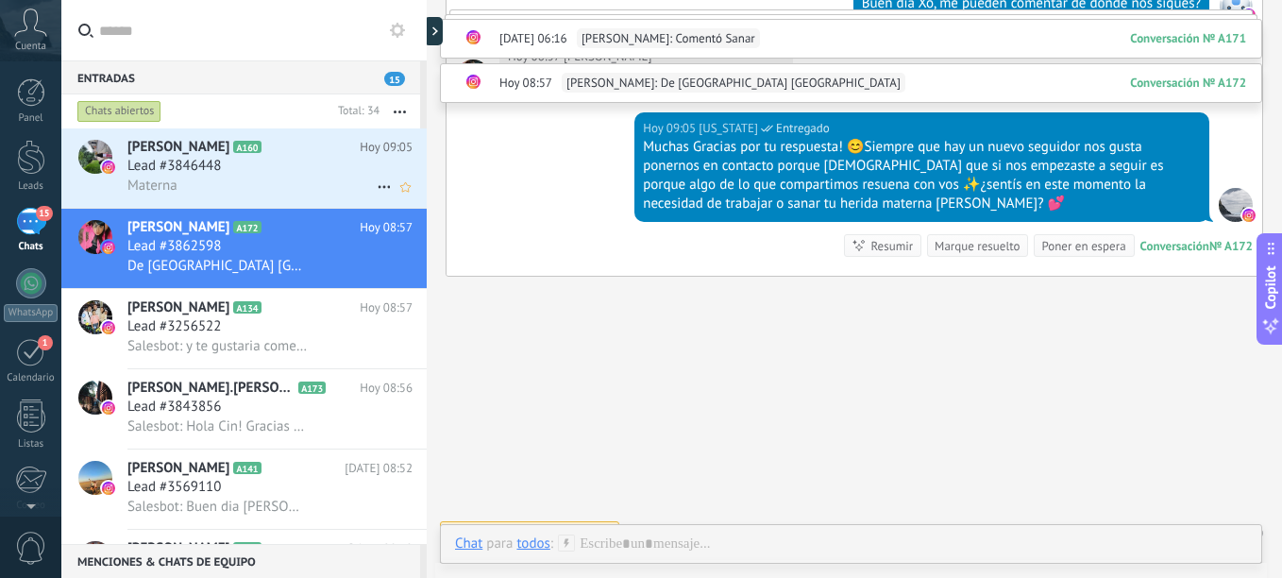
click at [287, 206] on div "[PERSON_NAME] A160 [DATE] 09:05 Lead #3846448 Materna" at bounding box center [276, 167] width 299 height 79
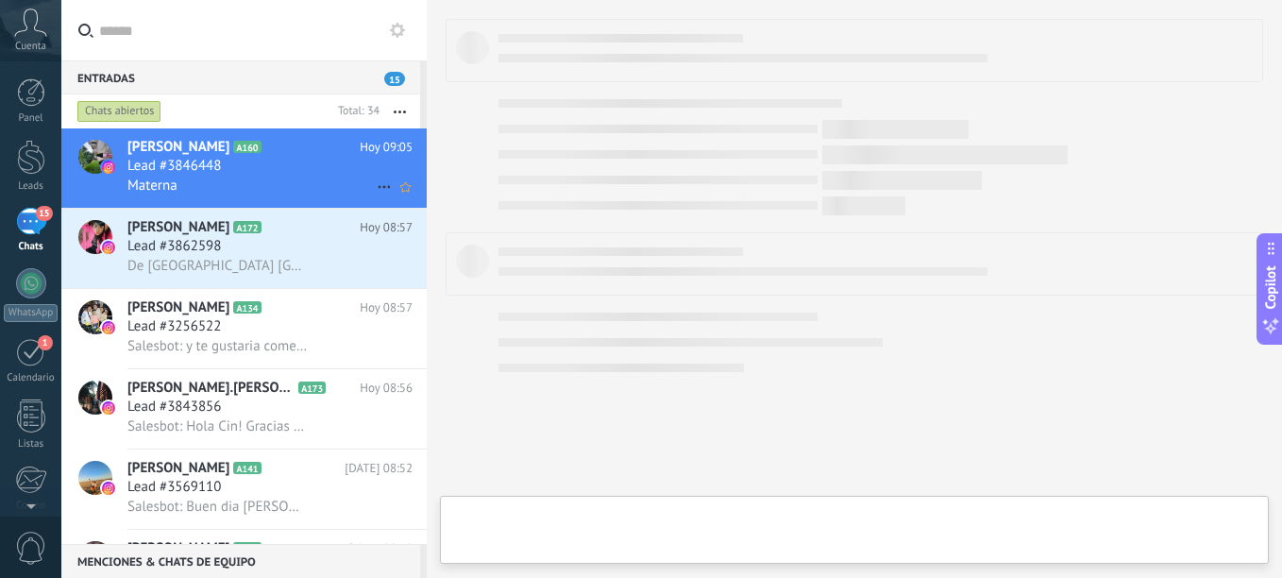
click at [281, 185] on div "Materna" at bounding box center [269, 186] width 285 height 20
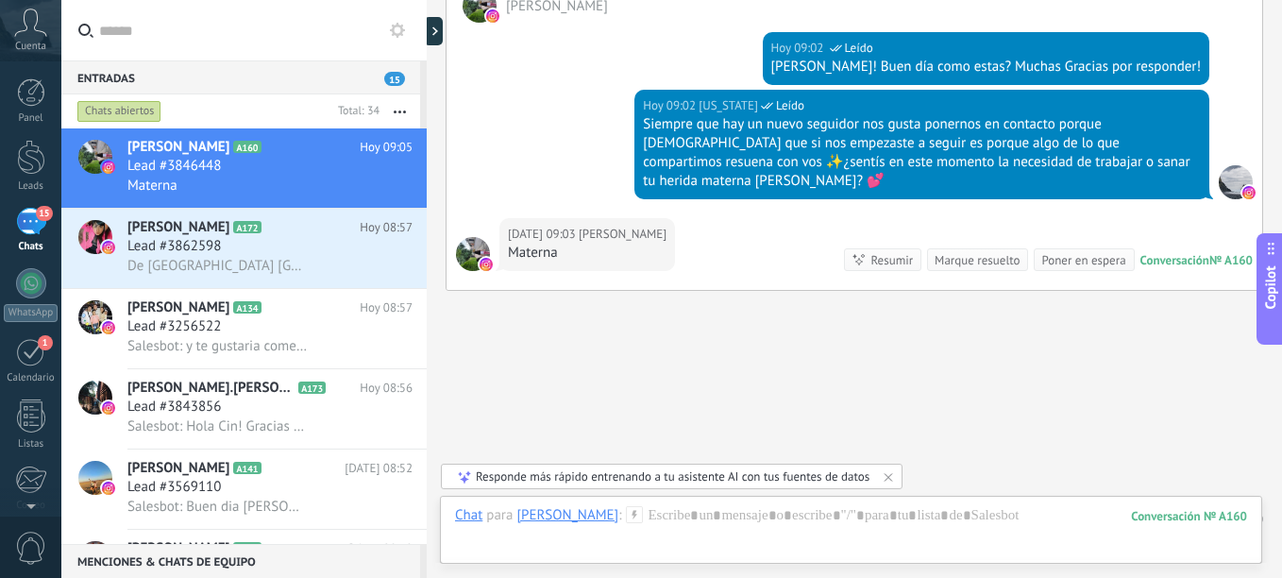
scroll to position [653, 0]
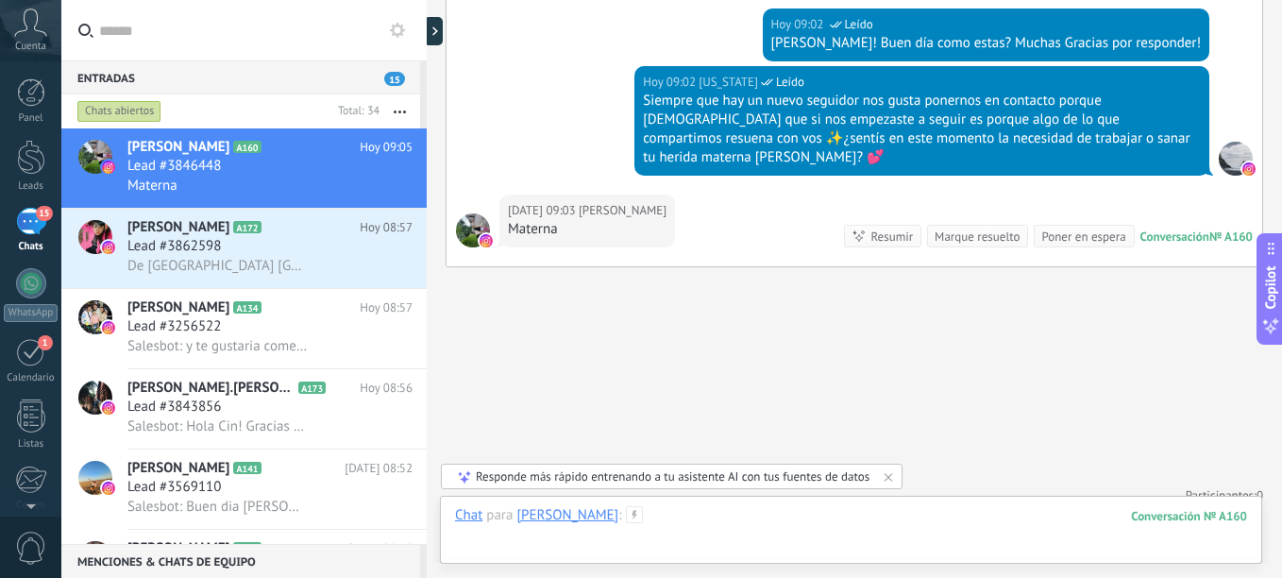
click at [853, 523] on div at bounding box center [851, 534] width 792 height 57
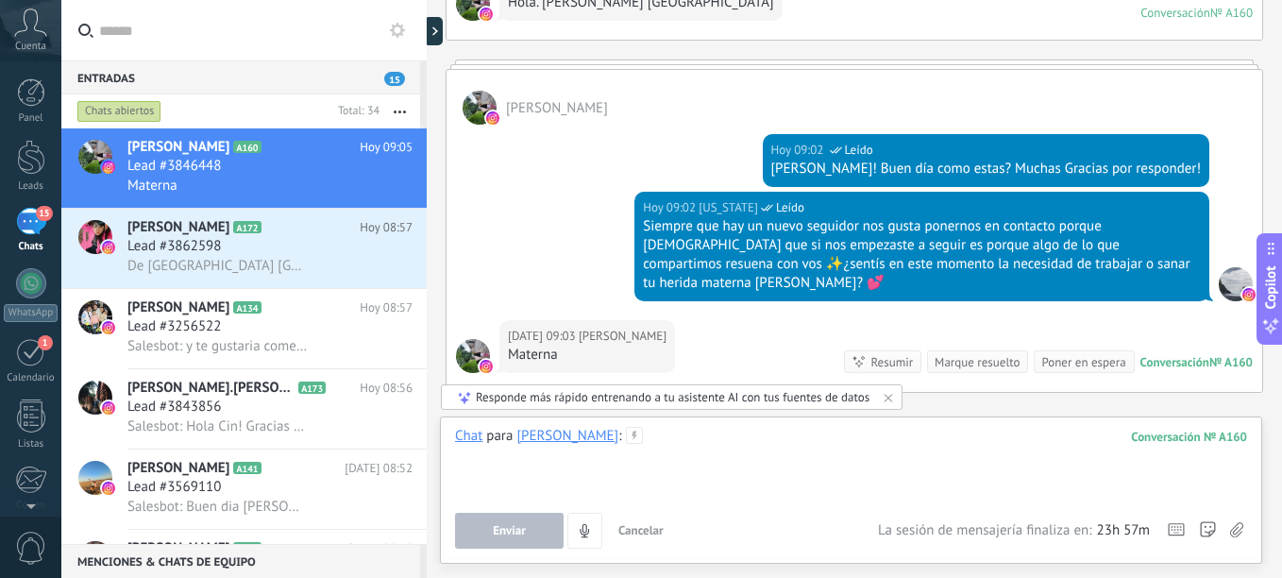
scroll to position [559, 0]
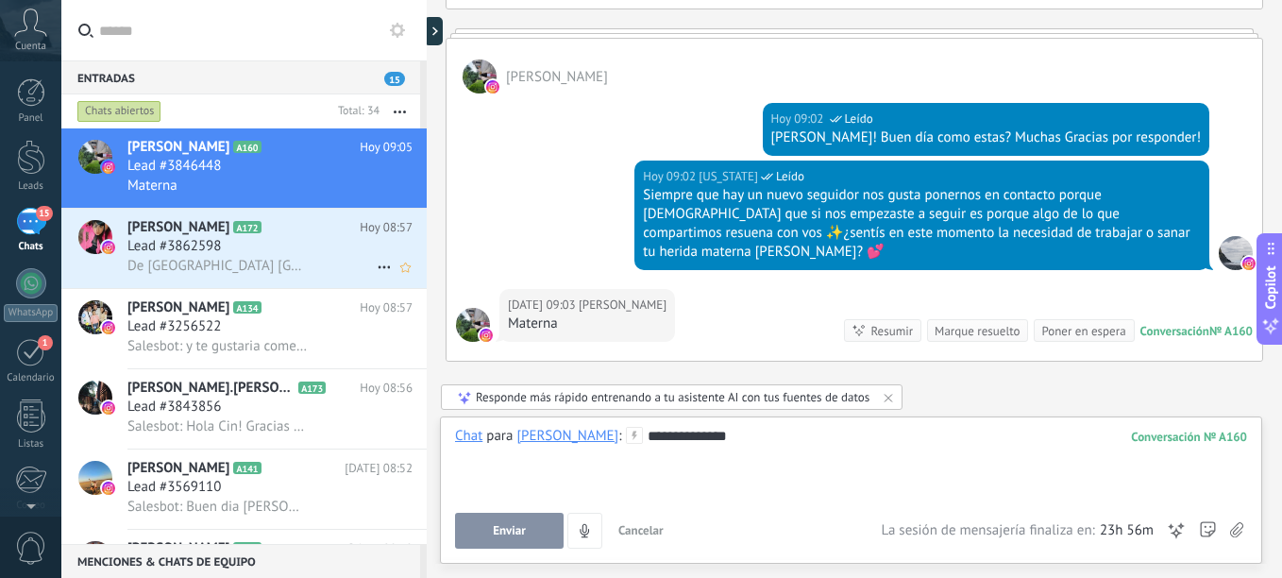
click at [266, 262] on span "De [GEOGRAPHIC_DATA] [GEOGRAPHIC_DATA]" at bounding box center [217, 266] width 181 height 18
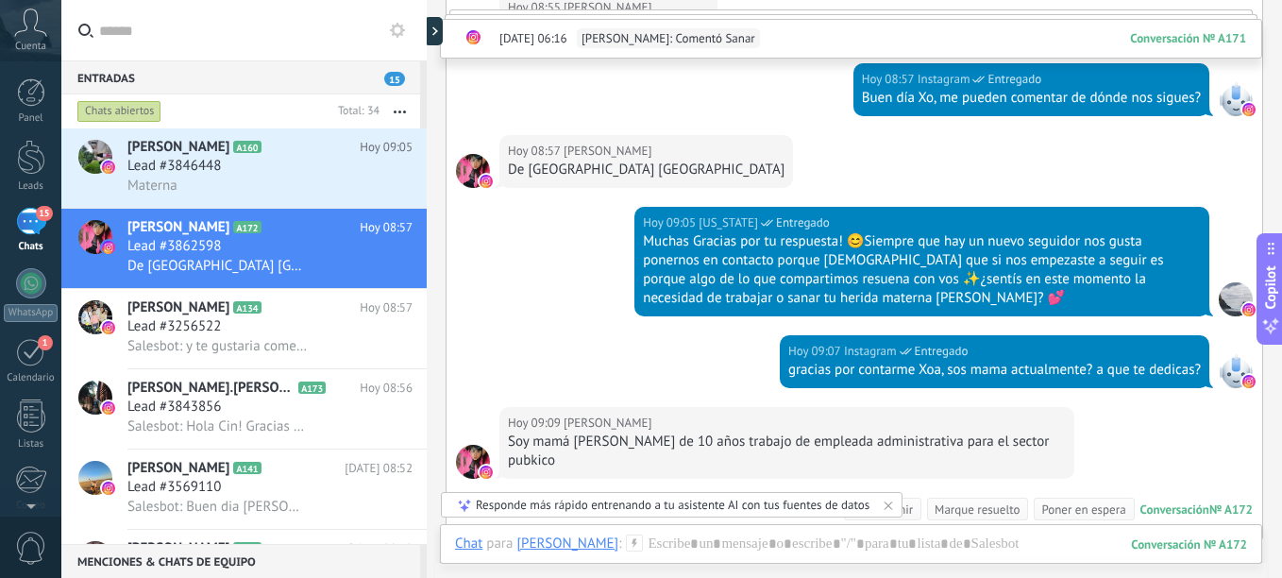
scroll to position [1039, 0]
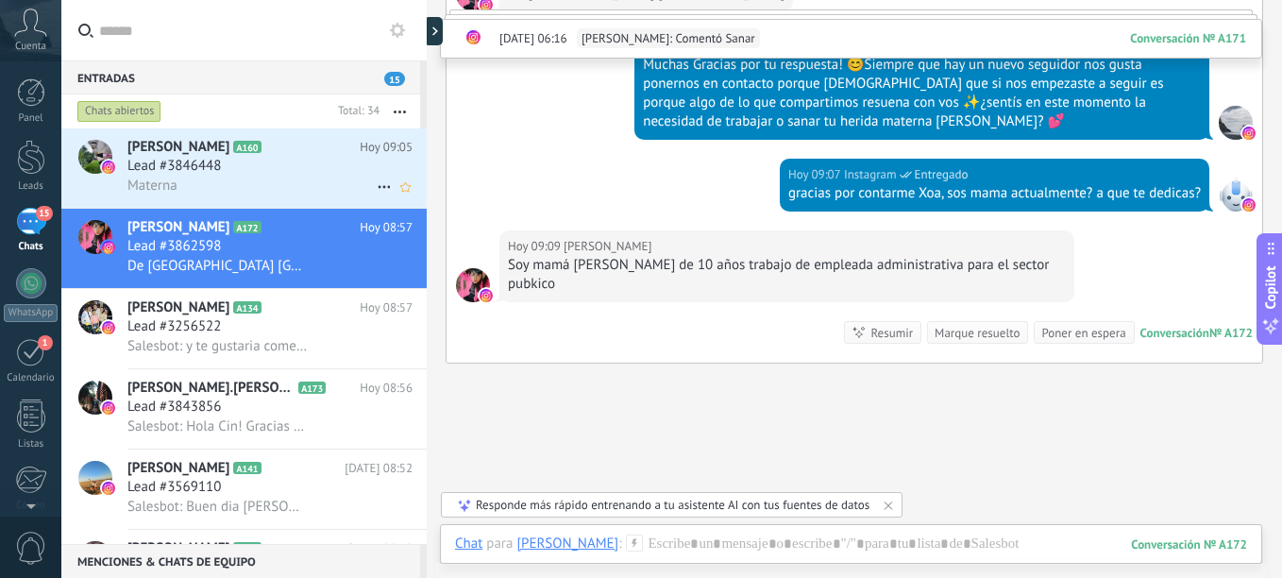
click at [266, 160] on div "Lead #3846448" at bounding box center [269, 166] width 285 height 19
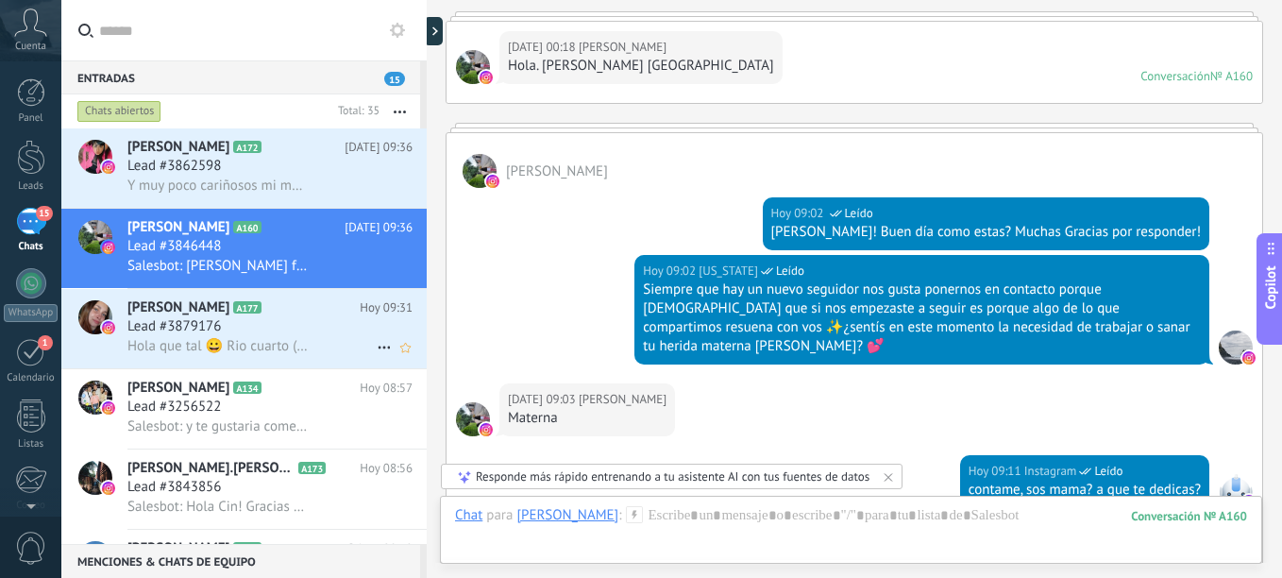
scroll to position [2203, 0]
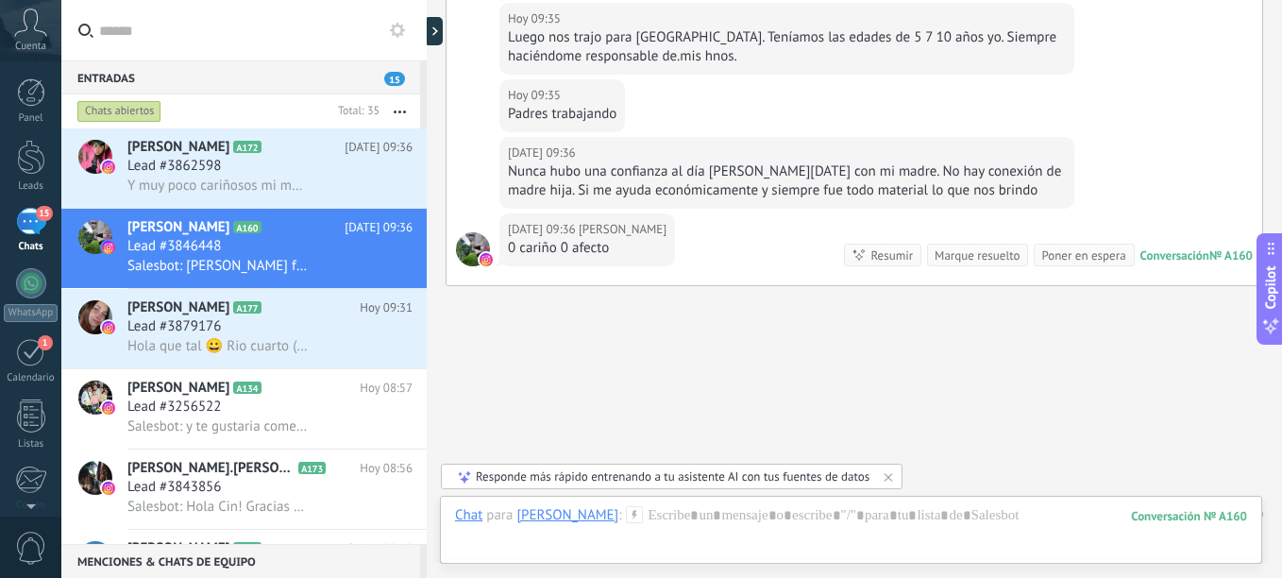
click at [50, 234] on link "15 Chats" at bounding box center [30, 230] width 61 height 45
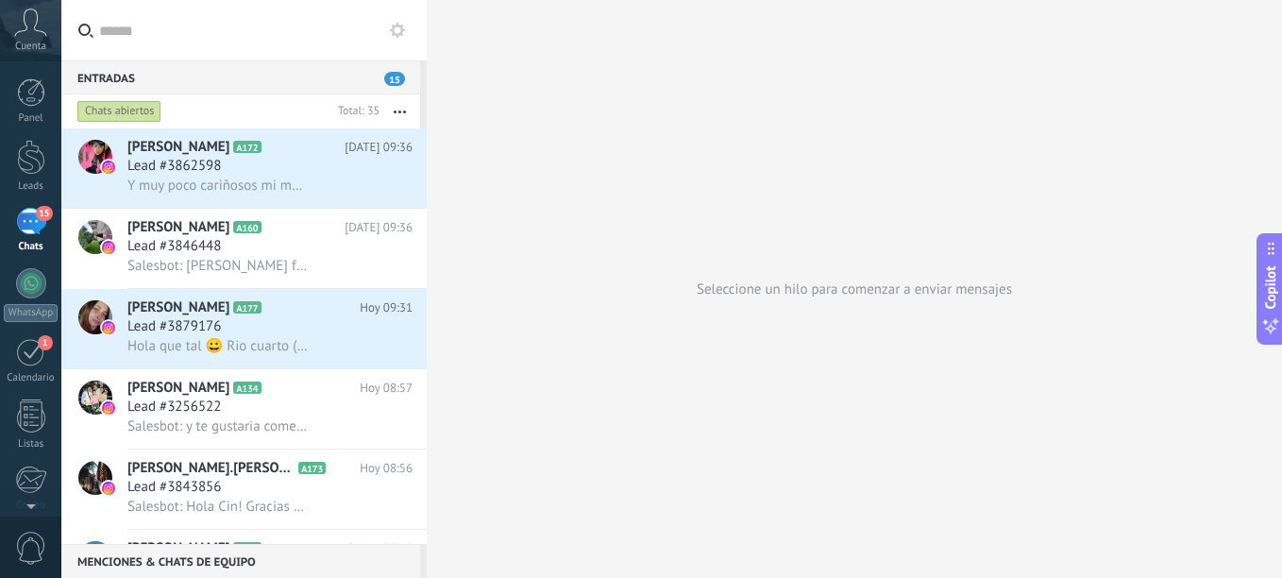
drag, startPoint x: 36, startPoint y: 226, endPoint x: 616, endPoint y: 111, distance: 591.7
click at [616, 111] on div "Seleccione un hilo para comenzar a enviar mensajes" at bounding box center [854, 289] width 855 height 578
click at [391, 74] on span "15" at bounding box center [394, 79] width 21 height 14
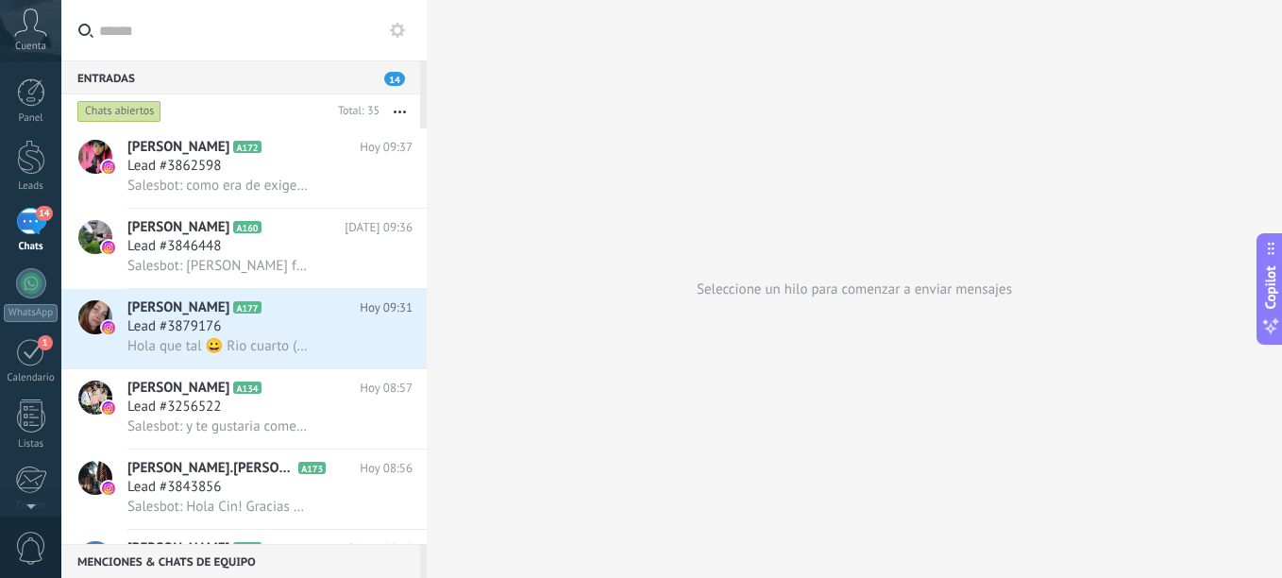
click at [395, 76] on span "14" at bounding box center [394, 79] width 21 height 14
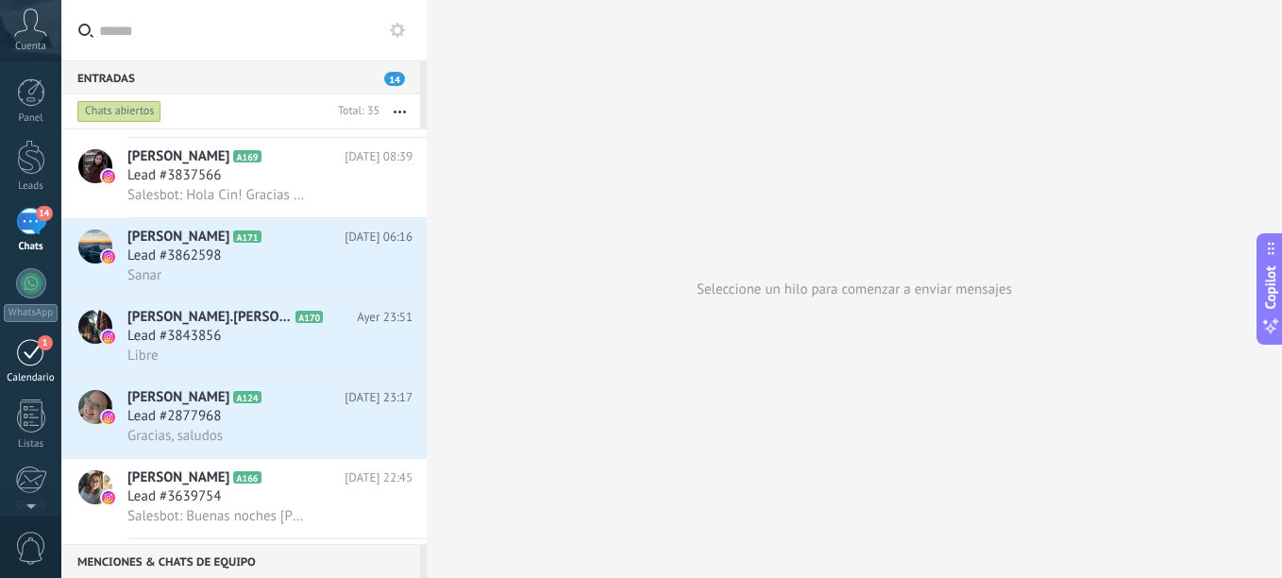
click at [36, 359] on div "1" at bounding box center [31, 351] width 30 height 29
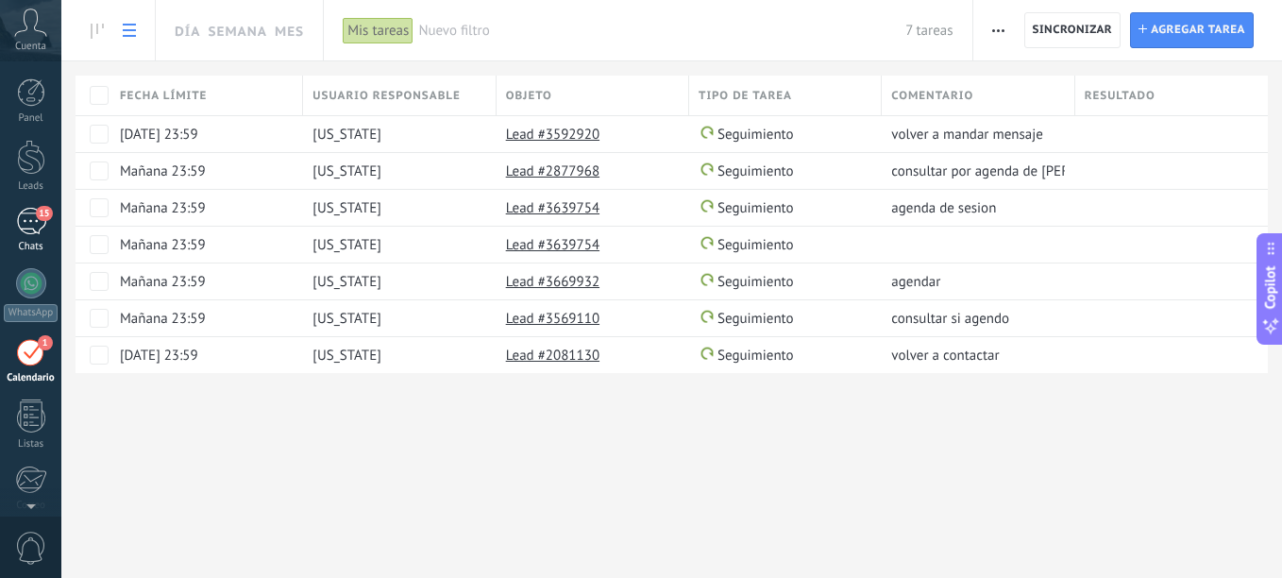
click at [25, 226] on div "15" at bounding box center [31, 221] width 30 height 27
